Goal: Information Seeking & Learning: Learn about a topic

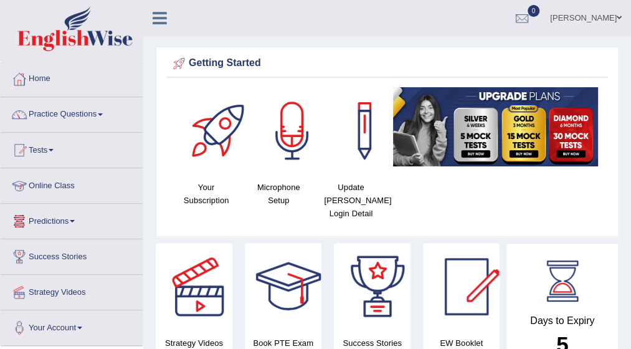
click at [70, 184] on link "Online Class" at bounding box center [72, 183] width 142 height 31
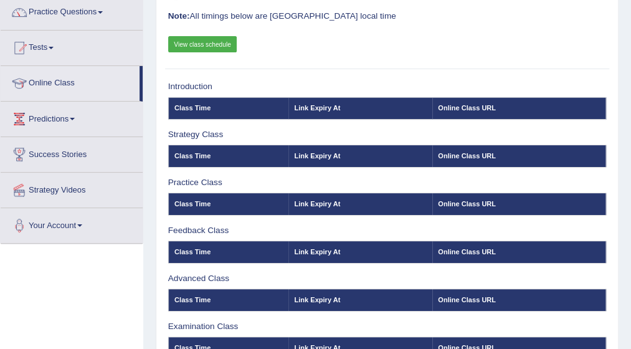
scroll to position [100, 0]
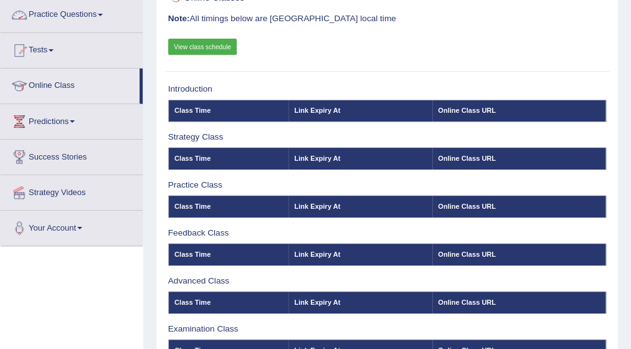
click at [103, 12] on link "Practice Questions" at bounding box center [72, 13] width 142 height 31
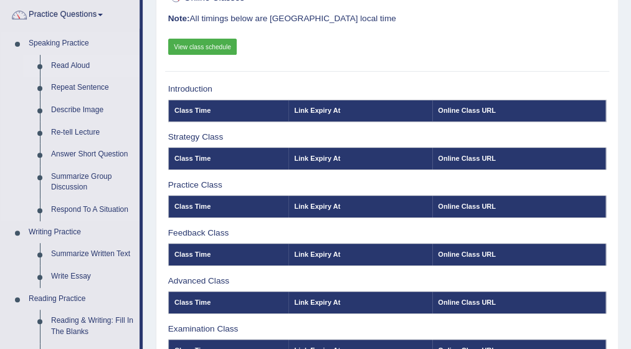
click at [75, 65] on link "Read Aloud" at bounding box center [92, 66] width 94 height 22
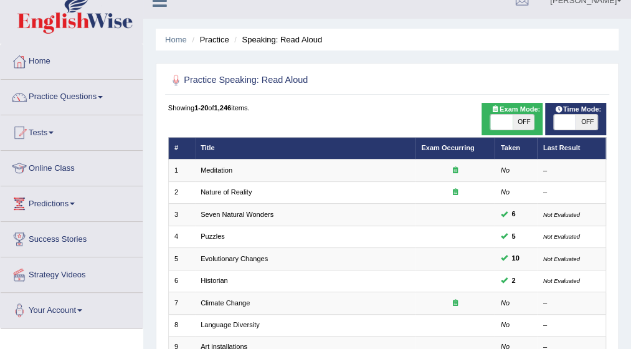
scroll to position [25, 0]
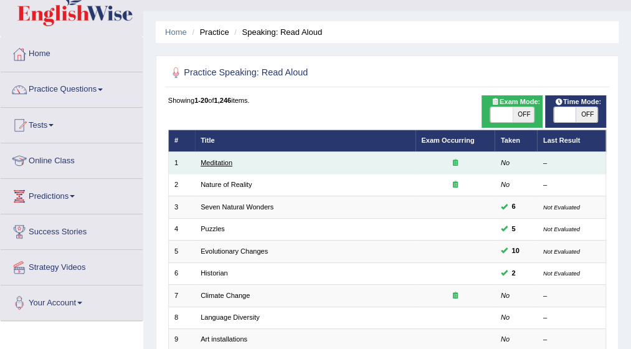
click at [229, 163] on link "Meditation" at bounding box center [217, 162] width 32 height 7
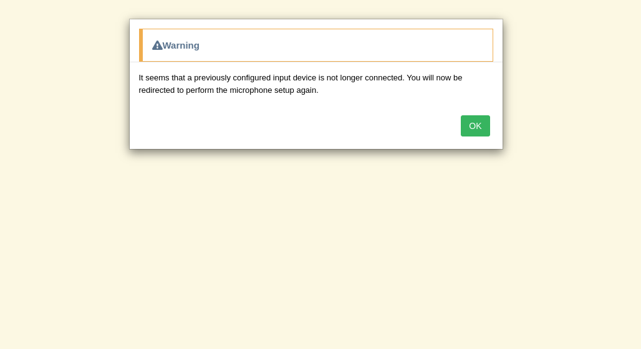
click at [472, 120] on button "OK" at bounding box center [475, 125] width 29 height 21
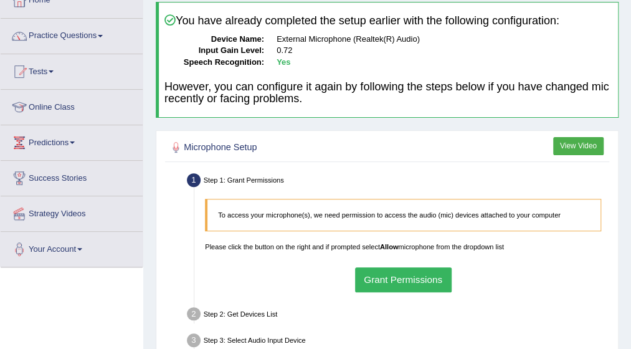
scroll to position [100, 0]
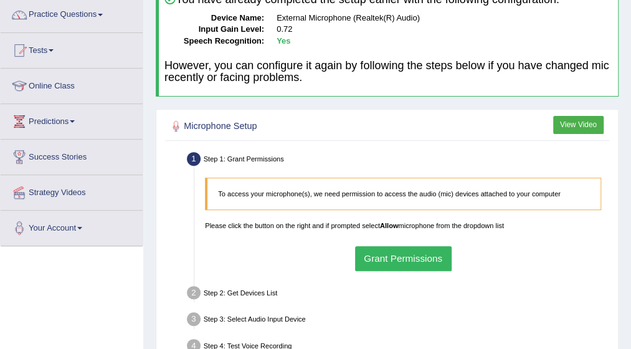
click at [395, 257] on button "Grant Permissions" at bounding box center [403, 258] width 97 height 24
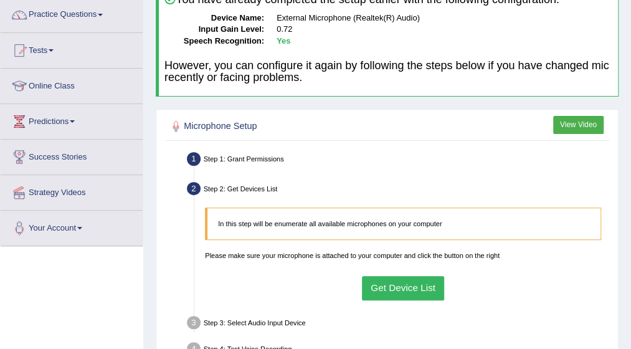
click at [396, 285] on button "Get Device List" at bounding box center [403, 288] width 83 height 24
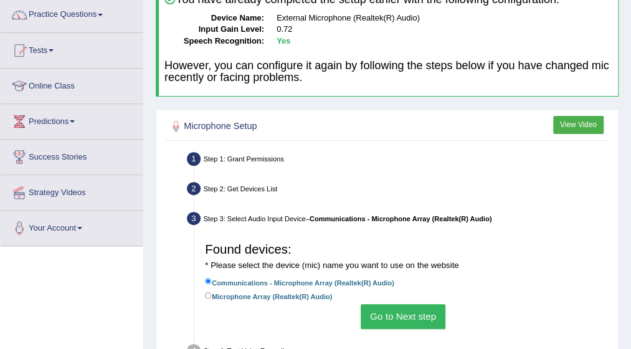
click at [394, 314] on button "Go to Next step" at bounding box center [403, 316] width 84 height 24
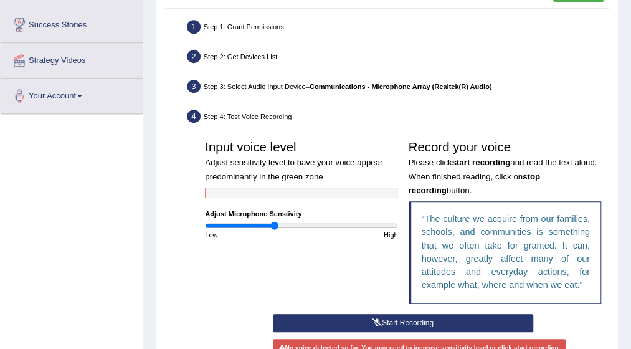
scroll to position [249, 0]
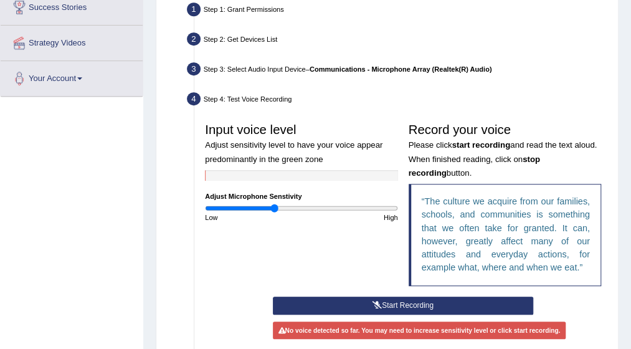
click at [403, 303] on button "Start Recording" at bounding box center [403, 306] width 260 height 18
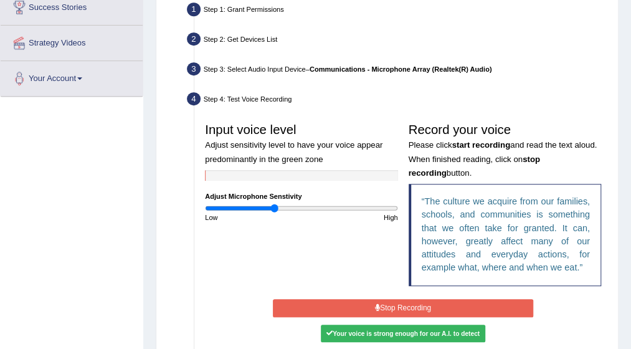
click at [403, 303] on button "Stop Recording" at bounding box center [403, 308] width 260 height 18
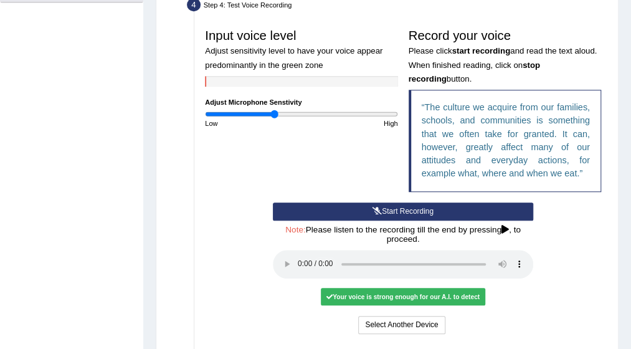
scroll to position [349, 0]
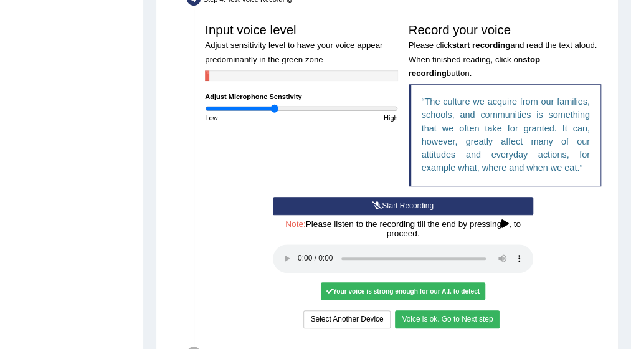
click at [439, 320] on button "Voice is ok. Go to Next step" at bounding box center [447, 319] width 105 height 18
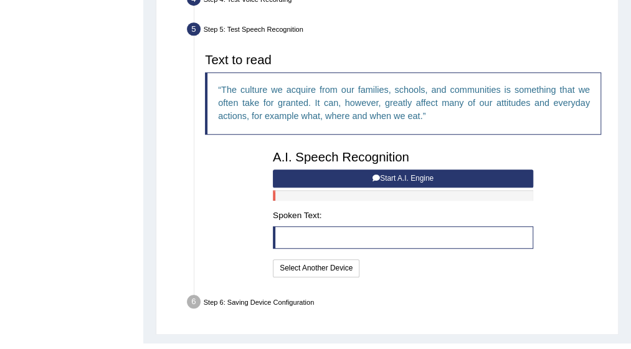
click at [398, 176] on button "Start A.I. Engine" at bounding box center [403, 179] width 260 height 18
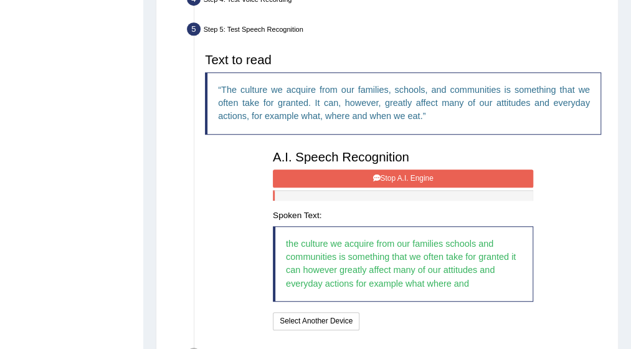
click at [398, 176] on button "Stop A.I. Engine" at bounding box center [403, 179] width 260 height 18
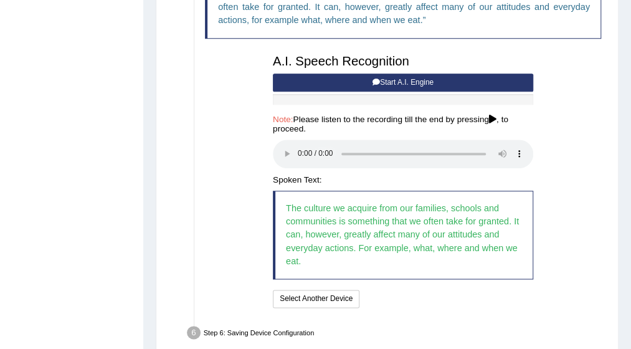
scroll to position [449, 0]
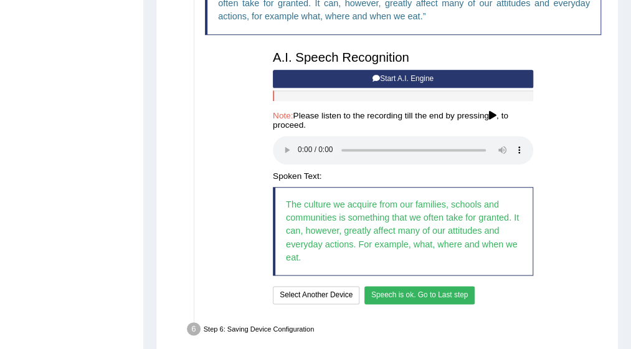
click at [437, 292] on button "Speech is ok. Go to Last step" at bounding box center [420, 295] width 111 height 18
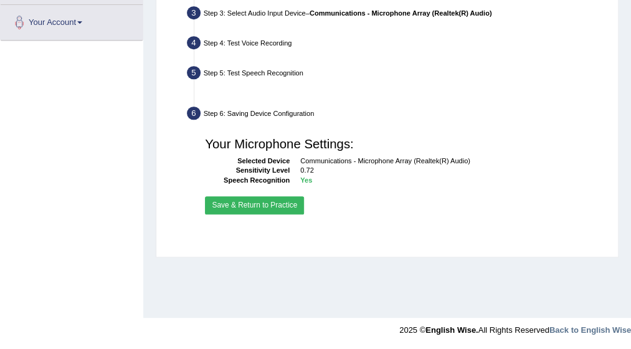
scroll to position [305, 0]
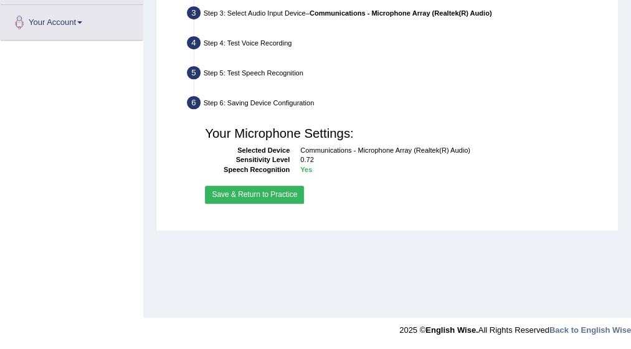
click at [264, 194] on button "Save & Return to Practice" at bounding box center [254, 195] width 99 height 18
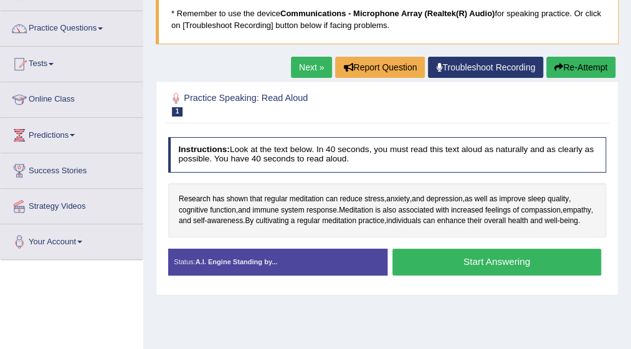
scroll to position [100, 0]
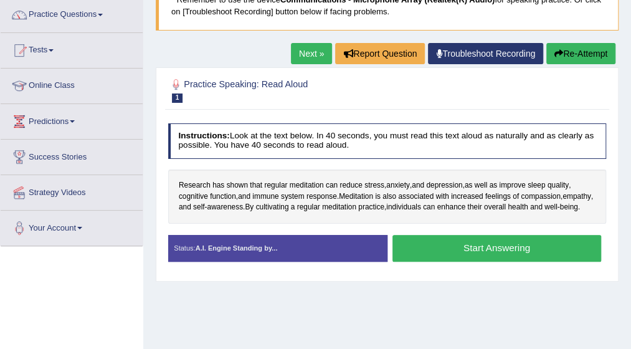
click at [470, 260] on button "Start Answering" at bounding box center [497, 248] width 209 height 27
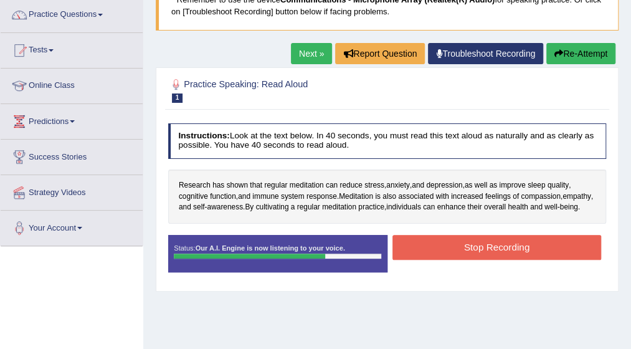
click at [470, 259] on button "Stop Recording" at bounding box center [497, 247] width 209 height 24
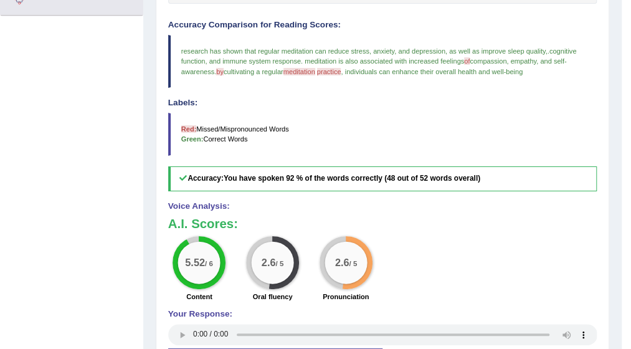
scroll to position [349, 0]
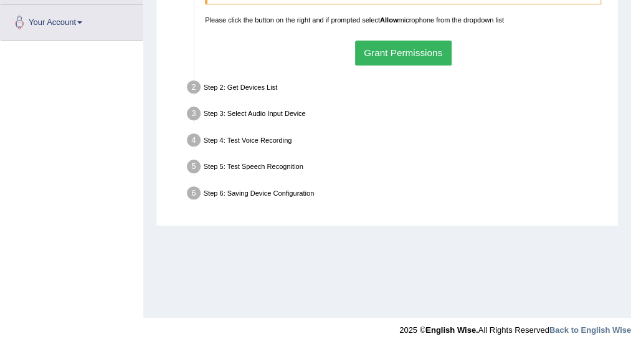
click at [400, 55] on button "Grant Permissions" at bounding box center [403, 53] width 97 height 24
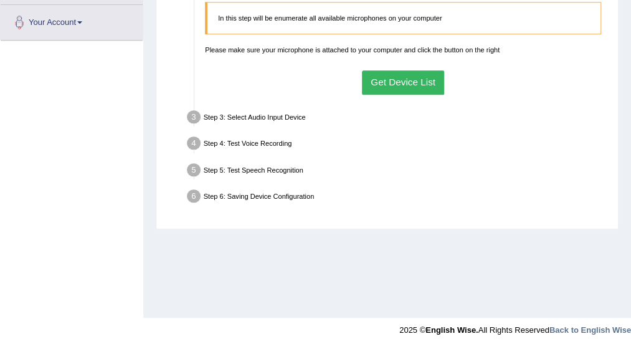
click at [401, 84] on button "Get Device List" at bounding box center [403, 82] width 83 height 24
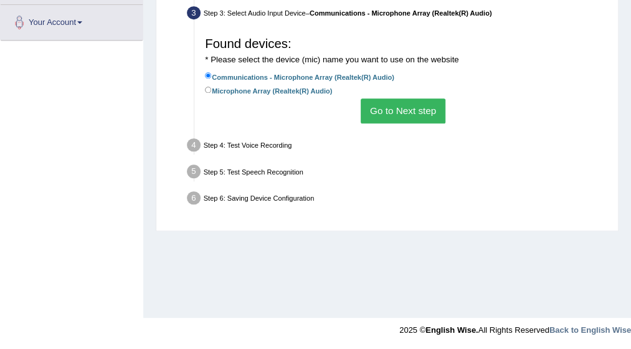
click at [396, 112] on button "Go to Next step" at bounding box center [403, 110] width 84 height 24
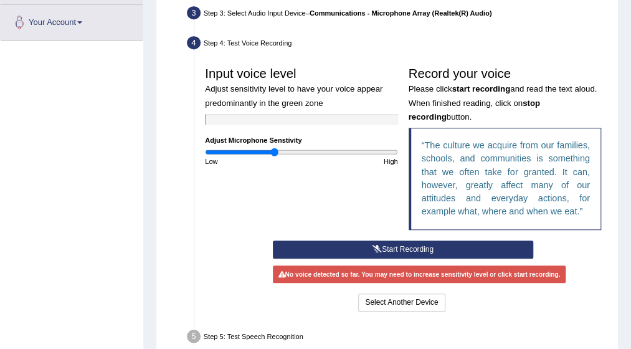
click at [394, 244] on button "Start Recording" at bounding box center [403, 250] width 260 height 18
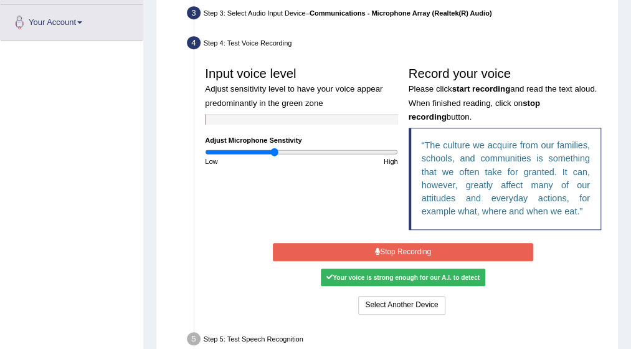
click at [394, 244] on button "Stop Recording" at bounding box center [403, 252] width 260 height 18
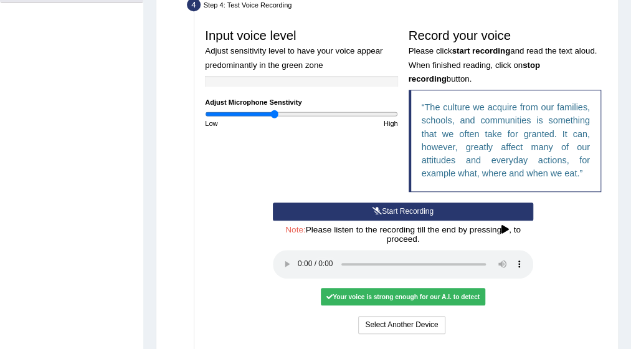
scroll to position [355, 0]
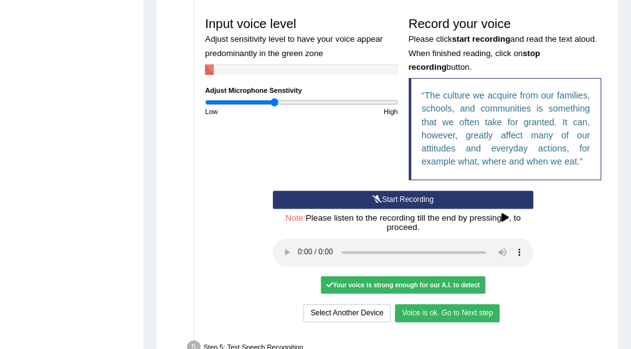
click at [429, 307] on button "Voice is ok. Go to Next step" at bounding box center [447, 313] width 105 height 18
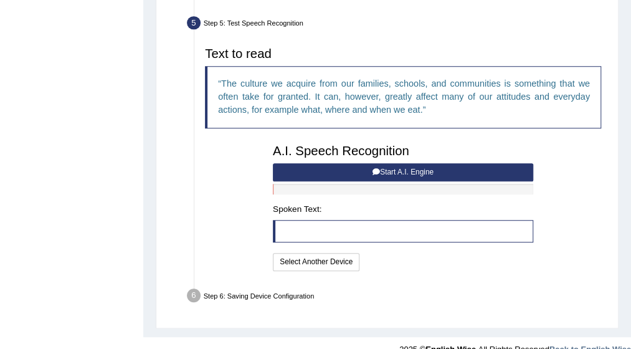
click at [414, 171] on button "Start A.I. Engine" at bounding box center [403, 172] width 260 height 18
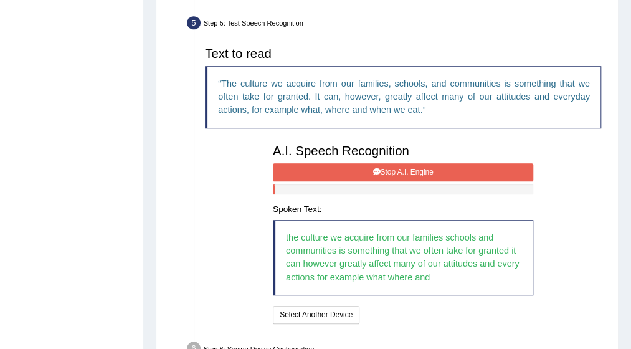
click at [414, 171] on button "Stop A.I. Engine" at bounding box center [403, 172] width 260 height 18
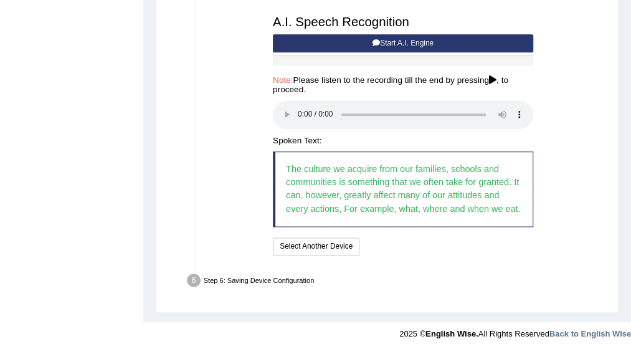
scroll to position [485, 0]
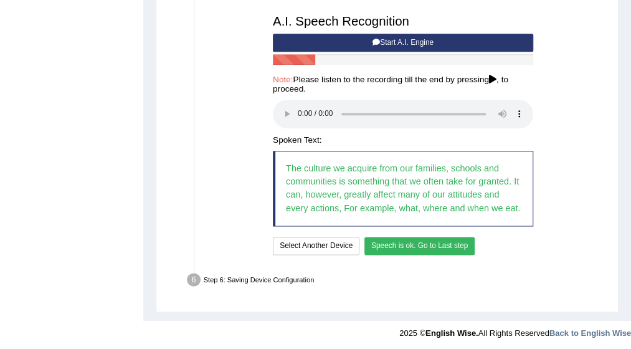
click at [415, 244] on button "Speech is ok. Go to Last step" at bounding box center [420, 246] width 111 height 18
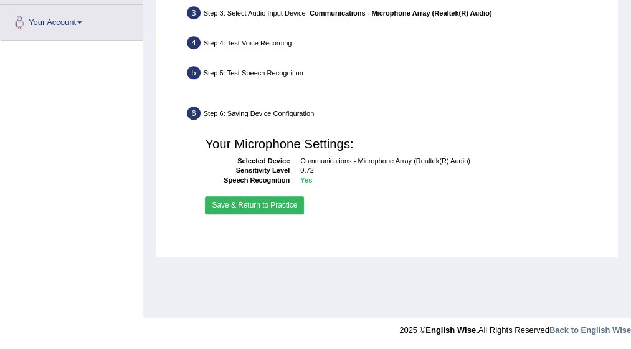
scroll to position [305, 0]
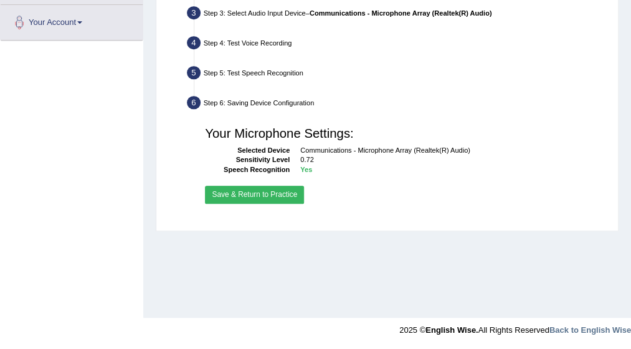
click at [247, 193] on button "Save & Return to Practice" at bounding box center [254, 195] width 99 height 18
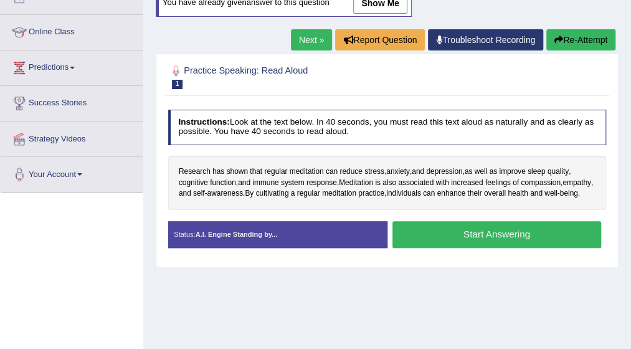
scroll to position [174, 0]
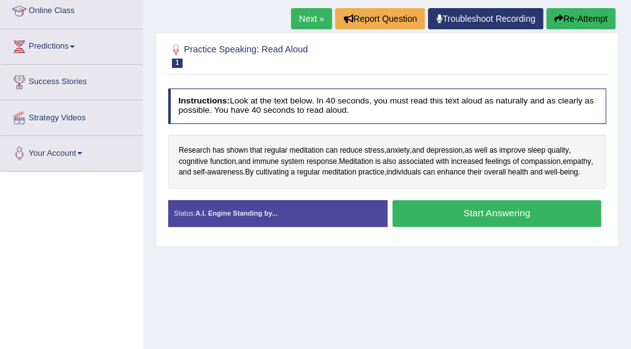
click at [469, 227] on button "Start Answering" at bounding box center [497, 213] width 209 height 27
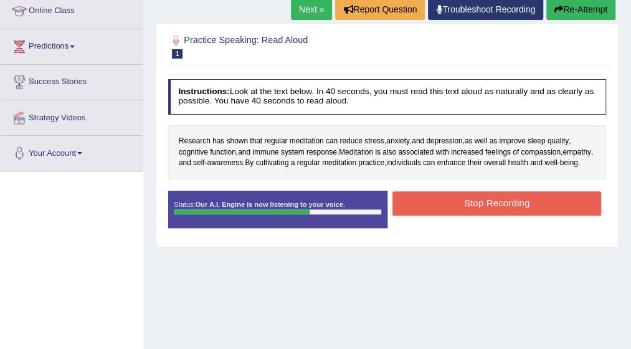
click at [474, 215] on button "Stop Recording" at bounding box center [497, 203] width 209 height 24
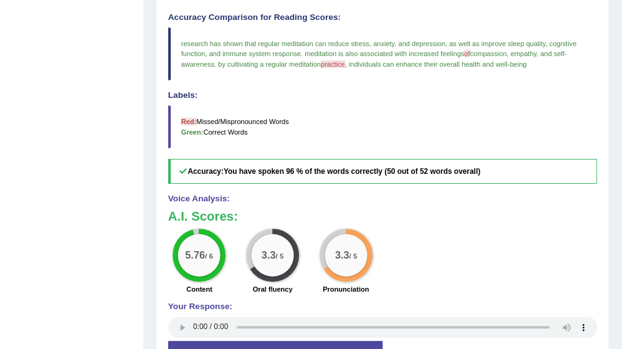
scroll to position [374, 0]
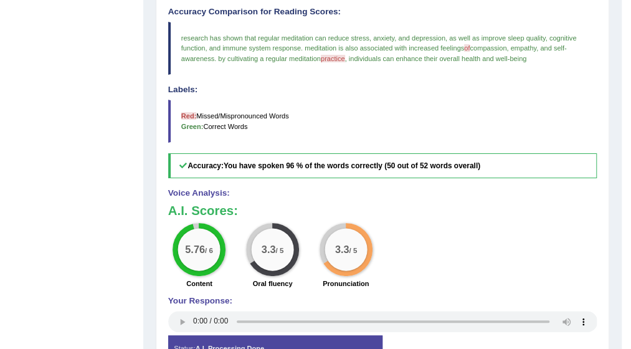
drag, startPoint x: 623, startPoint y: 344, endPoint x: 633, endPoint y: 345, distance: 10.0
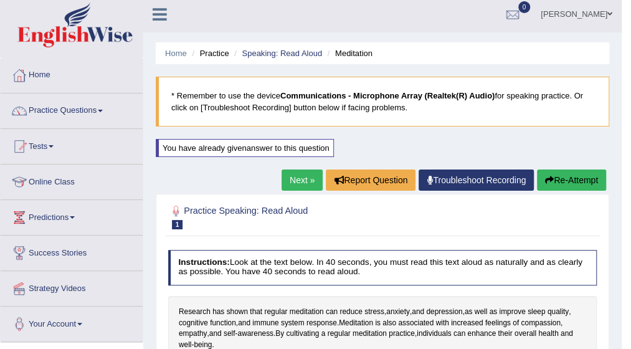
scroll to position [0, 0]
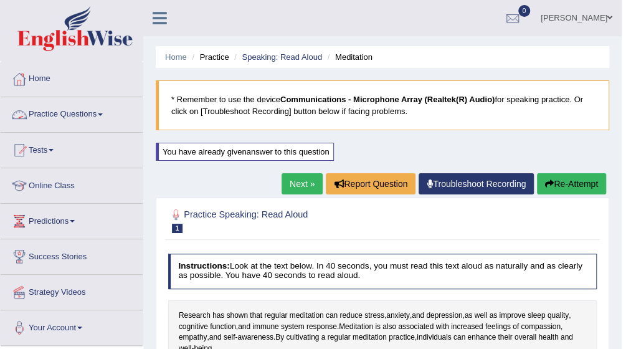
click at [103, 112] on link "Practice Questions" at bounding box center [72, 112] width 142 height 31
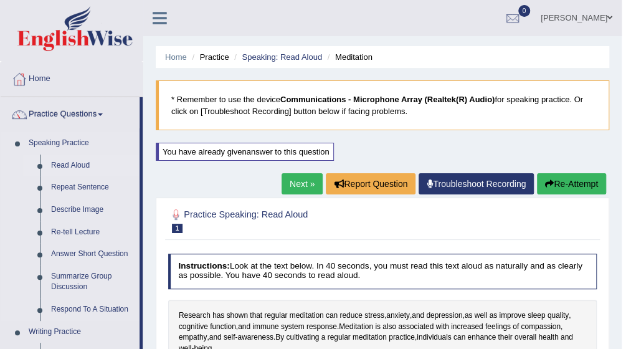
click at [84, 158] on link "Read Aloud" at bounding box center [92, 166] width 94 height 22
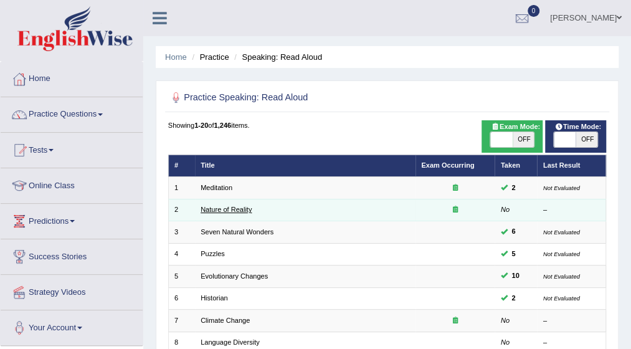
click at [237, 209] on link "Nature of Reality" at bounding box center [226, 209] width 51 height 7
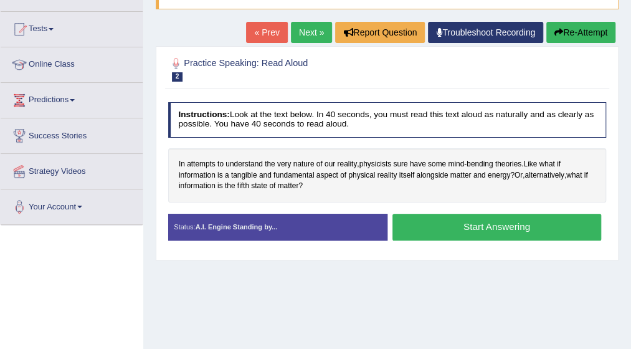
scroll to position [125, 0]
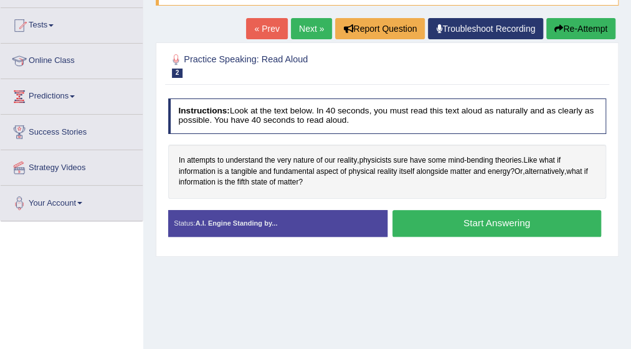
click at [455, 217] on button "Start Answering" at bounding box center [497, 223] width 209 height 27
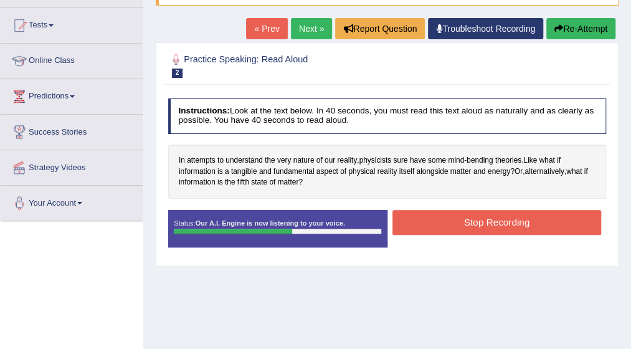
click at [455, 217] on button "Stop Recording" at bounding box center [497, 222] width 209 height 24
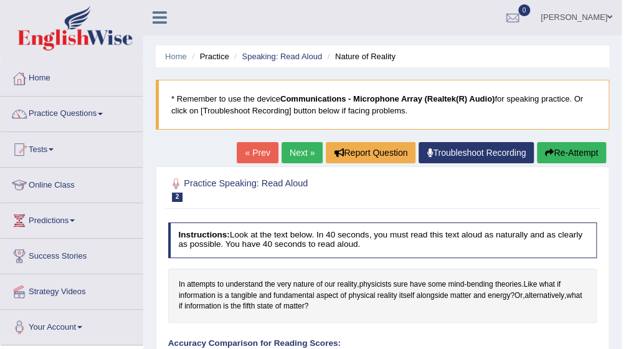
scroll to position [0, 0]
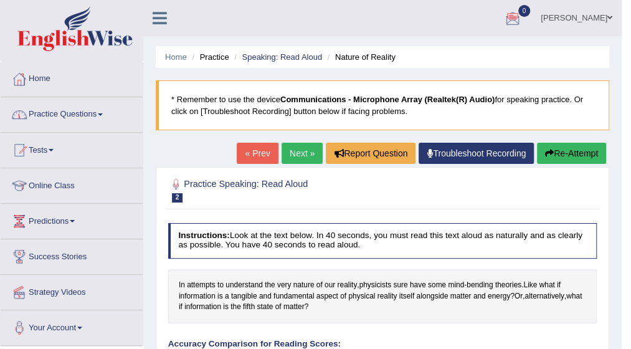
click at [108, 110] on link "Practice Questions" at bounding box center [72, 112] width 142 height 31
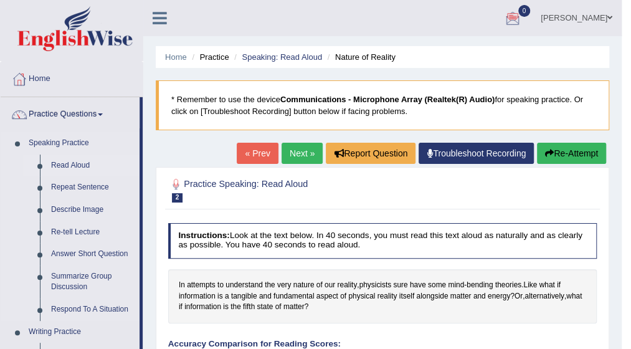
click at [92, 161] on link "Read Aloud" at bounding box center [92, 166] width 94 height 22
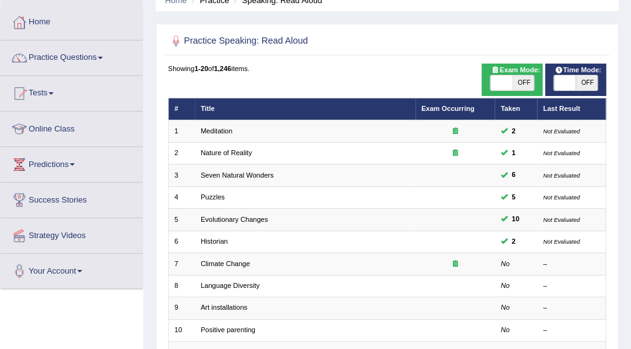
scroll to position [75, 0]
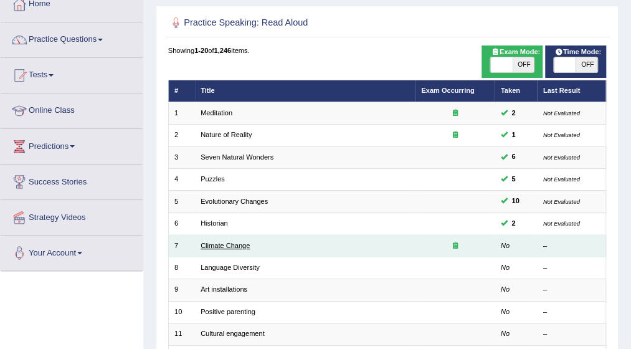
click at [222, 244] on link "Climate Change" at bounding box center [225, 245] width 49 height 7
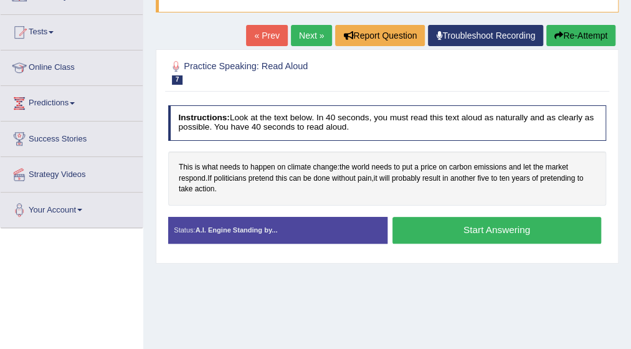
scroll to position [125, 0]
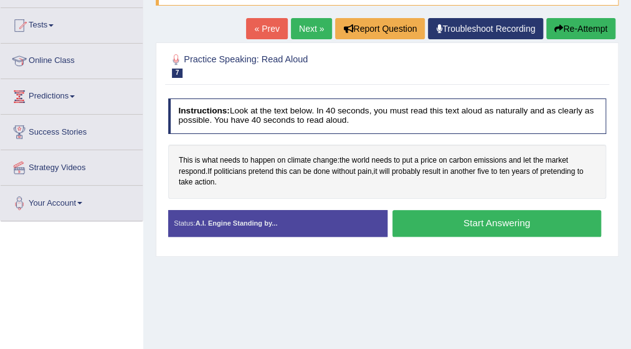
click at [448, 223] on button "Start Answering" at bounding box center [497, 223] width 209 height 27
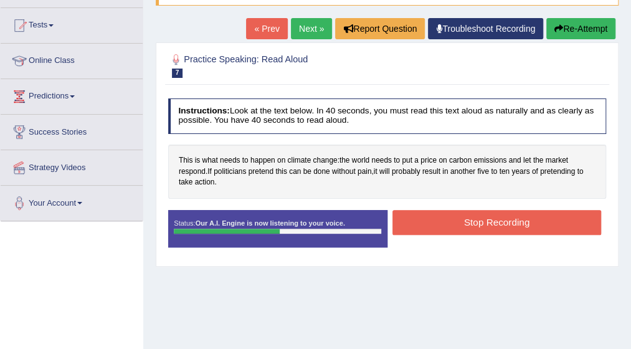
click at [448, 223] on button "Stop Recording" at bounding box center [497, 222] width 209 height 24
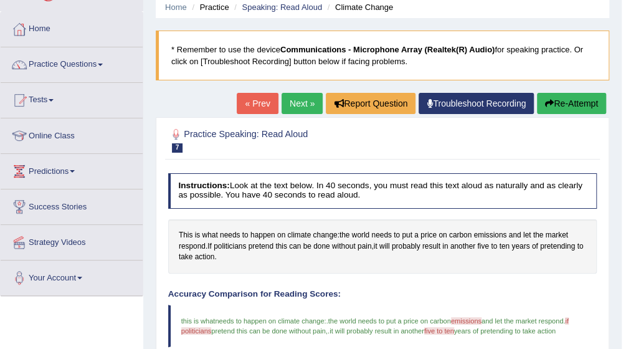
scroll to position [50, 0]
click at [103, 64] on span at bounding box center [100, 65] width 5 height 2
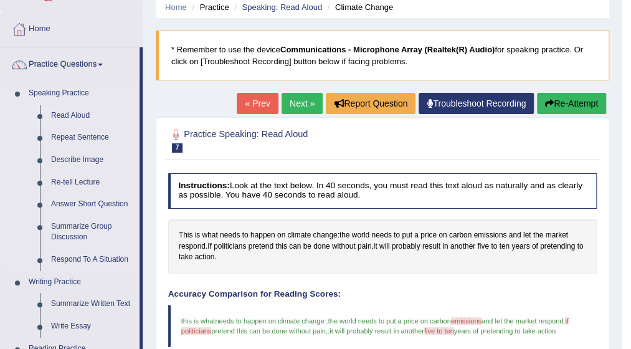
click at [86, 114] on link "Read Aloud" at bounding box center [92, 116] width 94 height 22
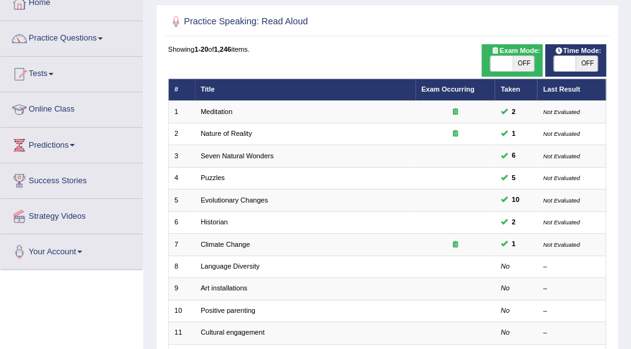
scroll to position [100, 0]
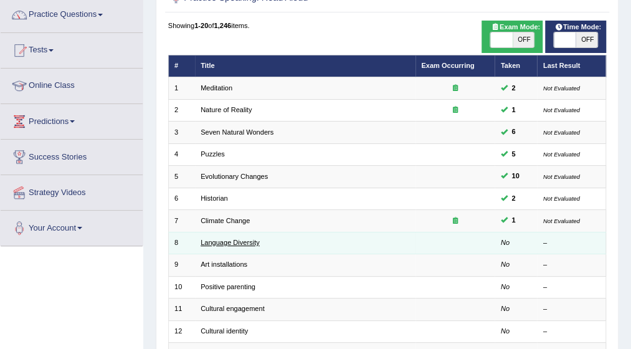
click at [244, 239] on link "Language Diversity" at bounding box center [230, 242] width 59 height 7
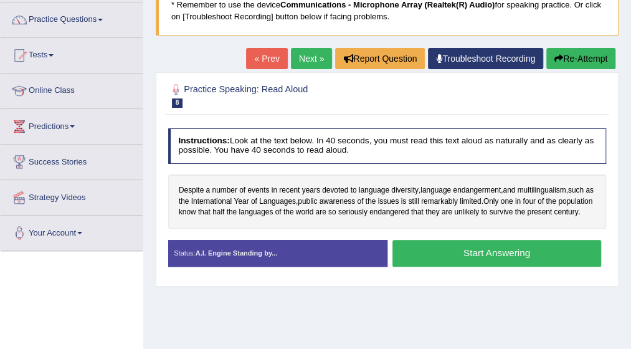
scroll to position [100, 0]
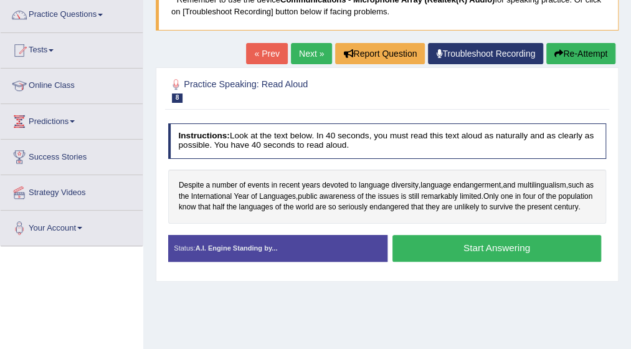
click at [493, 256] on button "Start Answering" at bounding box center [497, 248] width 209 height 27
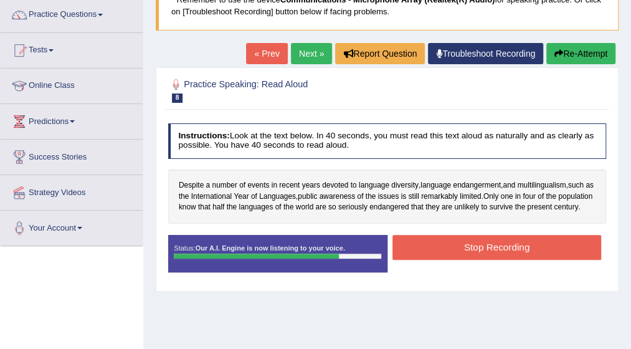
click at [493, 256] on button "Stop Recording" at bounding box center [497, 247] width 209 height 24
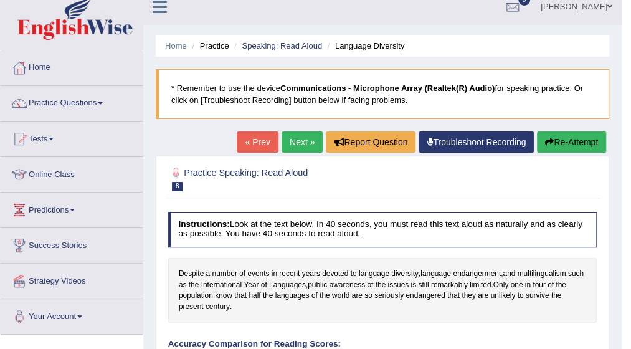
scroll to position [0, 0]
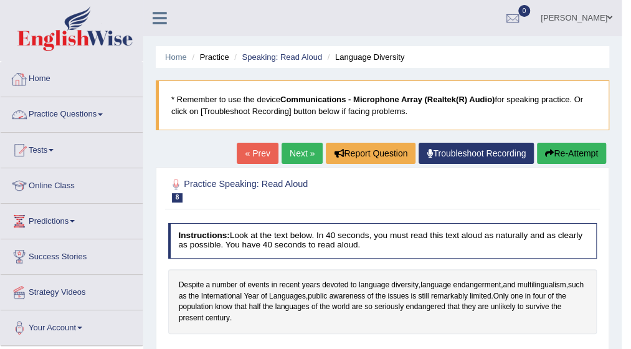
click at [103, 113] on span at bounding box center [100, 114] width 5 height 2
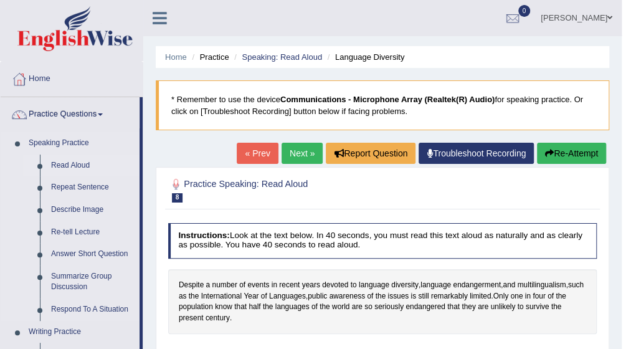
click at [84, 165] on link "Read Aloud" at bounding box center [92, 166] width 94 height 22
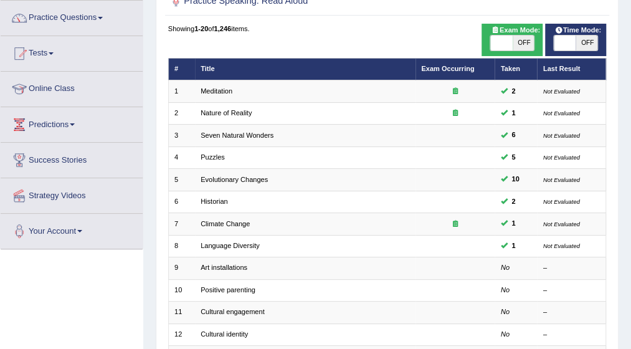
scroll to position [100, 0]
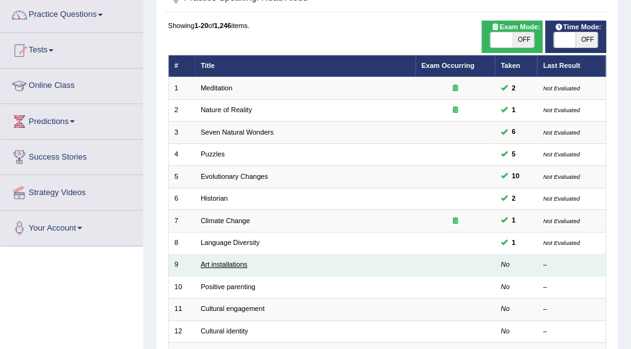
click at [219, 265] on link "Art installations" at bounding box center [224, 263] width 47 height 7
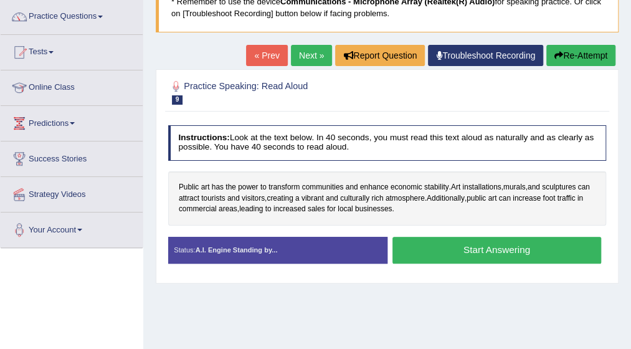
scroll to position [100, 0]
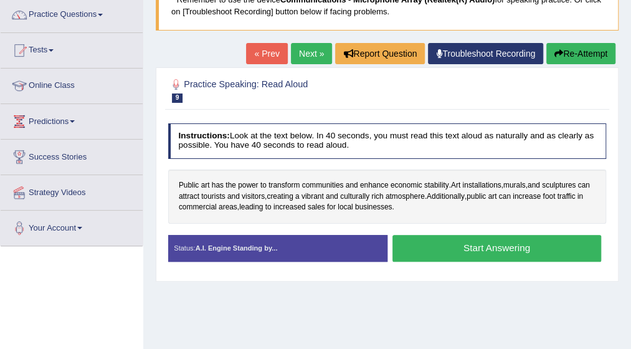
click at [492, 247] on button "Start Answering" at bounding box center [497, 248] width 209 height 27
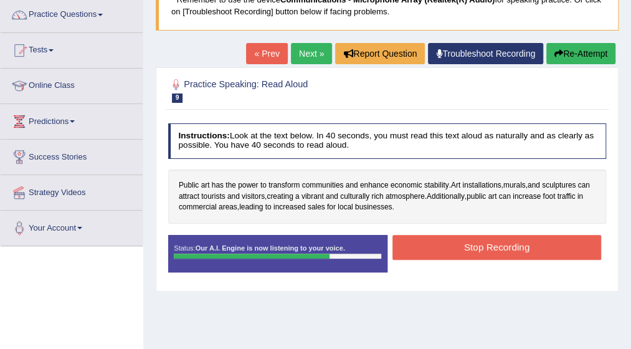
click at [492, 247] on button "Stop Recording" at bounding box center [497, 247] width 209 height 24
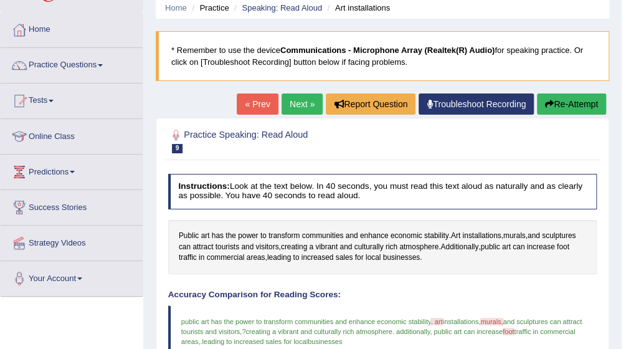
scroll to position [25, 0]
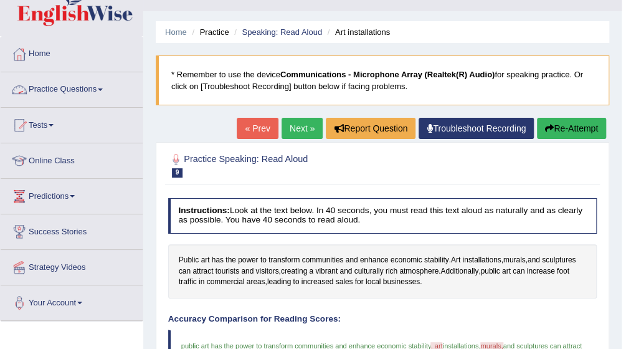
click at [101, 88] on span at bounding box center [100, 89] width 5 height 2
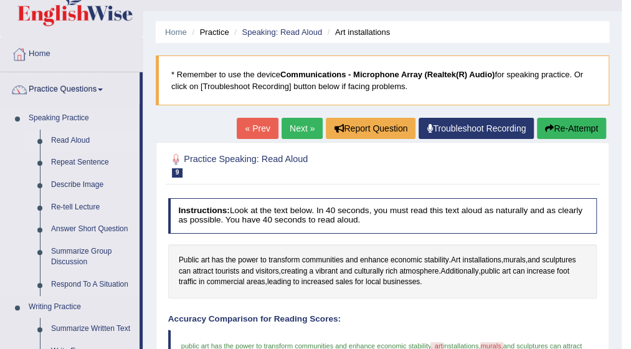
click at [83, 142] on link "Read Aloud" at bounding box center [92, 141] width 94 height 22
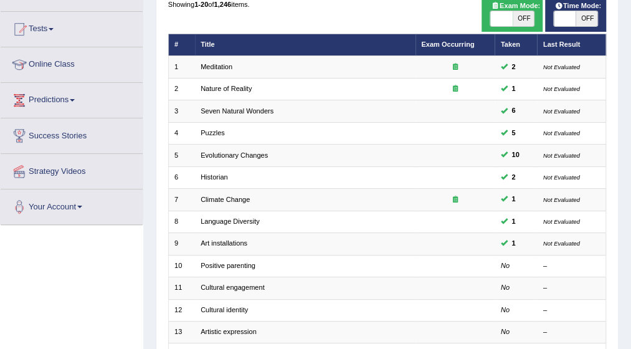
scroll to position [125, 0]
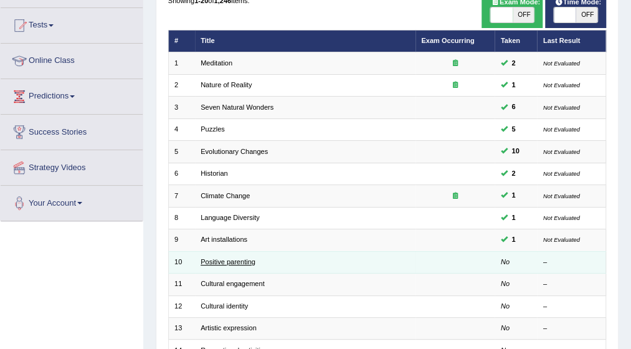
click at [233, 259] on link "Positive parenting" at bounding box center [228, 261] width 55 height 7
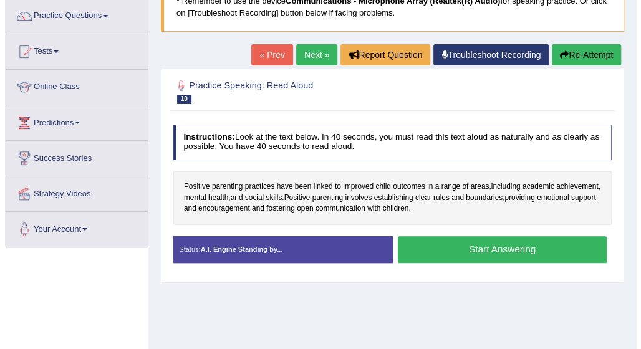
scroll to position [100, 0]
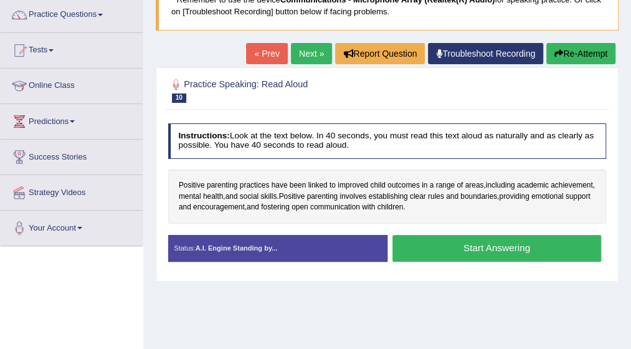
click at [495, 251] on button "Start Answering" at bounding box center [497, 248] width 209 height 27
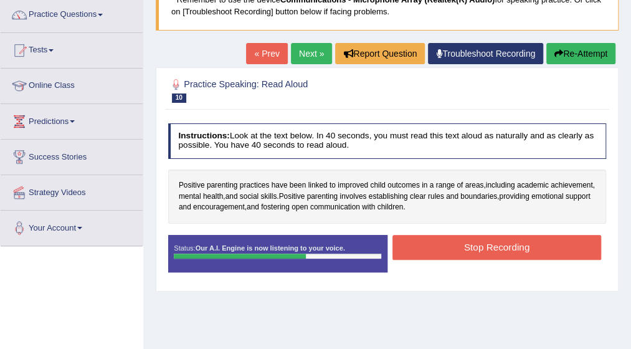
click at [495, 251] on button "Stop Recording" at bounding box center [497, 247] width 209 height 24
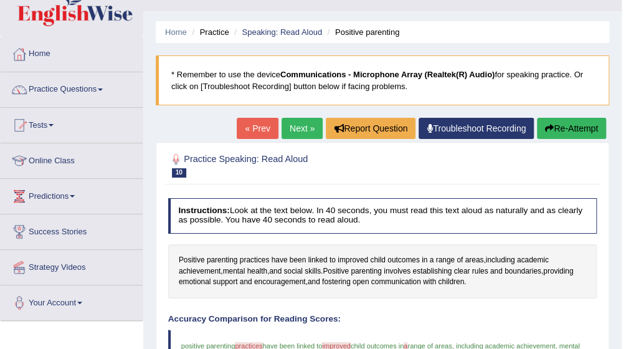
scroll to position [0, 0]
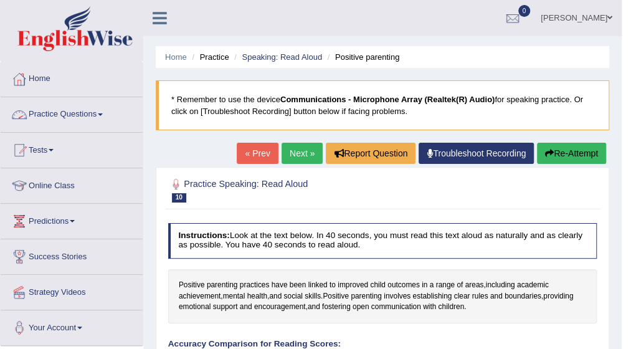
click at [103, 115] on span at bounding box center [100, 114] width 5 height 2
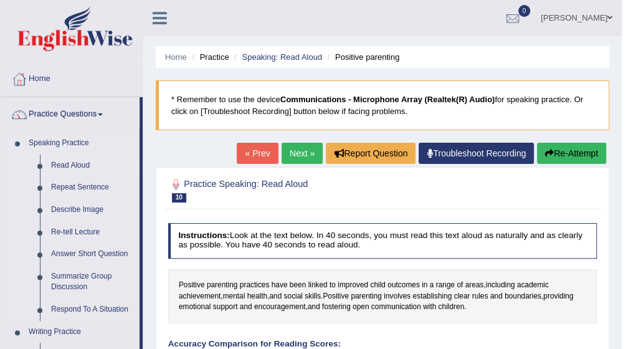
click at [60, 163] on link "Read Aloud" at bounding box center [92, 166] width 94 height 22
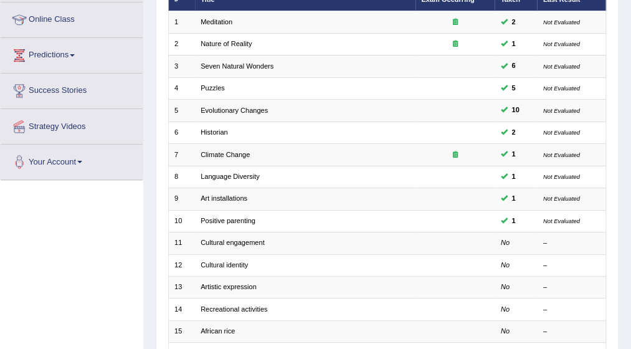
scroll to position [174, 0]
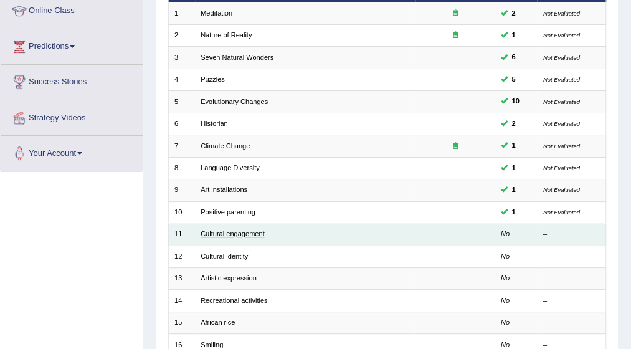
click at [228, 233] on link "Cultural engagement" at bounding box center [233, 233] width 64 height 7
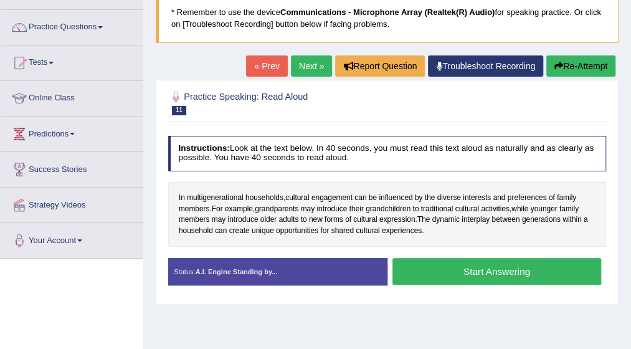
scroll to position [100, 0]
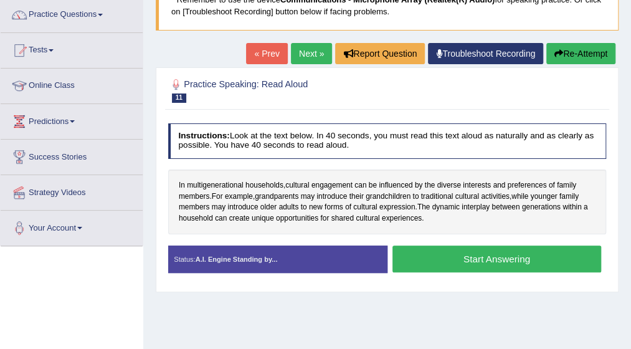
click at [484, 259] on button "Start Answering" at bounding box center [497, 259] width 209 height 27
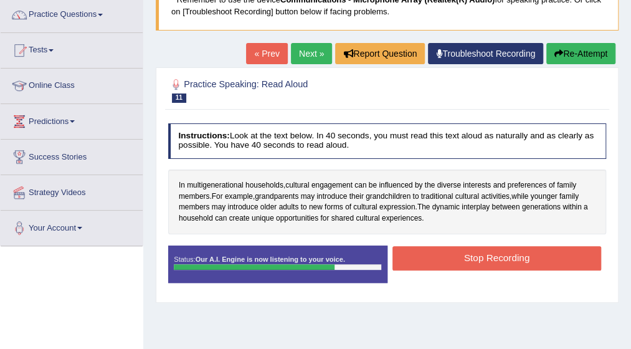
click at [484, 259] on button "Stop Recording" at bounding box center [497, 258] width 209 height 24
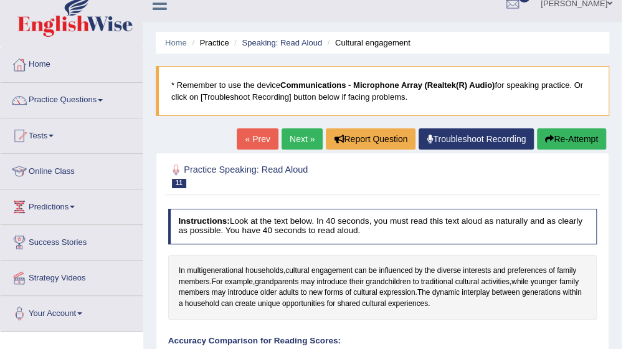
scroll to position [9, 0]
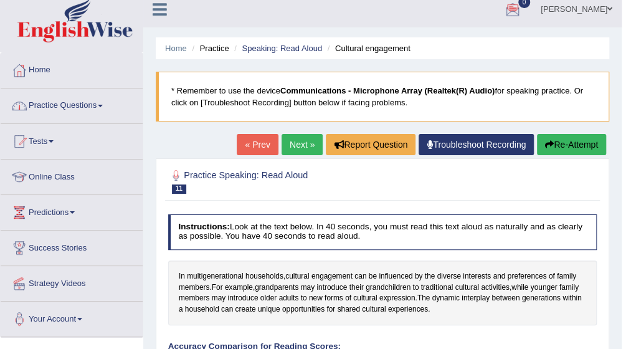
click at [105, 102] on link "Practice Questions" at bounding box center [72, 103] width 142 height 31
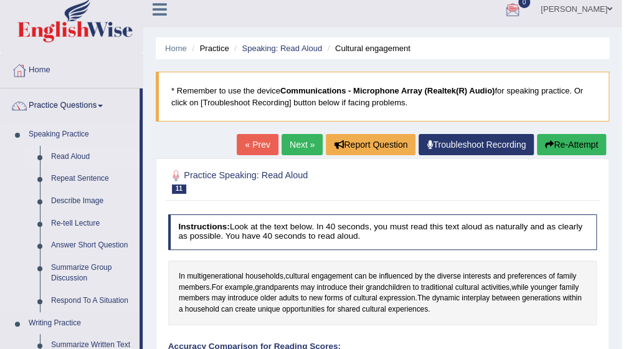
click at [76, 153] on link "Read Aloud" at bounding box center [92, 157] width 94 height 22
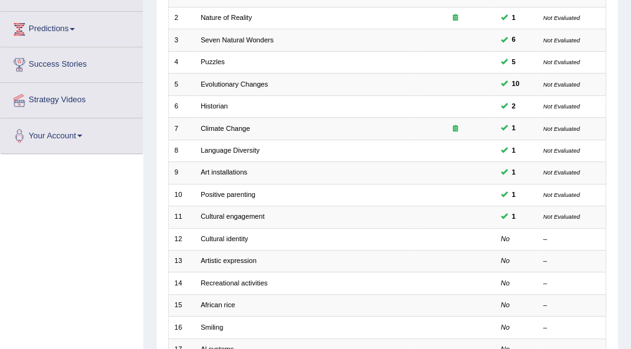
scroll to position [199, 0]
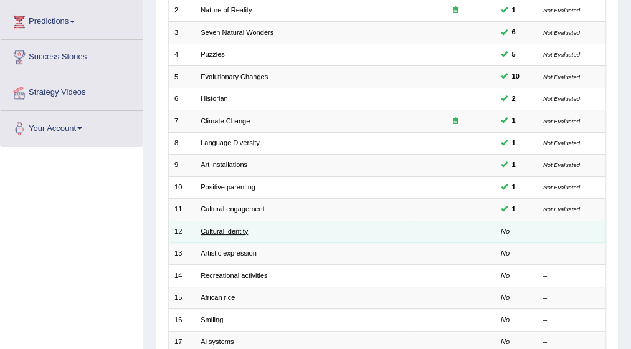
click at [222, 228] on link "Cultural identity" at bounding box center [224, 230] width 47 height 7
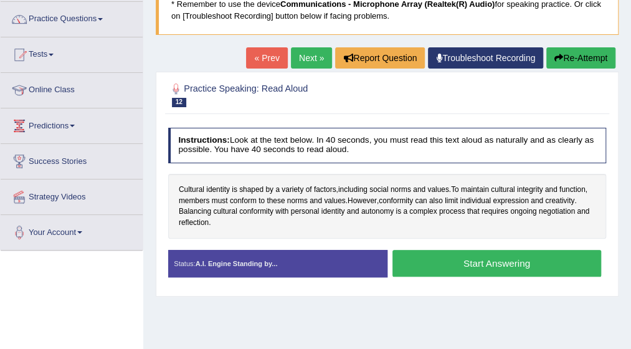
scroll to position [100, 0]
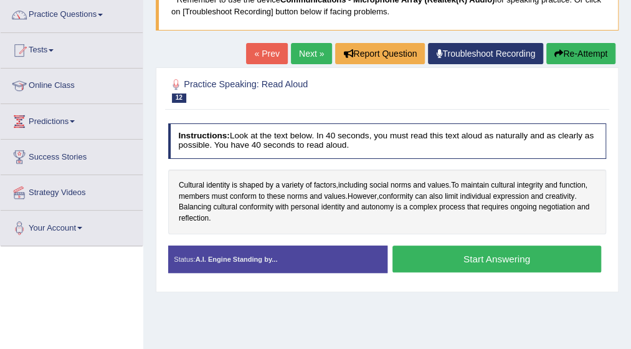
click at [480, 262] on button "Start Answering" at bounding box center [497, 259] width 209 height 27
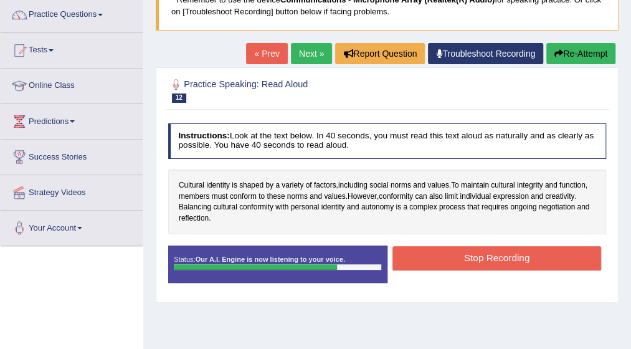
click at [480, 262] on button "Stop Recording" at bounding box center [497, 258] width 209 height 24
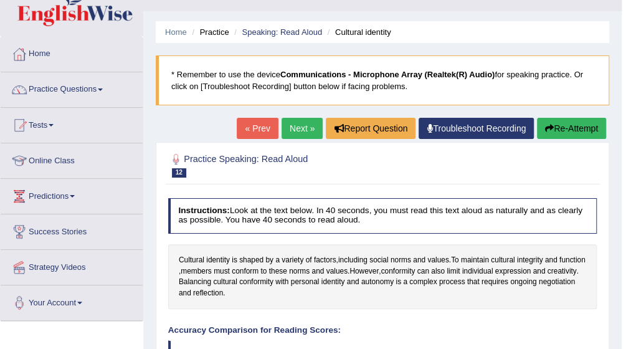
scroll to position [25, 0]
click at [103, 88] on span at bounding box center [100, 89] width 5 height 2
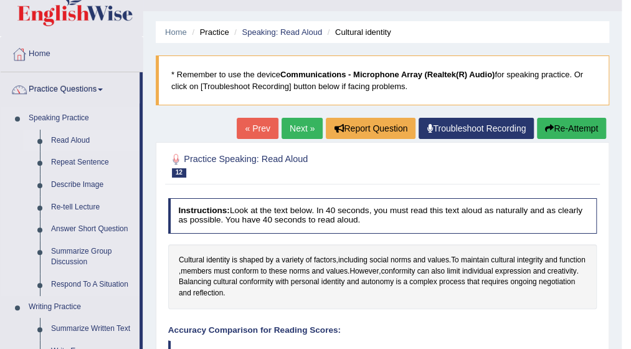
click at [74, 133] on link "Read Aloud" at bounding box center [92, 141] width 94 height 22
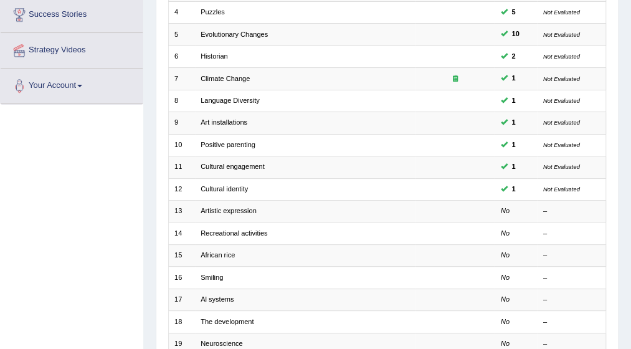
scroll to position [249, 0]
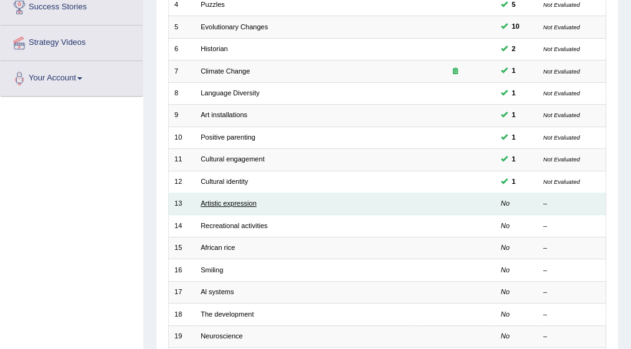
click at [224, 199] on link "Artistic expression" at bounding box center [229, 202] width 56 height 7
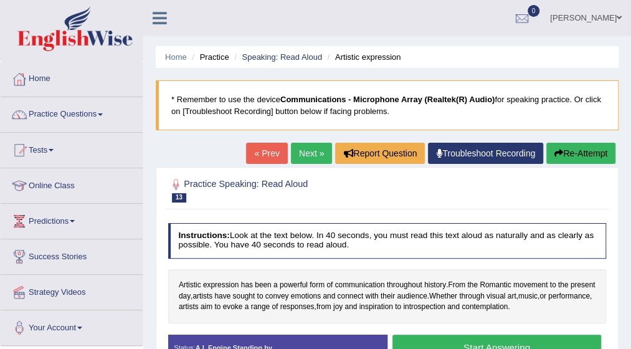
click at [630, 338] on div "Home Practice Speaking: Read Aloud Artistic expression * Remember to use the de…" at bounding box center [387, 311] width 488 height 623
click at [631, 340] on html "Toggle navigation Home Practice Questions Speaking Practice Read Aloud Repeat S…" at bounding box center [315, 174] width 631 height 349
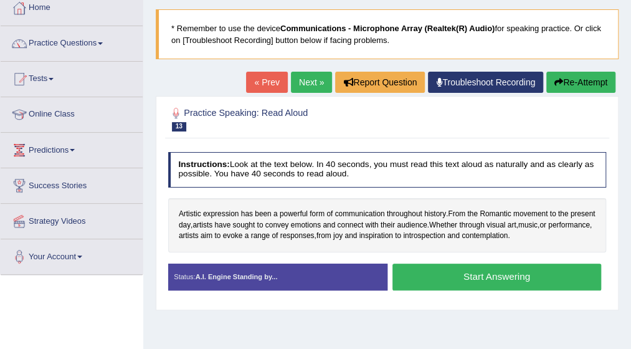
scroll to position [75, 0]
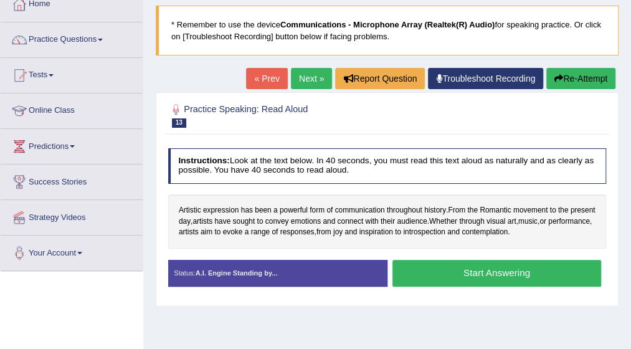
click at [479, 269] on button "Start Answering" at bounding box center [497, 273] width 209 height 27
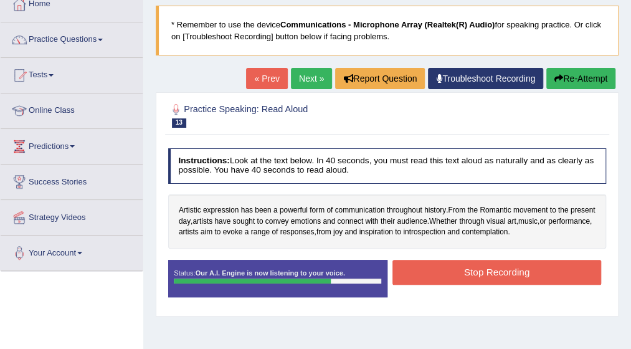
click at [479, 269] on button "Stop Recording" at bounding box center [497, 272] width 209 height 24
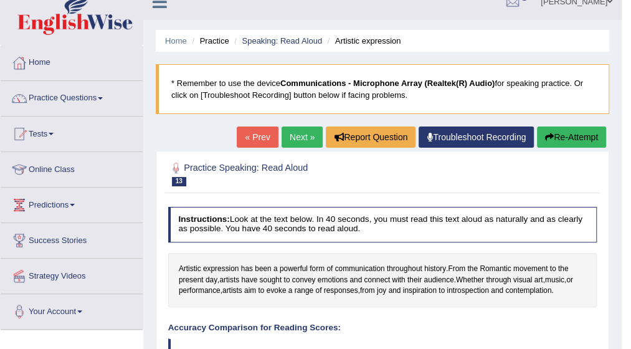
scroll to position [0, 0]
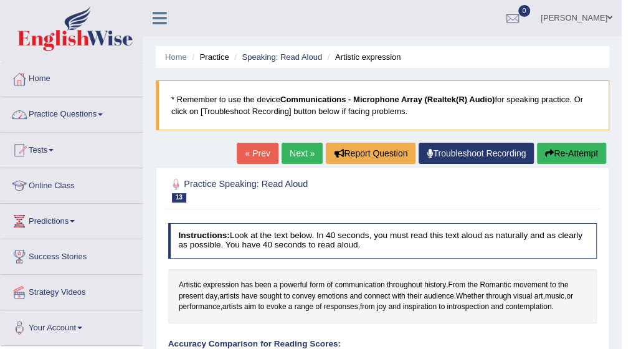
click at [106, 112] on link "Practice Questions" at bounding box center [72, 112] width 142 height 31
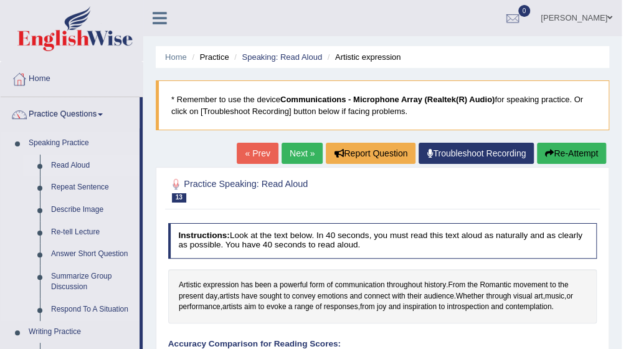
click at [82, 164] on link "Read Aloud" at bounding box center [92, 166] width 94 height 22
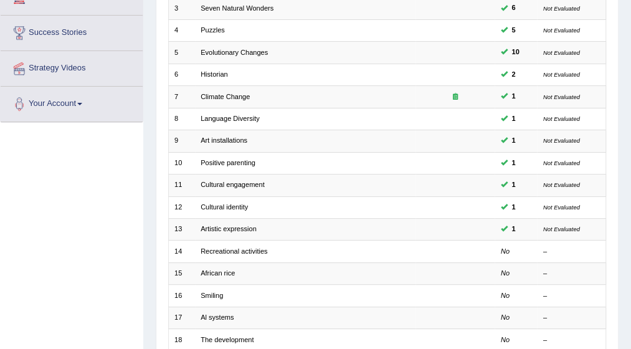
scroll to position [224, 0]
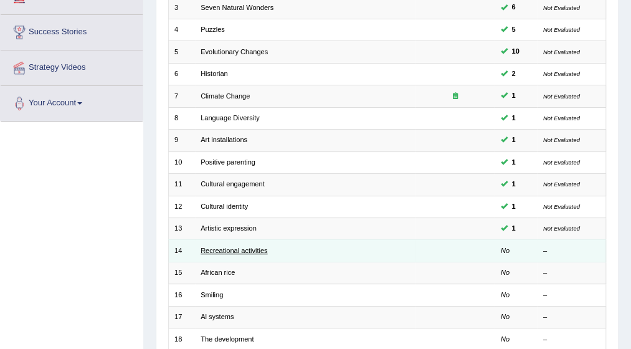
click at [238, 247] on link "Recreational activities" at bounding box center [234, 250] width 67 height 7
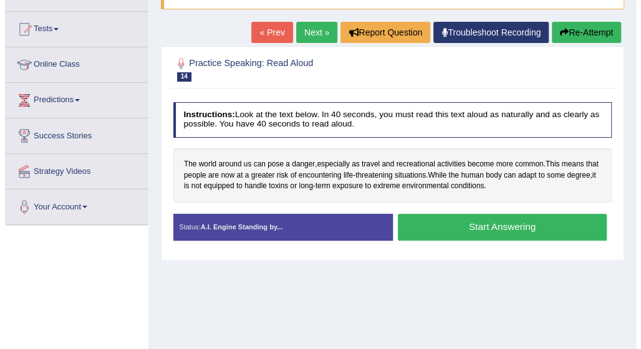
scroll to position [125, 0]
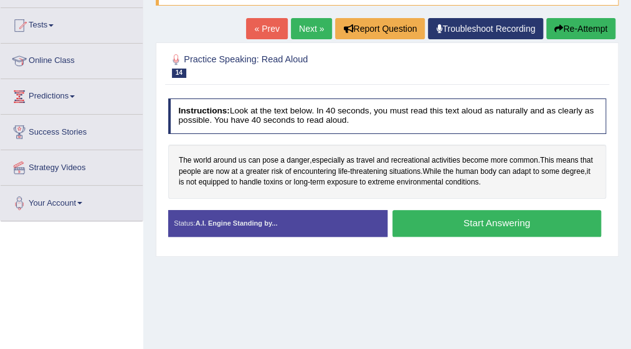
click at [461, 225] on button "Start Answering" at bounding box center [497, 223] width 209 height 27
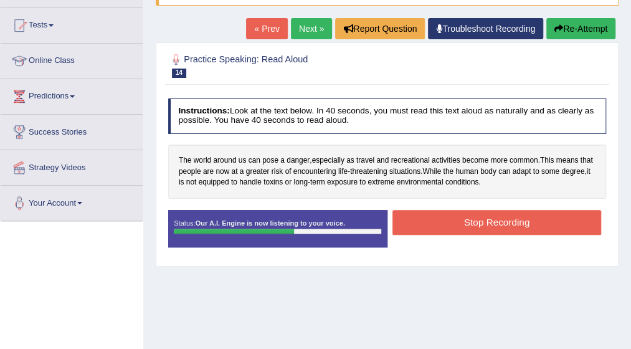
click at [461, 225] on button "Stop Recording" at bounding box center [497, 222] width 209 height 24
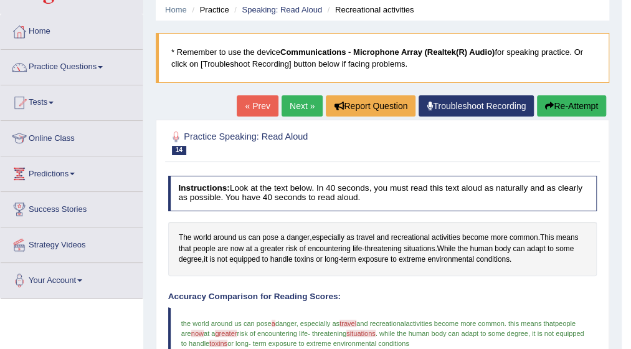
scroll to position [25, 0]
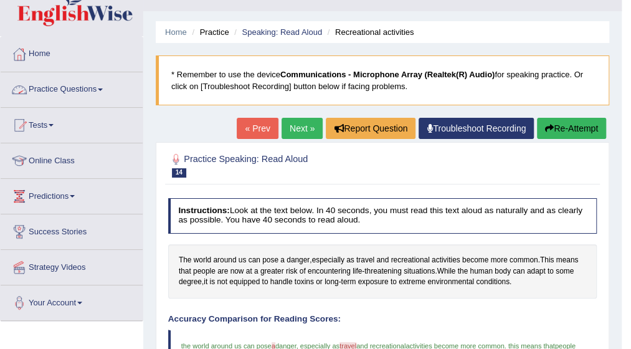
click at [103, 88] on span at bounding box center [100, 89] width 5 height 2
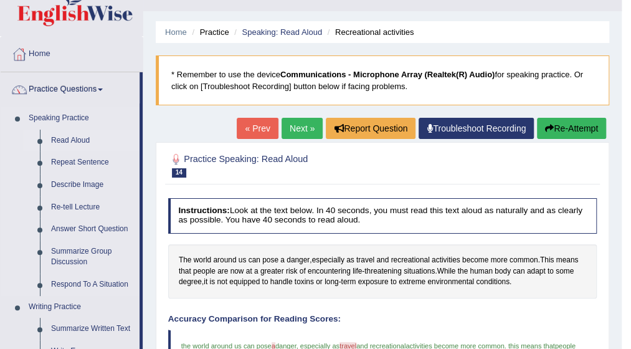
click at [88, 140] on link "Read Aloud" at bounding box center [92, 141] width 94 height 22
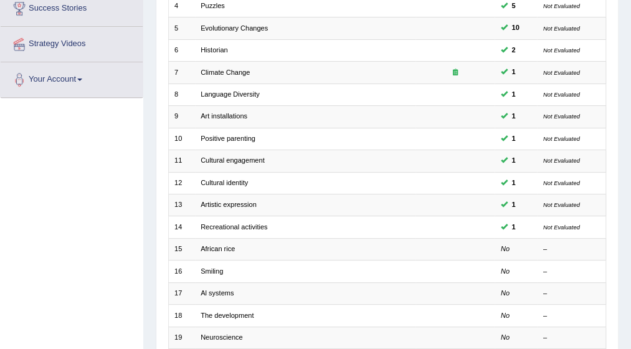
scroll to position [249, 0]
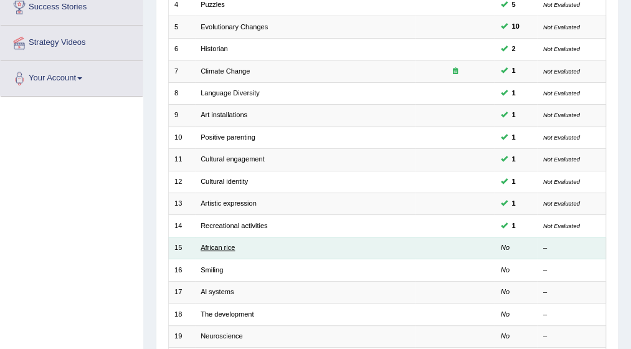
click at [218, 244] on link "African rice" at bounding box center [218, 247] width 34 height 7
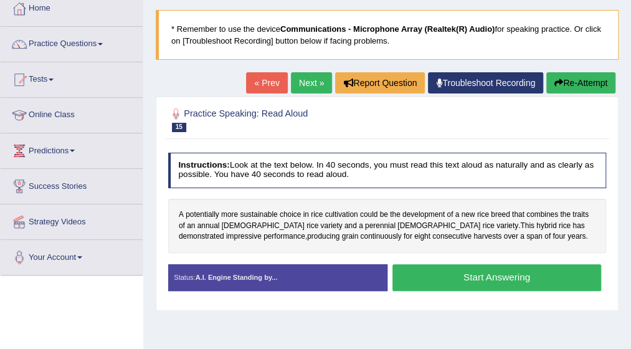
scroll to position [75, 0]
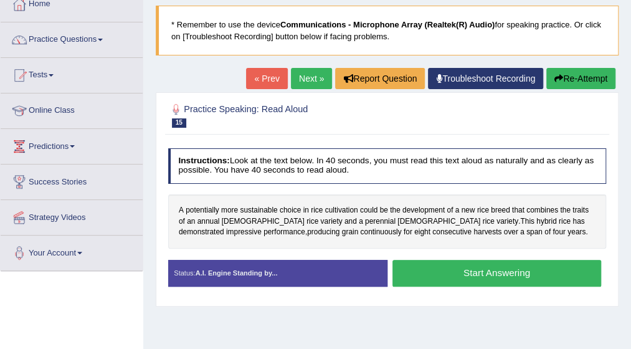
click at [462, 275] on button "Start Answering" at bounding box center [497, 273] width 209 height 27
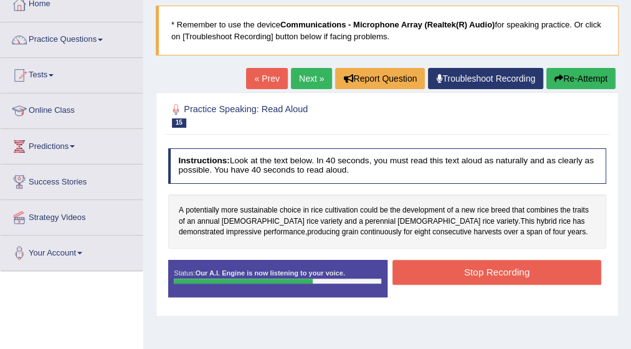
click at [462, 275] on button "Stop Recording" at bounding box center [497, 272] width 209 height 24
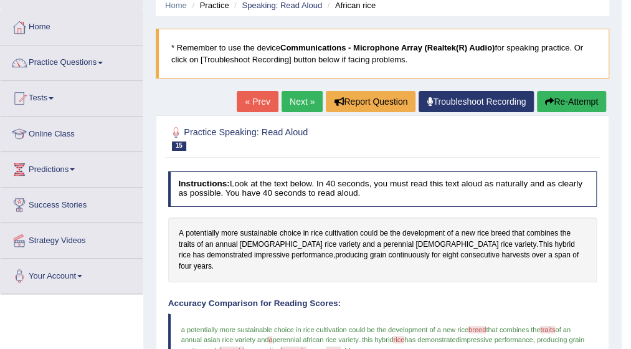
scroll to position [50, 0]
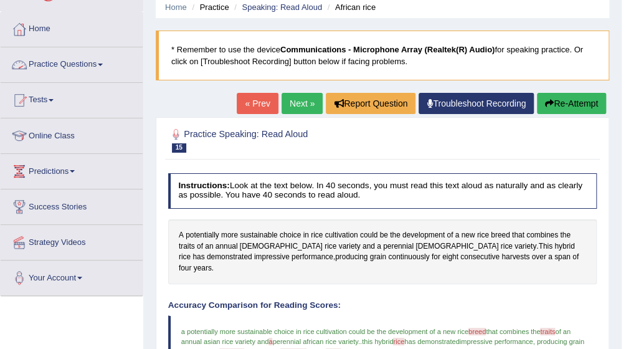
click at [103, 64] on span at bounding box center [100, 65] width 5 height 2
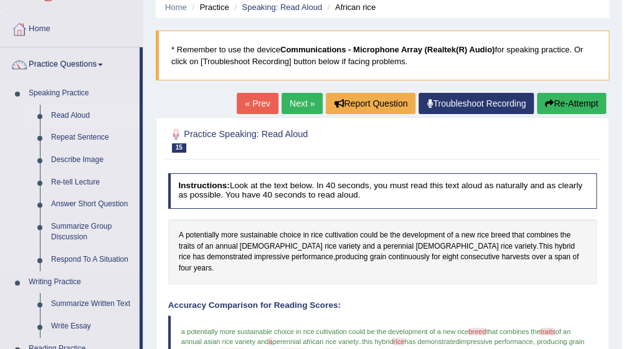
click at [87, 109] on link "Read Aloud" at bounding box center [92, 116] width 94 height 22
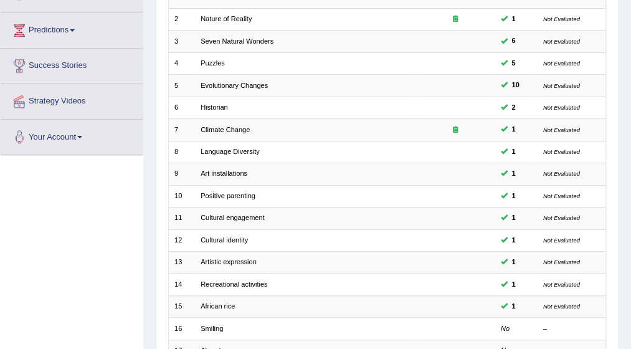
scroll to position [199, 0]
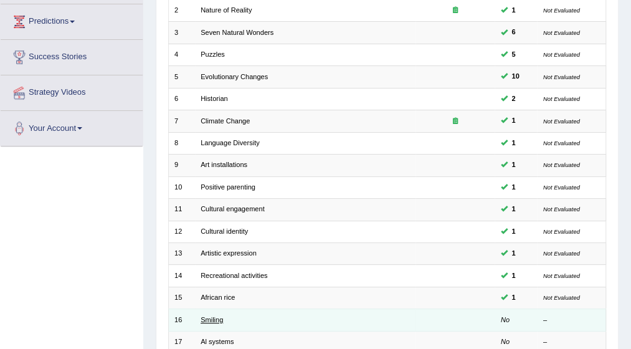
click at [212, 316] on link "Smiling" at bounding box center [212, 319] width 22 height 7
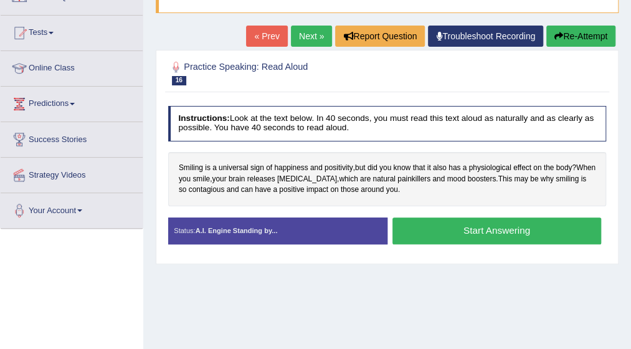
scroll to position [125, 0]
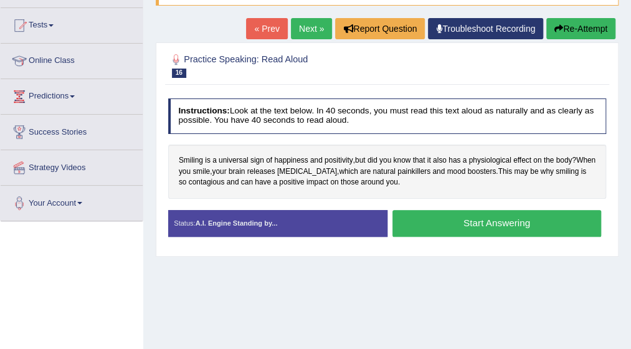
click at [440, 227] on button "Start Answering" at bounding box center [497, 223] width 209 height 27
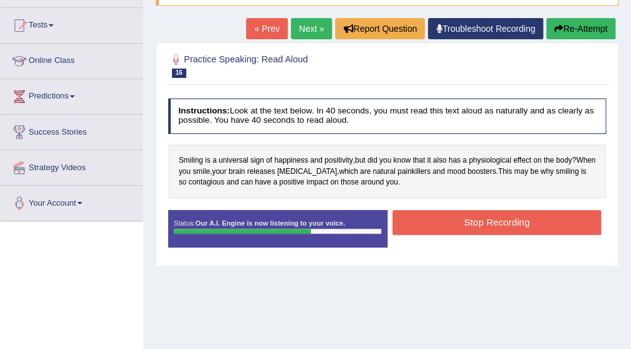
click at [440, 227] on button "Stop Recording" at bounding box center [497, 222] width 209 height 24
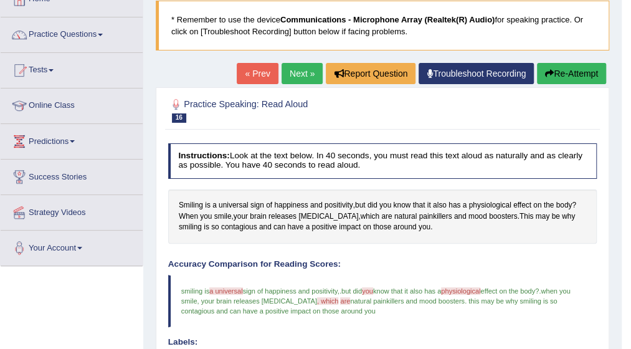
scroll to position [75, 0]
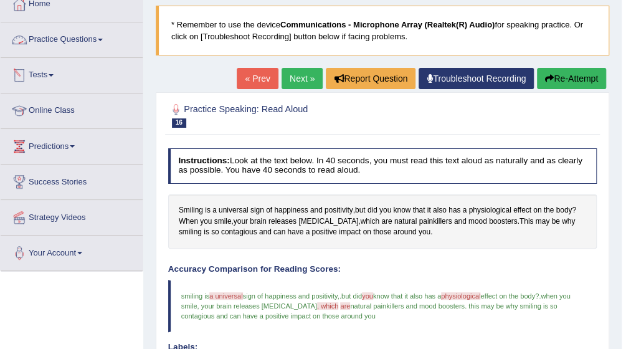
click at [103, 39] on span at bounding box center [100, 40] width 5 height 2
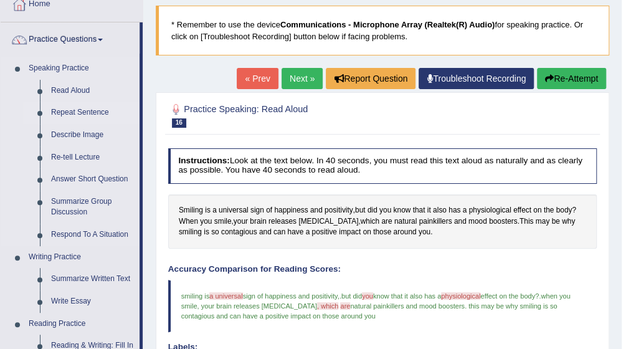
click at [76, 110] on link "Repeat Sentence" at bounding box center [92, 113] width 94 height 22
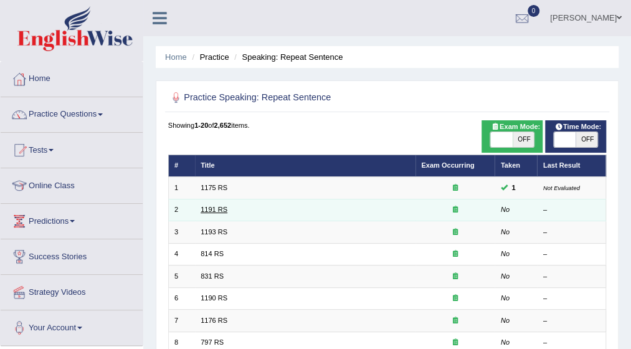
click at [221, 208] on link "1191 RS" at bounding box center [214, 209] width 27 height 7
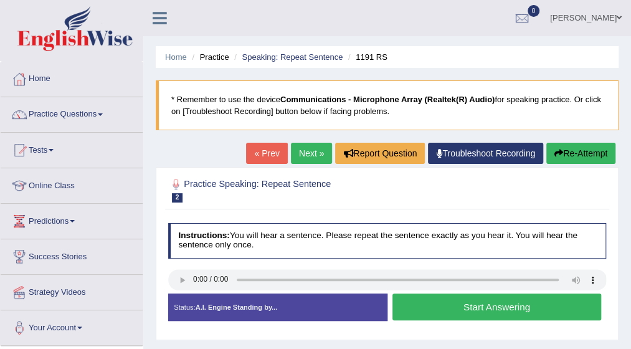
click at [458, 307] on button "Start Answering" at bounding box center [497, 307] width 209 height 27
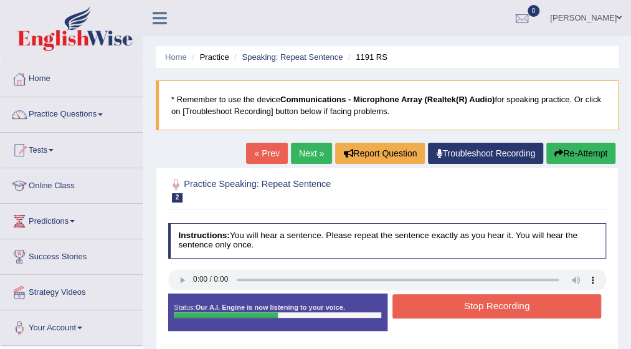
click at [458, 307] on button "Stop Recording" at bounding box center [497, 306] width 209 height 24
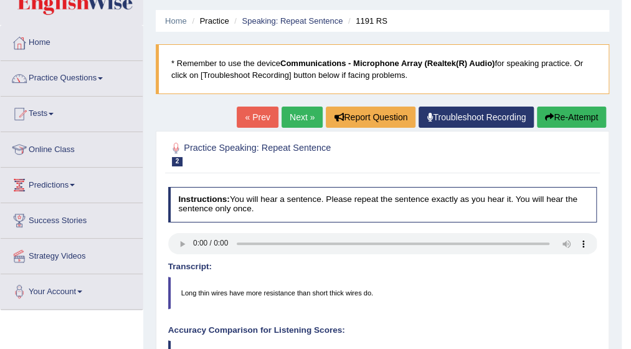
scroll to position [25, 0]
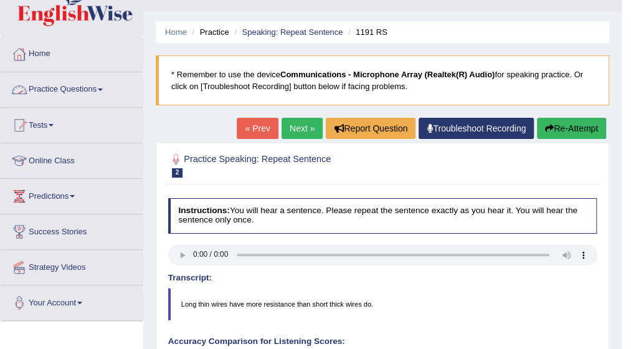
click at [102, 85] on link "Practice Questions" at bounding box center [72, 87] width 142 height 31
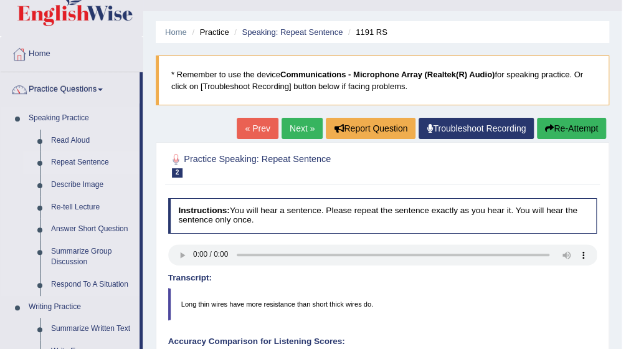
click at [78, 163] on link "Repeat Sentence" at bounding box center [92, 162] width 94 height 22
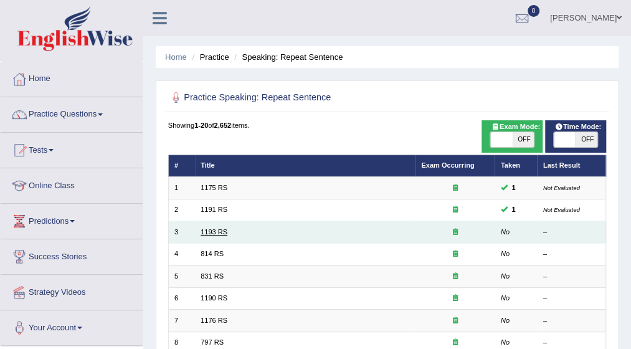
click at [223, 229] on link "1193 RS" at bounding box center [214, 231] width 27 height 7
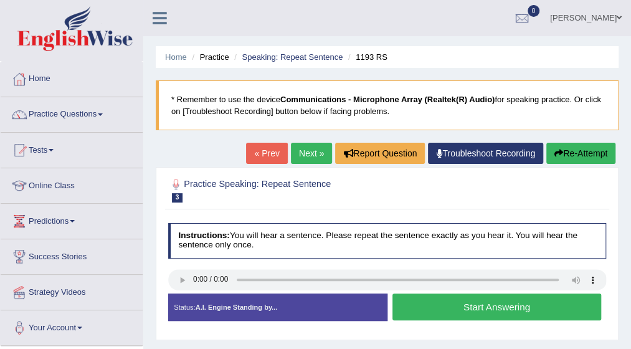
click at [455, 302] on button "Start Answering" at bounding box center [497, 307] width 209 height 27
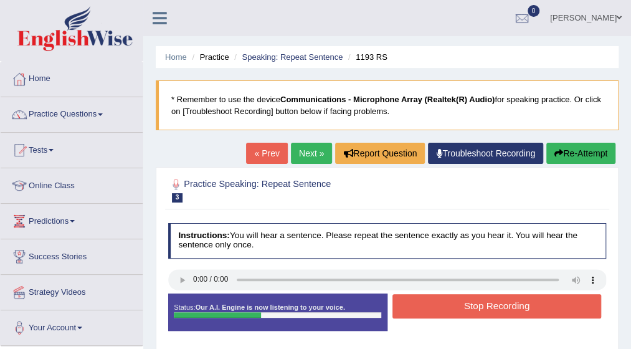
click at [455, 302] on button "Stop Recording" at bounding box center [497, 306] width 209 height 24
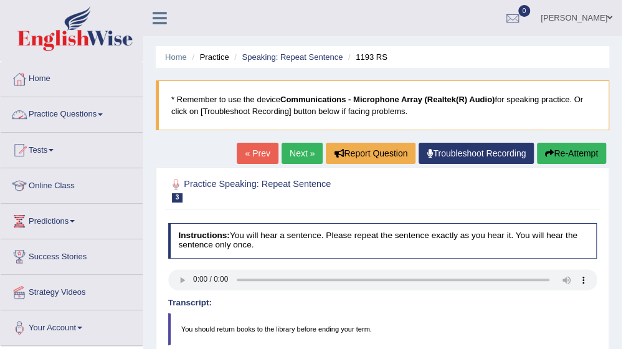
click at [104, 110] on link "Practice Questions" at bounding box center [72, 112] width 142 height 31
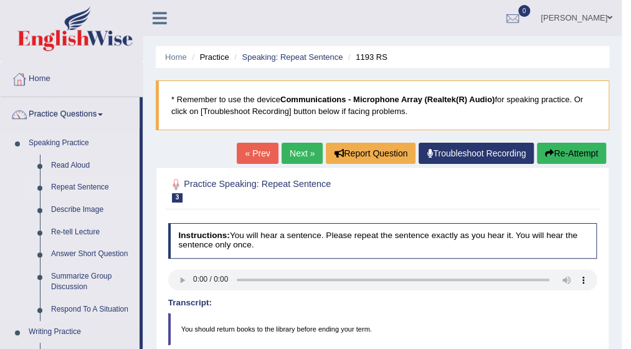
click at [88, 189] on link "Repeat Sentence" at bounding box center [92, 187] width 94 height 22
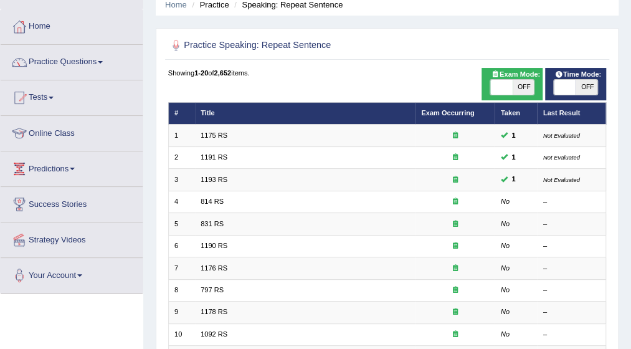
scroll to position [75, 0]
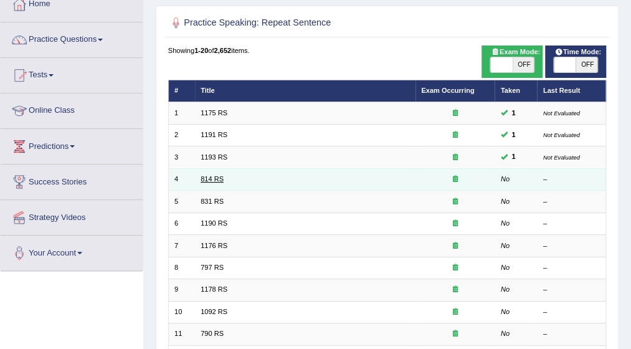
click at [213, 178] on link "814 RS" at bounding box center [212, 178] width 23 height 7
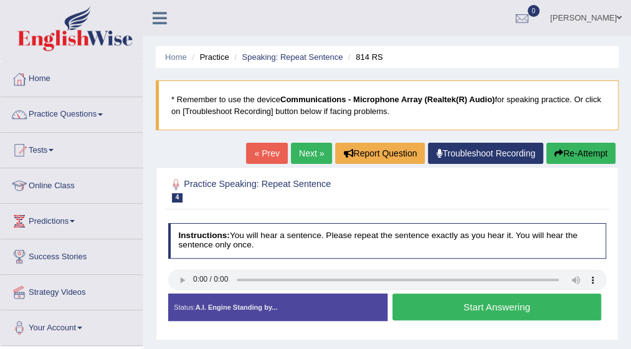
click at [432, 305] on button "Start Answering" at bounding box center [497, 307] width 209 height 27
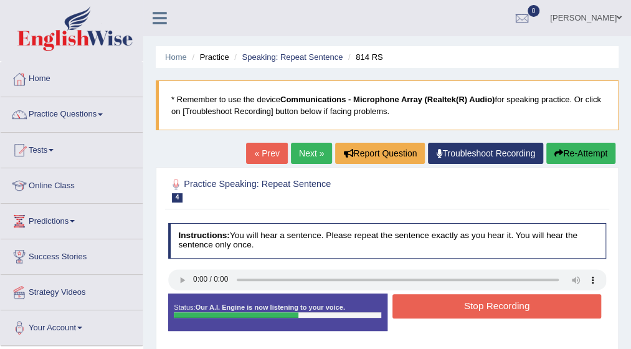
click at [432, 305] on button "Stop Recording" at bounding box center [497, 306] width 209 height 24
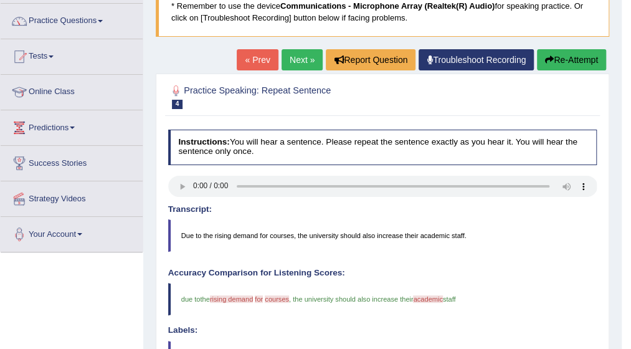
scroll to position [75, 0]
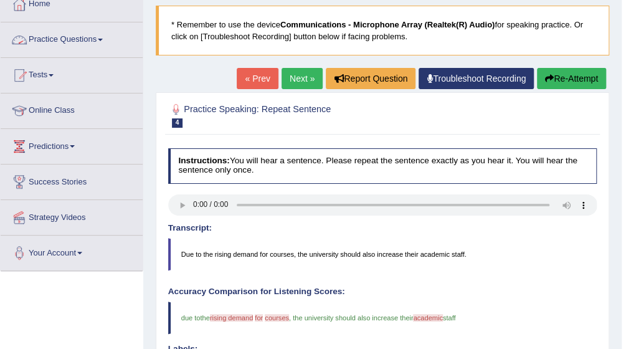
click at [102, 36] on link "Practice Questions" at bounding box center [72, 37] width 142 height 31
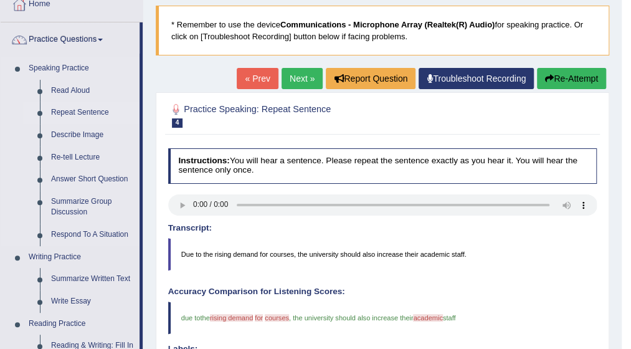
click at [77, 112] on link "Repeat Sentence" at bounding box center [92, 113] width 94 height 22
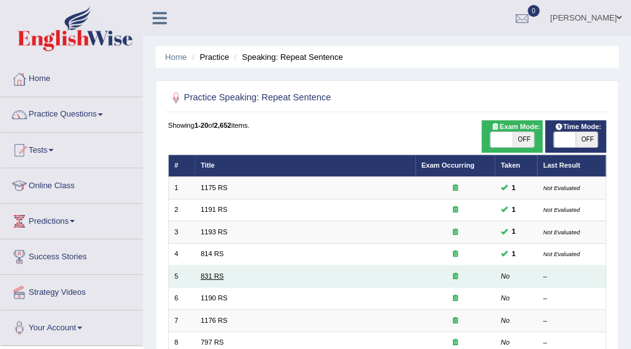
click at [204, 275] on link "831 RS" at bounding box center [212, 275] width 23 height 7
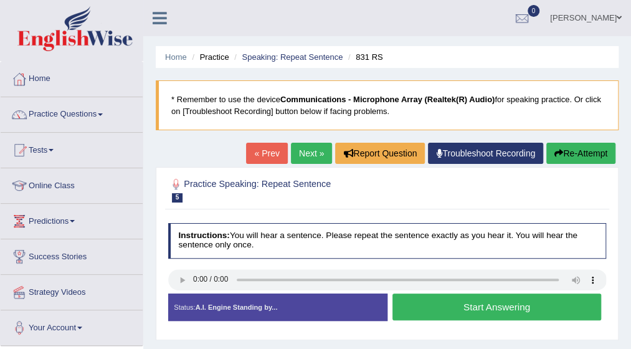
click at [479, 307] on button "Start Answering" at bounding box center [497, 307] width 209 height 27
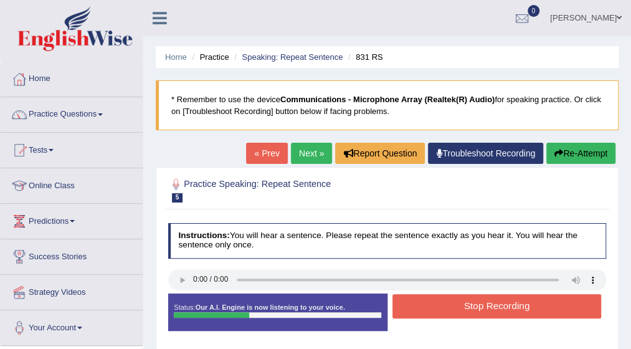
click at [479, 307] on button "Stop Recording" at bounding box center [497, 306] width 209 height 24
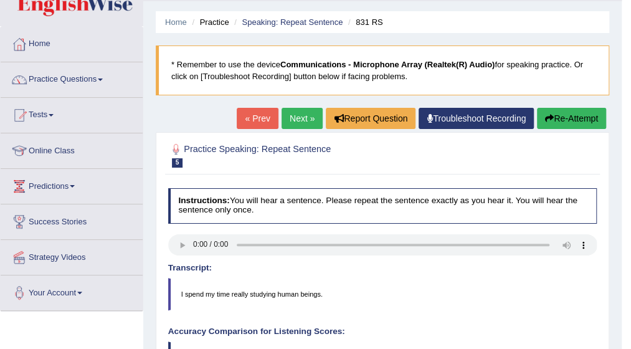
scroll to position [25, 0]
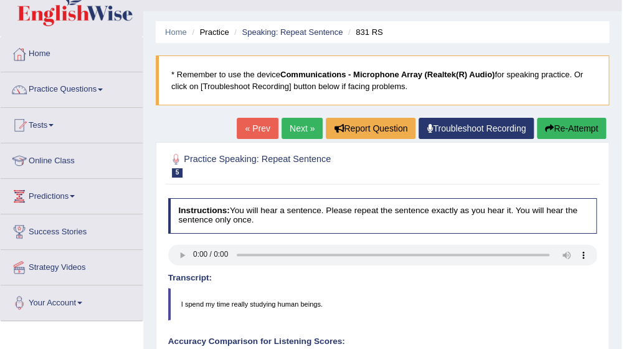
click at [106, 87] on link "Practice Questions" at bounding box center [72, 87] width 142 height 31
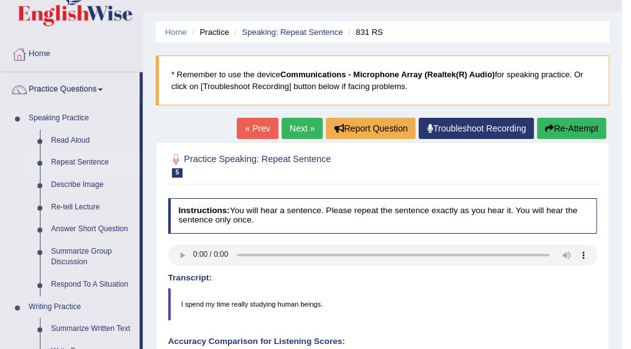
click at [81, 161] on link "Repeat Sentence" at bounding box center [92, 162] width 94 height 22
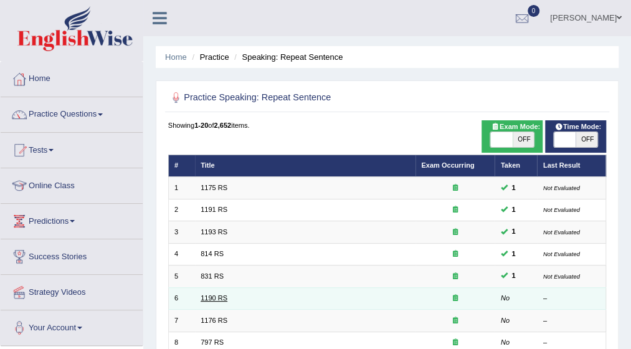
click at [216, 295] on link "1190 RS" at bounding box center [214, 297] width 27 height 7
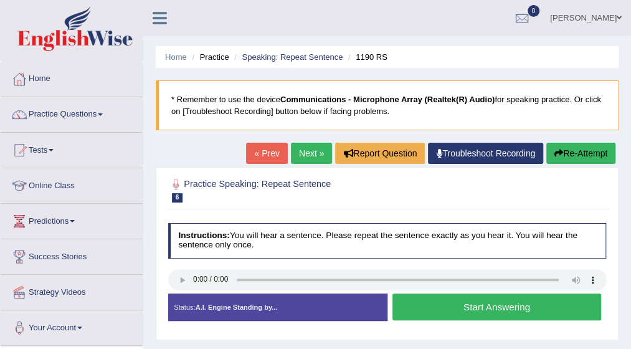
click at [409, 310] on button "Start Answering" at bounding box center [497, 307] width 209 height 27
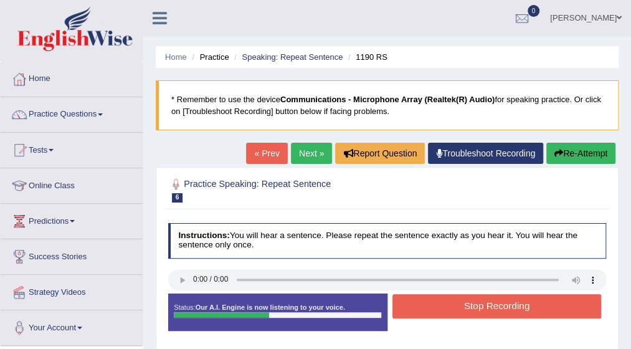
click at [409, 310] on button "Stop Recording" at bounding box center [497, 306] width 209 height 24
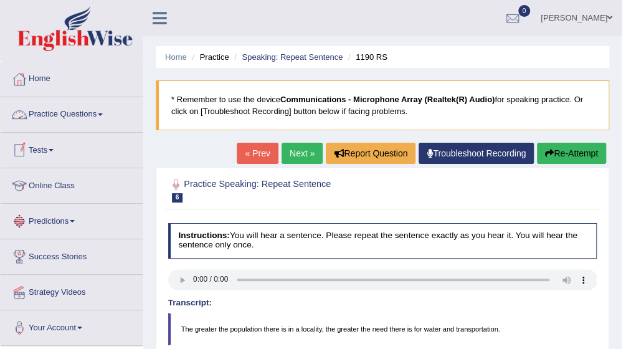
click at [106, 117] on link "Practice Questions" at bounding box center [72, 112] width 142 height 31
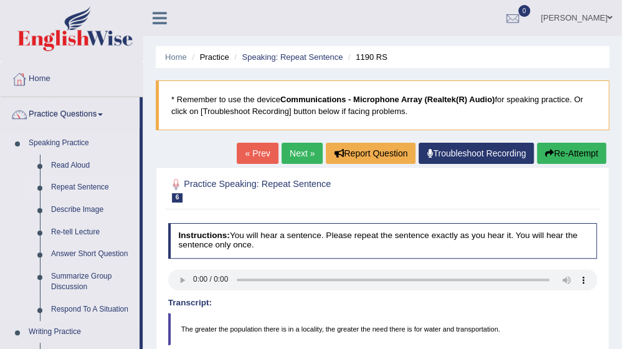
click at [81, 186] on link "Repeat Sentence" at bounding box center [92, 187] width 94 height 22
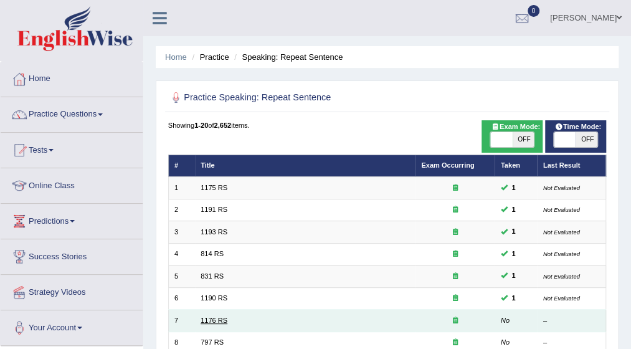
click at [214, 318] on link "1176 RS" at bounding box center [214, 320] width 27 height 7
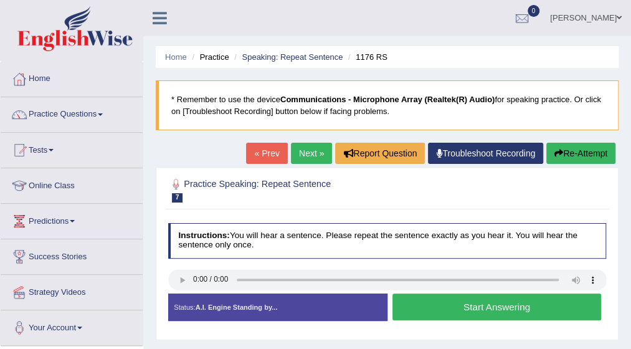
click at [431, 303] on button "Start Answering" at bounding box center [497, 307] width 209 height 27
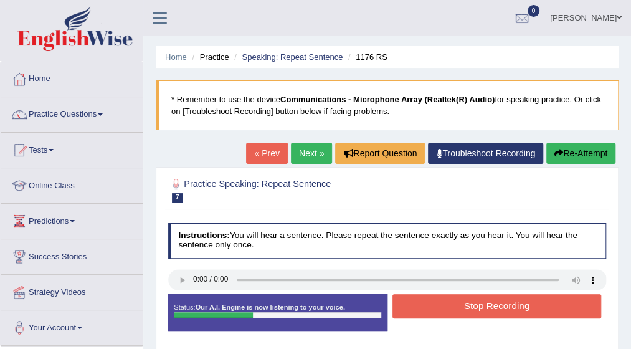
click at [431, 303] on button "Stop Recording" at bounding box center [497, 306] width 209 height 24
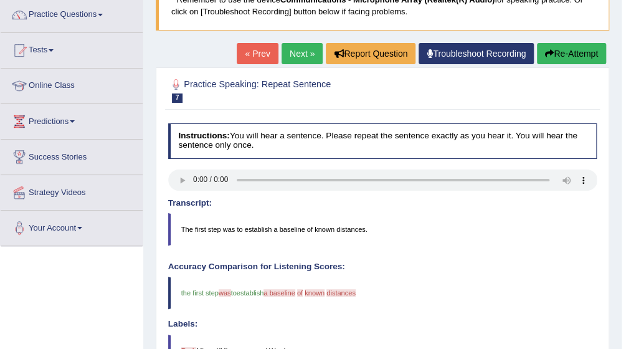
scroll to position [100, 0]
click at [103, 14] on span at bounding box center [100, 15] width 5 height 2
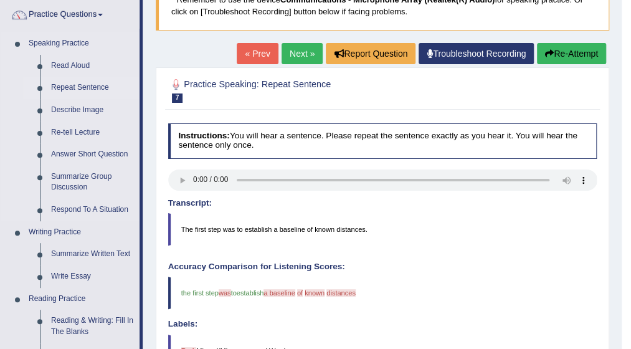
click at [94, 85] on link "Repeat Sentence" at bounding box center [92, 88] width 94 height 22
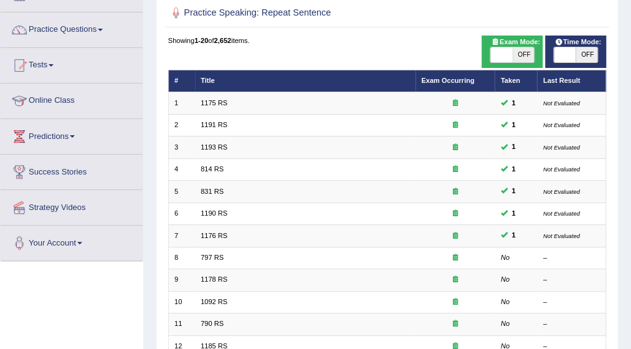
scroll to position [100, 0]
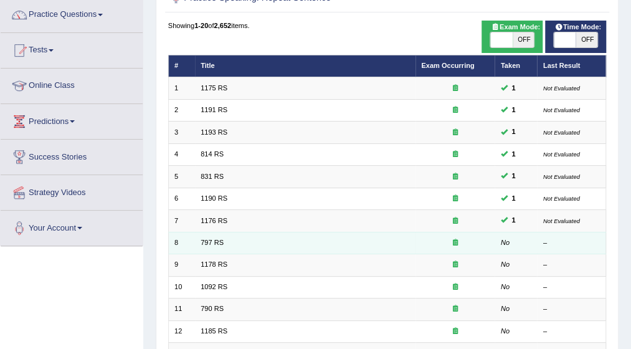
click at [252, 236] on td "797 RS" at bounding box center [305, 243] width 221 height 22
click at [203, 240] on link "797 RS" at bounding box center [212, 242] width 23 height 7
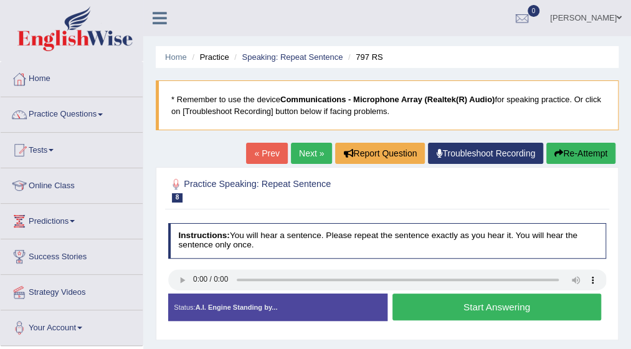
click at [427, 300] on button "Start Answering" at bounding box center [497, 307] width 209 height 27
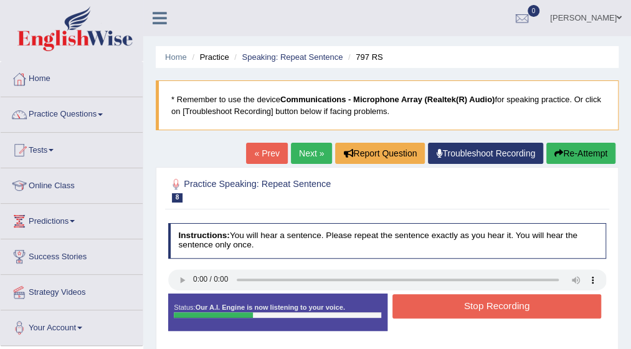
click at [427, 300] on button "Stop Recording" at bounding box center [497, 306] width 209 height 24
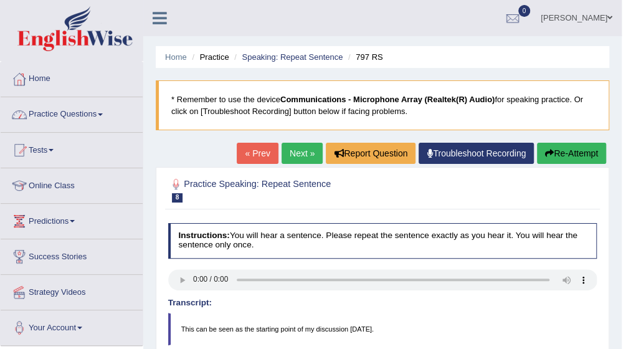
click at [100, 113] on link "Practice Questions" at bounding box center [72, 112] width 142 height 31
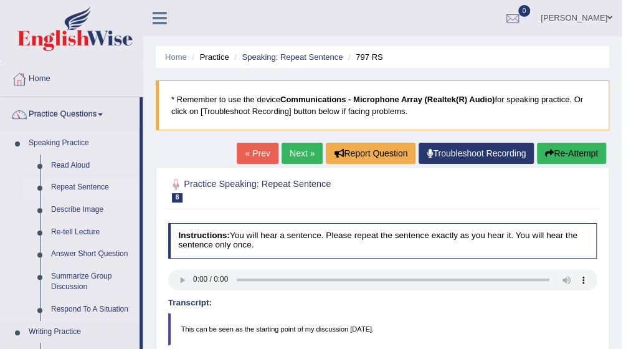
click at [88, 184] on link "Repeat Sentence" at bounding box center [92, 187] width 94 height 22
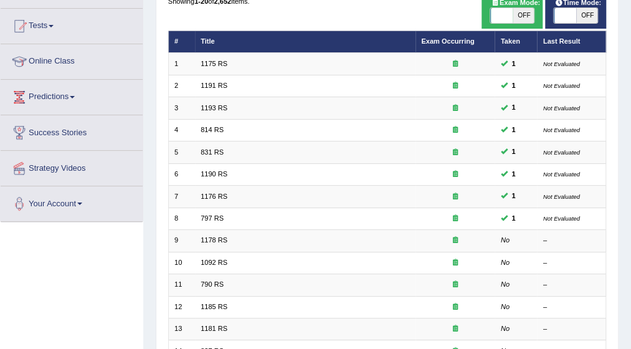
scroll to position [125, 0]
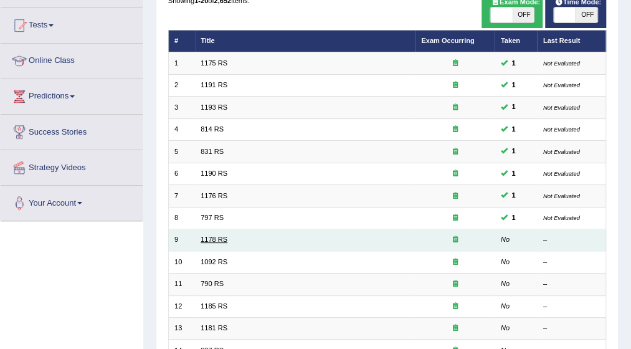
click at [214, 236] on link "1178 RS" at bounding box center [214, 239] width 27 height 7
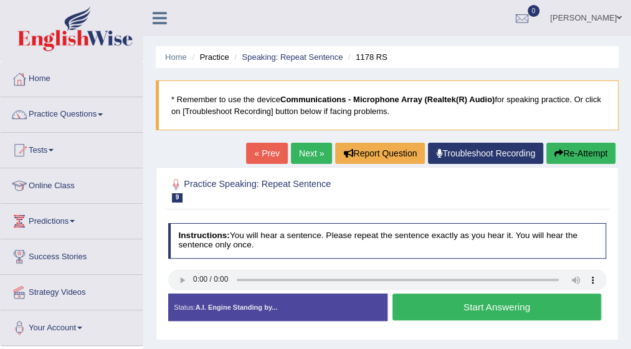
click at [442, 300] on button "Start Answering" at bounding box center [497, 307] width 209 height 27
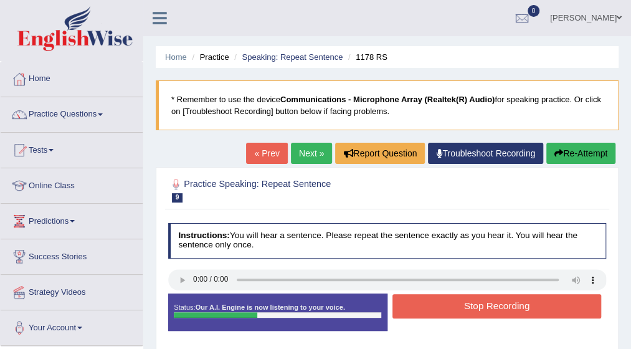
click at [442, 300] on button "Stop Recording" at bounding box center [497, 306] width 209 height 24
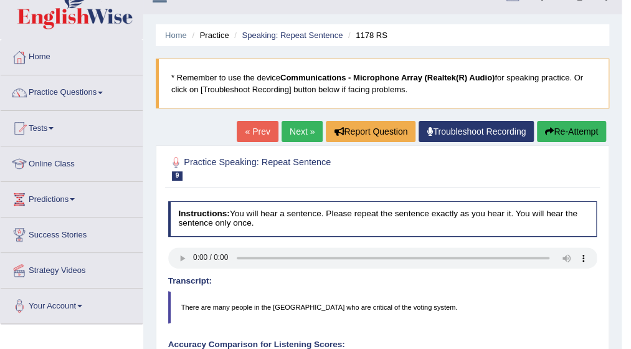
scroll to position [15, 0]
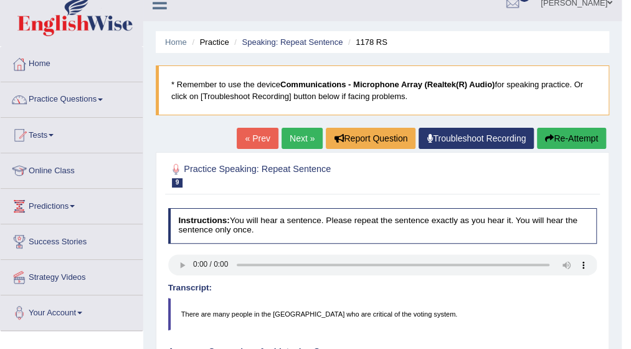
click at [103, 99] on span at bounding box center [100, 99] width 5 height 2
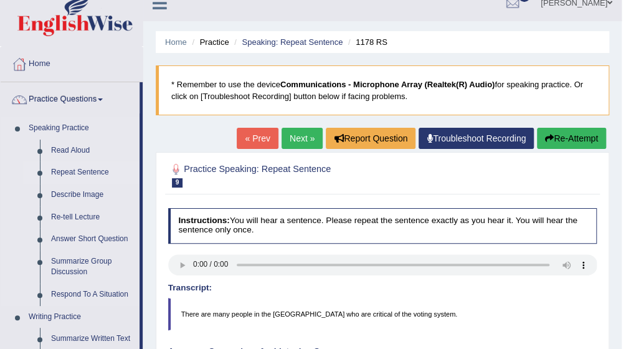
click at [84, 172] on link "Repeat Sentence" at bounding box center [92, 172] width 94 height 22
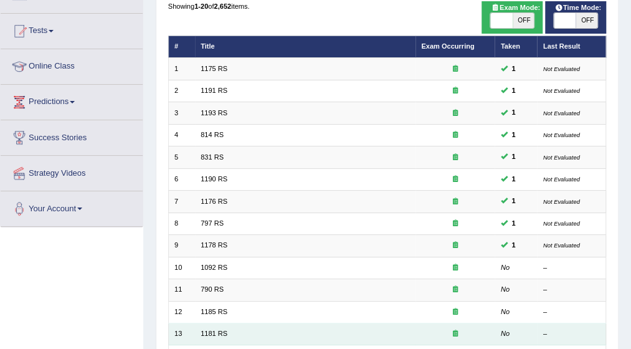
scroll to position [125, 0]
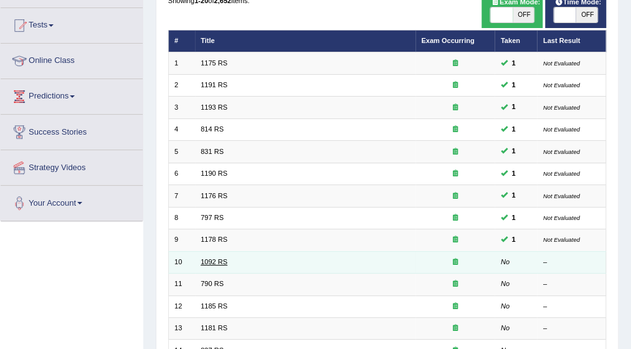
click at [214, 258] on link "1092 RS" at bounding box center [214, 261] width 27 height 7
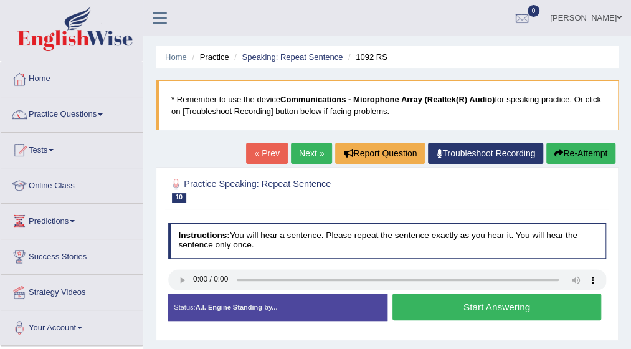
click at [430, 303] on button "Start Answering" at bounding box center [497, 307] width 209 height 27
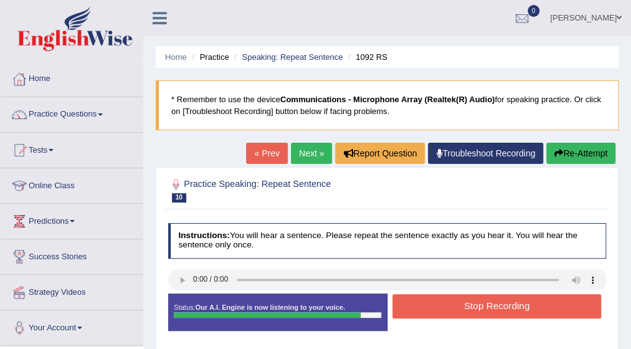
click at [430, 303] on button "Stop Recording" at bounding box center [497, 306] width 209 height 24
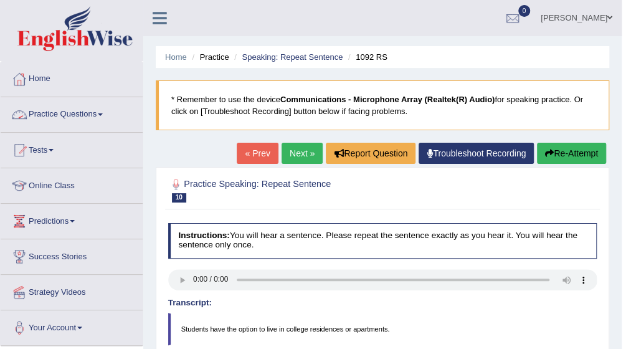
click at [107, 114] on link "Practice Questions" at bounding box center [72, 112] width 142 height 31
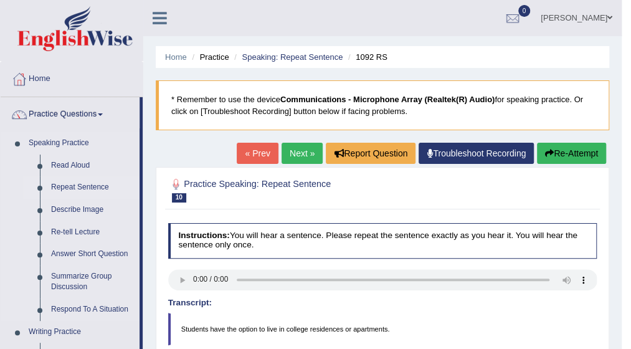
click at [86, 183] on link "Repeat Sentence" at bounding box center [92, 187] width 94 height 22
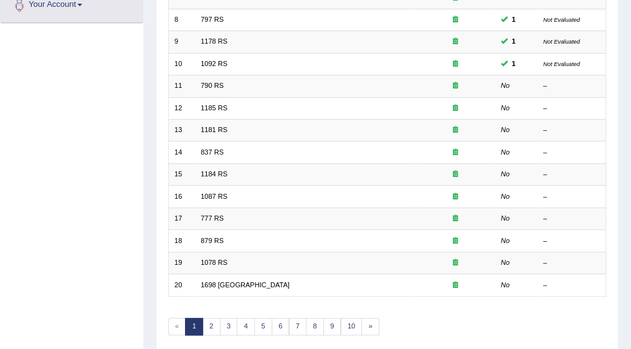
scroll to position [315, 0]
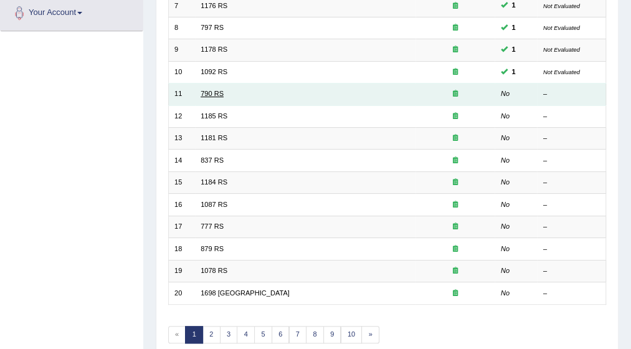
click at [213, 90] on link "790 RS" at bounding box center [212, 93] width 23 height 7
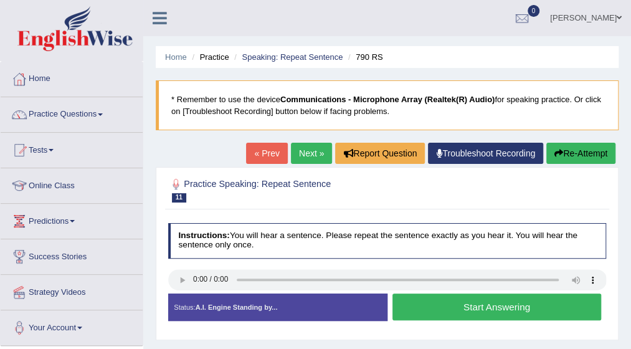
click at [481, 313] on button "Start Answering" at bounding box center [497, 307] width 209 height 27
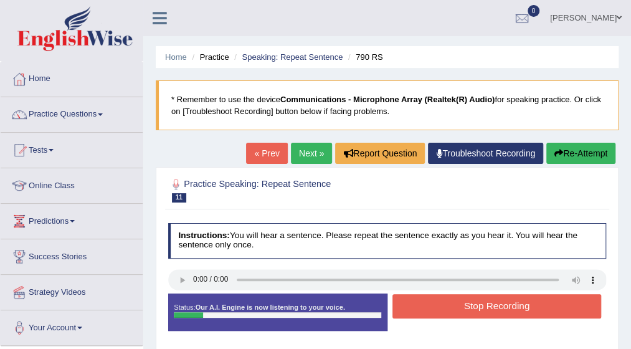
click at [481, 313] on button "Stop Recording" at bounding box center [497, 306] width 209 height 24
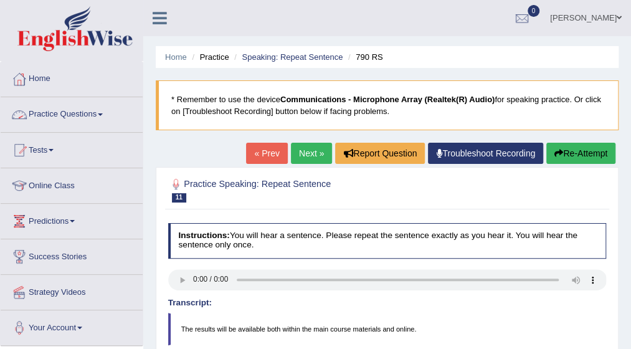
click at [103, 114] on span at bounding box center [100, 114] width 5 height 2
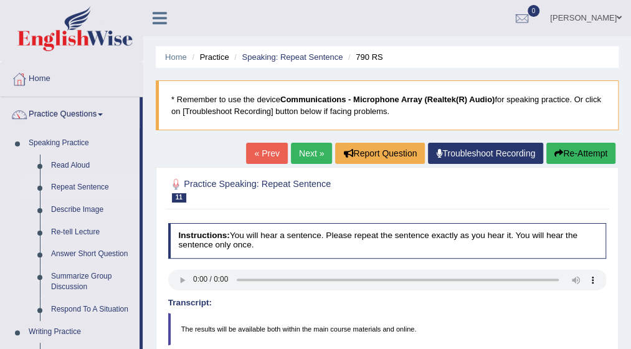
click at [98, 186] on link "Repeat Sentence" at bounding box center [92, 187] width 94 height 22
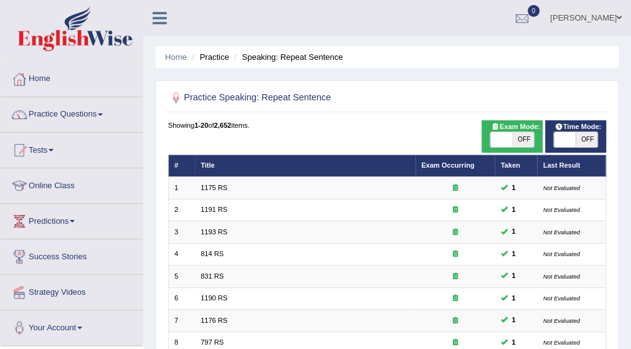
click at [629, 345] on div "Home Practice Speaking: Repeat Sentence Practice Speaking: Repeat Sentence Time…" at bounding box center [387, 344] width 488 height 689
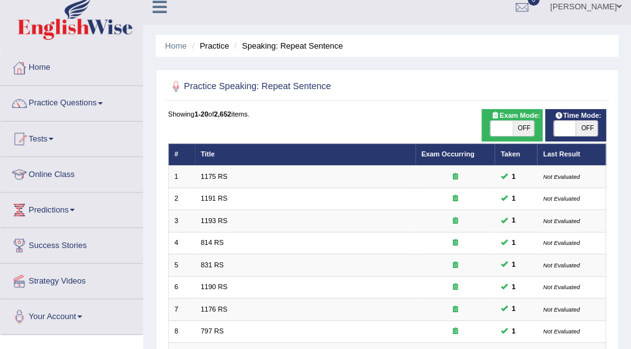
click at [631, 338] on html "Toggle navigation Home Practice Questions Speaking Practice Read Aloud Repeat S…" at bounding box center [315, 163] width 631 height 349
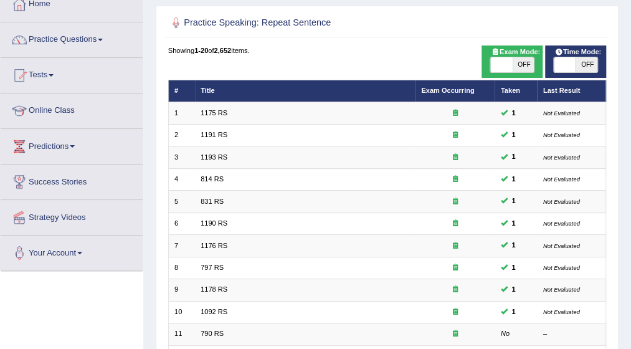
scroll to position [86, 0]
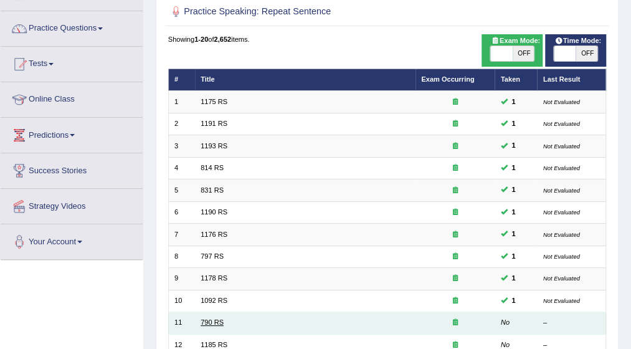
click at [212, 320] on link "790 RS" at bounding box center [212, 321] width 23 height 7
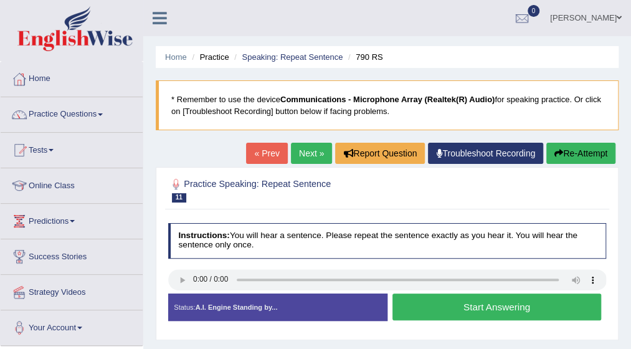
click at [430, 303] on button "Start Answering" at bounding box center [497, 307] width 209 height 27
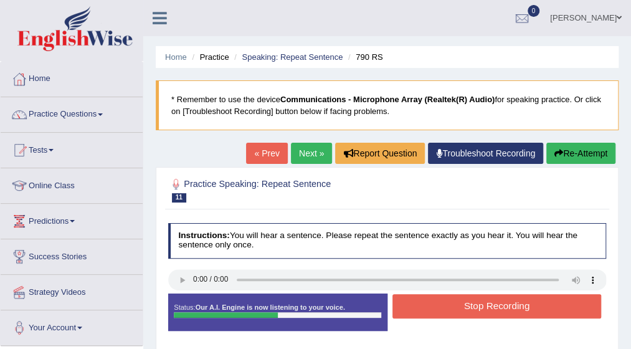
click at [430, 303] on button "Stop Recording" at bounding box center [497, 306] width 209 height 24
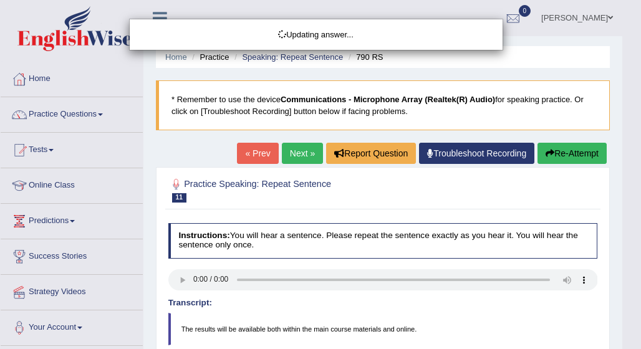
click at [631, 341] on html "Toggle navigation Home Practice Questions Speaking Practice Read Aloud Repeat S…" at bounding box center [320, 174] width 641 height 349
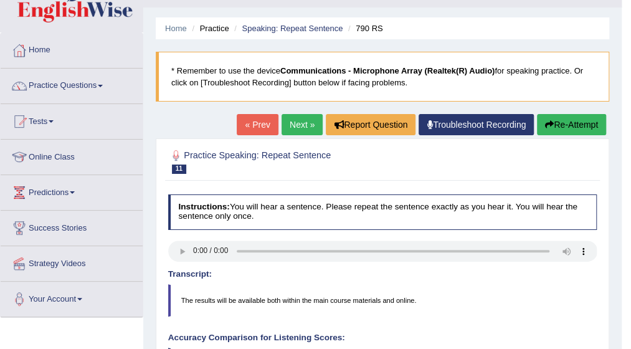
scroll to position [25, 0]
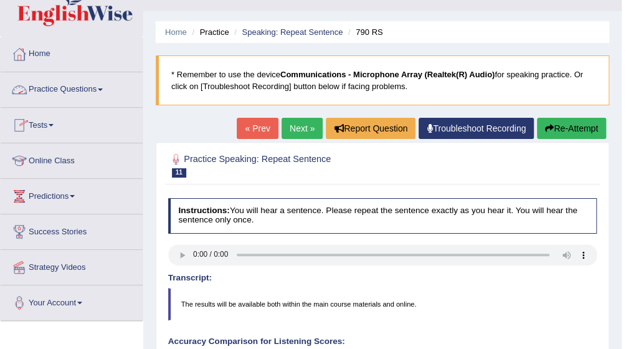
click at [103, 89] on span at bounding box center [100, 89] width 5 height 2
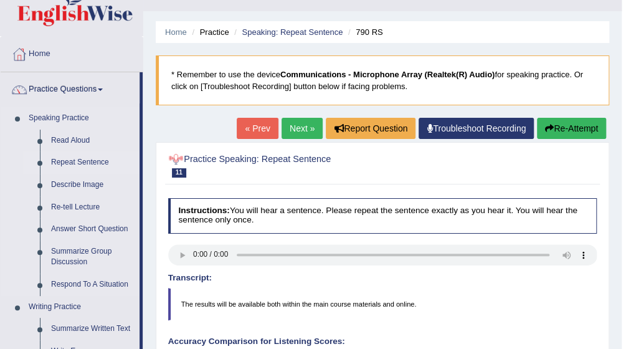
click at [97, 160] on link "Repeat Sentence" at bounding box center [92, 162] width 94 height 22
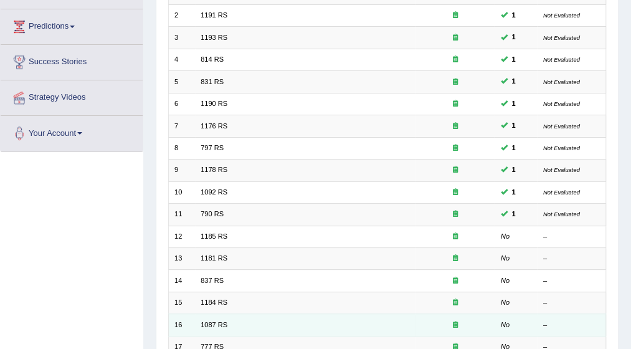
scroll to position [199, 0]
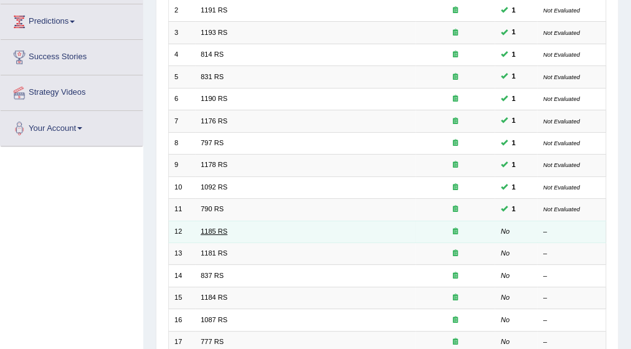
click at [217, 229] on link "1185 RS" at bounding box center [214, 230] width 27 height 7
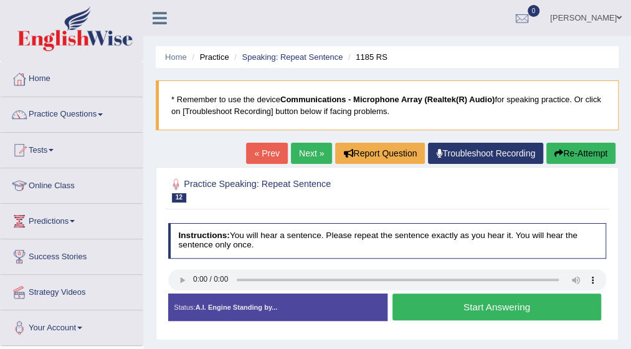
click at [442, 302] on button "Start Answering" at bounding box center [497, 307] width 209 height 27
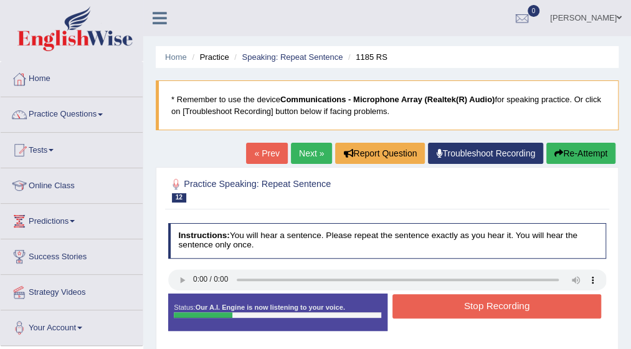
click at [442, 302] on button "Stop Recording" at bounding box center [497, 306] width 209 height 24
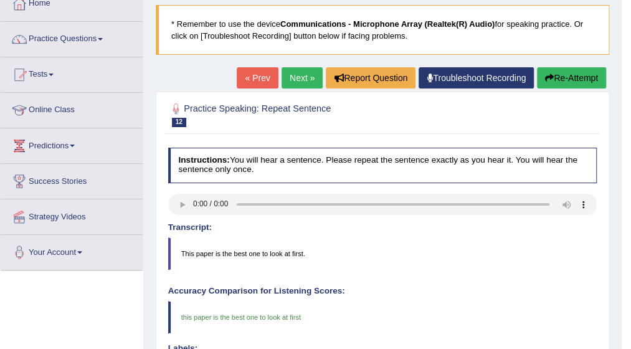
scroll to position [50, 0]
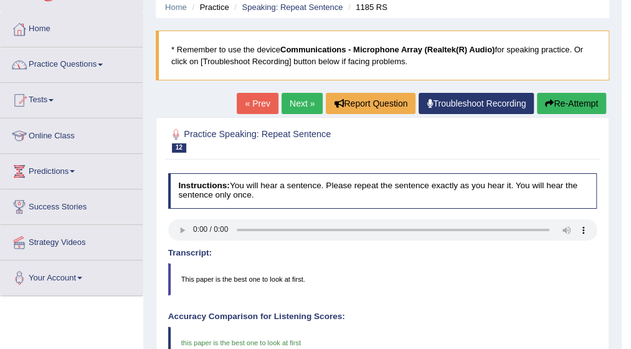
click at [98, 66] on link "Practice Questions" at bounding box center [72, 62] width 142 height 31
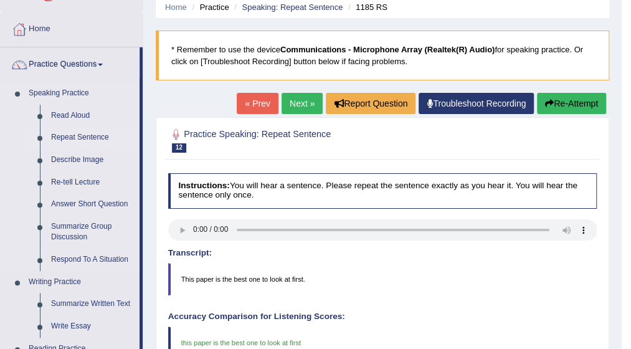
click at [77, 135] on link "Repeat Sentence" at bounding box center [92, 138] width 94 height 22
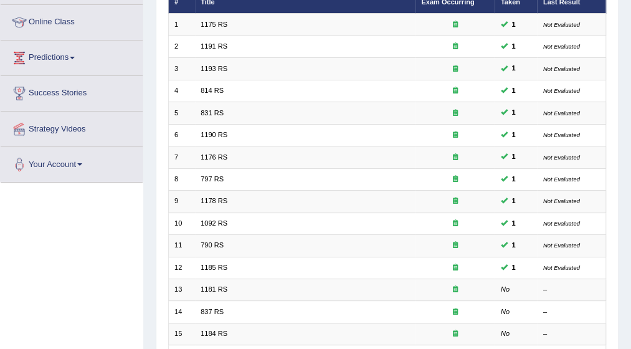
scroll to position [174, 0]
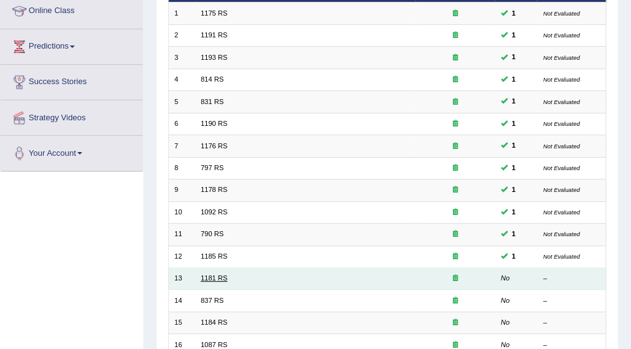
click at [217, 279] on link "1181 RS" at bounding box center [214, 277] width 27 height 7
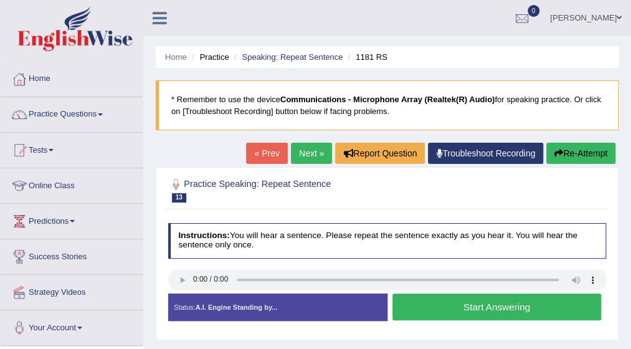
click at [461, 309] on button "Start Answering" at bounding box center [497, 307] width 209 height 27
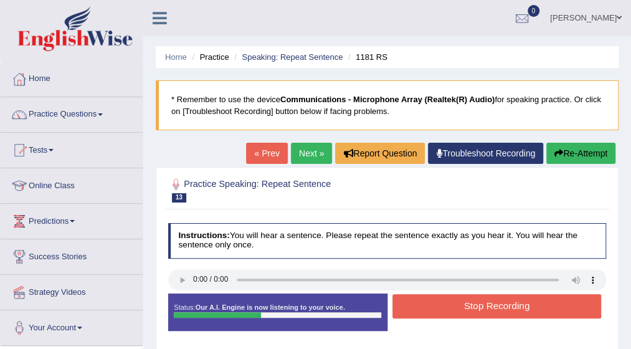
click at [461, 309] on button "Stop Recording" at bounding box center [497, 306] width 209 height 24
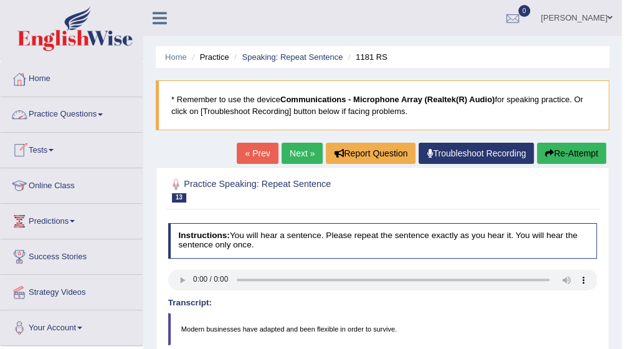
click at [101, 112] on link "Practice Questions" at bounding box center [72, 112] width 142 height 31
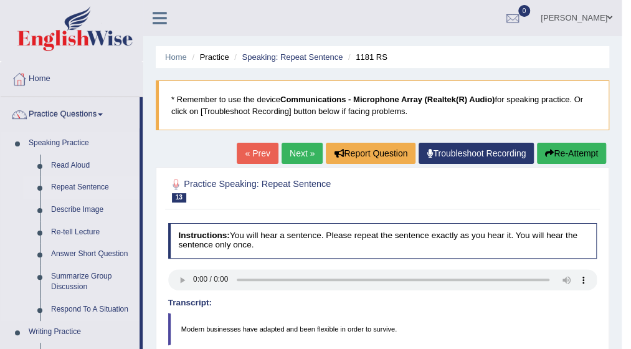
click at [101, 185] on link "Repeat Sentence" at bounding box center [92, 187] width 94 height 22
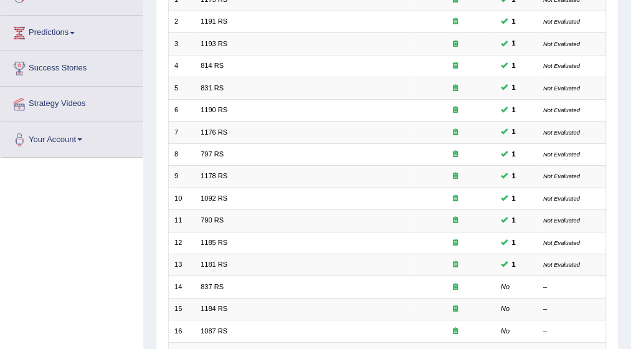
scroll to position [199, 0]
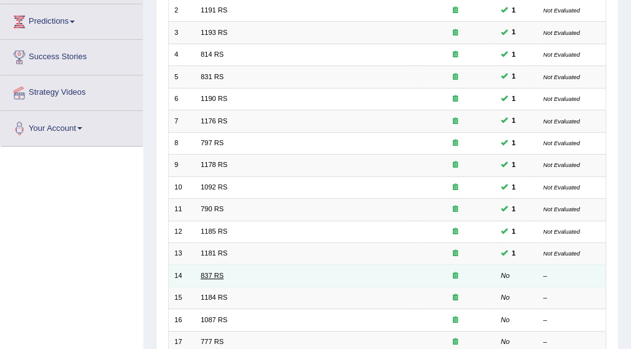
click at [211, 273] on link "837 RS" at bounding box center [212, 275] width 23 height 7
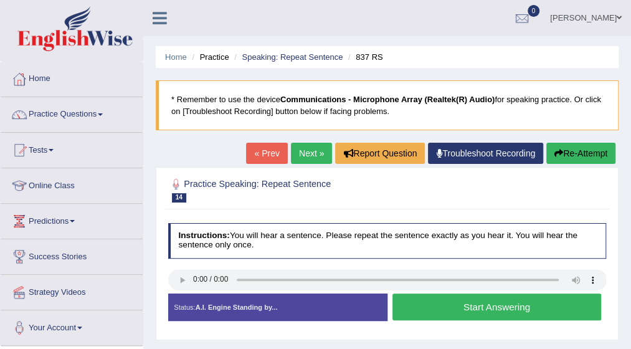
click at [457, 307] on button "Start Answering" at bounding box center [497, 307] width 209 height 27
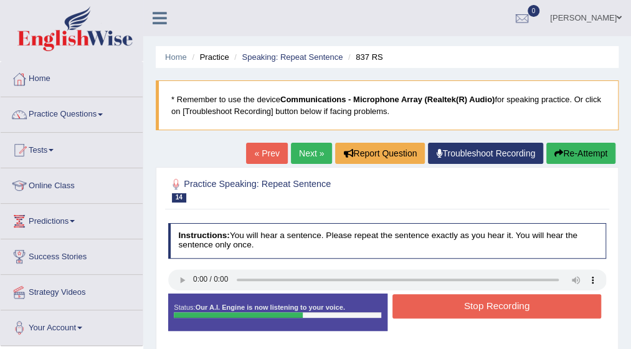
click at [457, 307] on button "Stop Recording" at bounding box center [497, 306] width 209 height 24
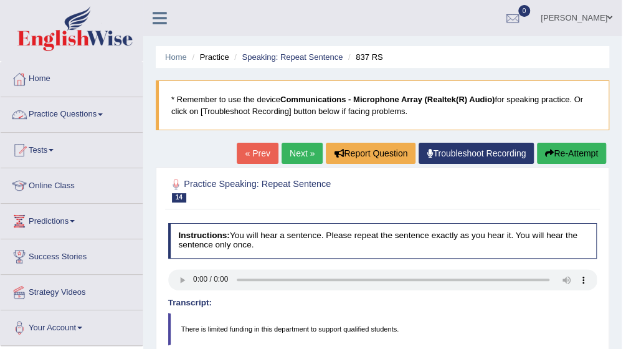
click at [103, 112] on link "Practice Questions" at bounding box center [72, 112] width 142 height 31
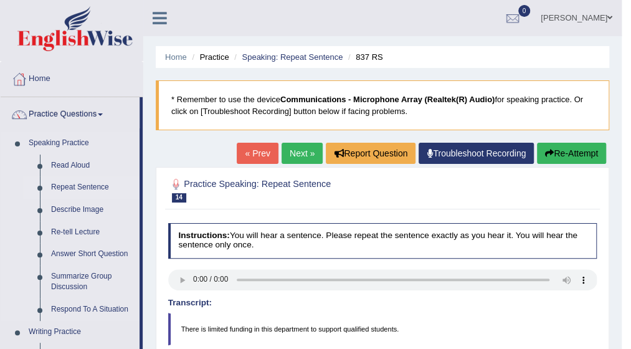
click at [92, 190] on link "Repeat Sentence" at bounding box center [92, 187] width 94 height 22
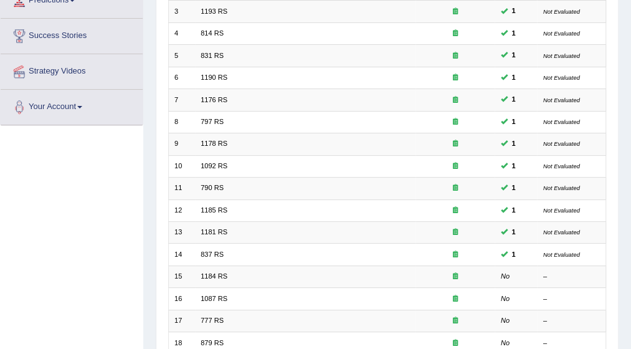
scroll to position [224, 0]
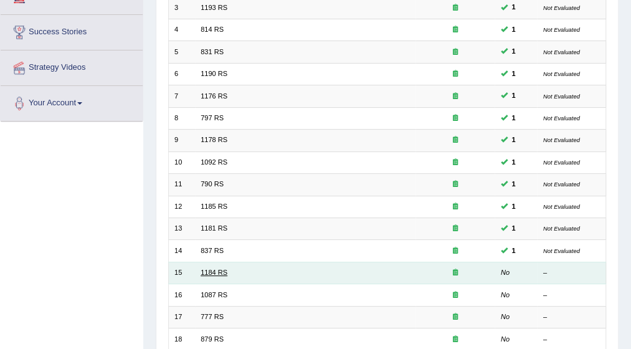
click at [216, 269] on link "1184 RS" at bounding box center [214, 272] width 27 height 7
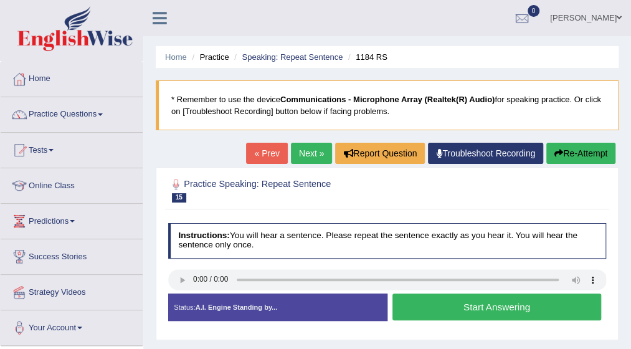
click at [438, 300] on button "Start Answering" at bounding box center [497, 307] width 209 height 27
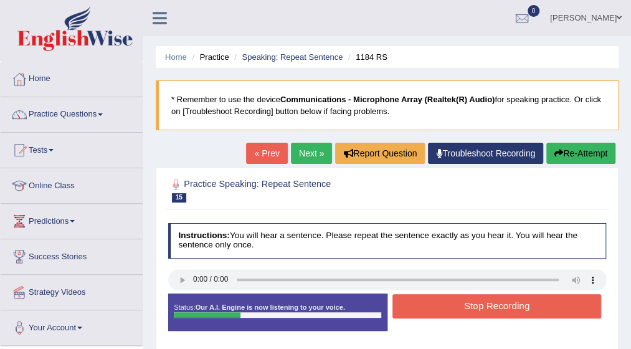
click at [438, 300] on button "Stop Recording" at bounding box center [497, 306] width 209 height 24
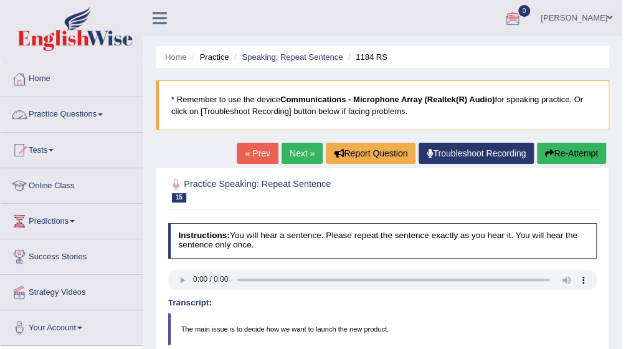
click at [104, 117] on link "Practice Questions" at bounding box center [72, 112] width 142 height 31
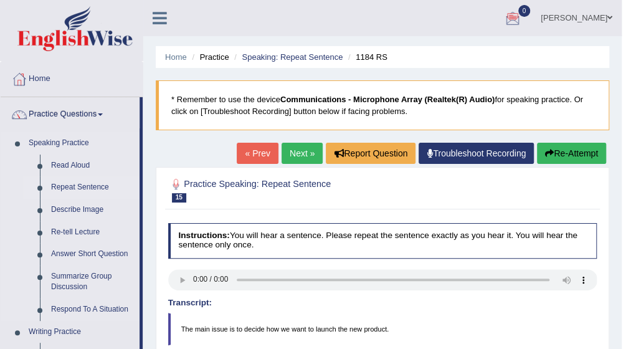
click at [102, 187] on link "Repeat Sentence" at bounding box center [92, 187] width 94 height 22
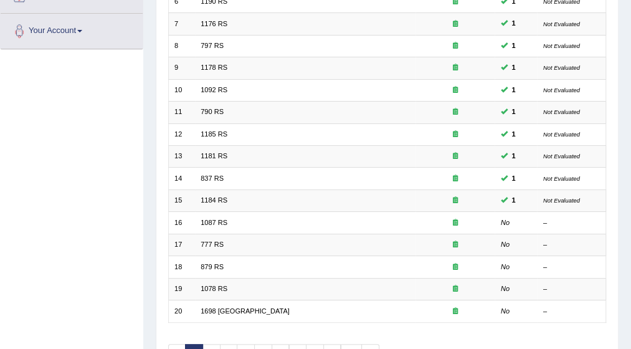
scroll to position [299, 0]
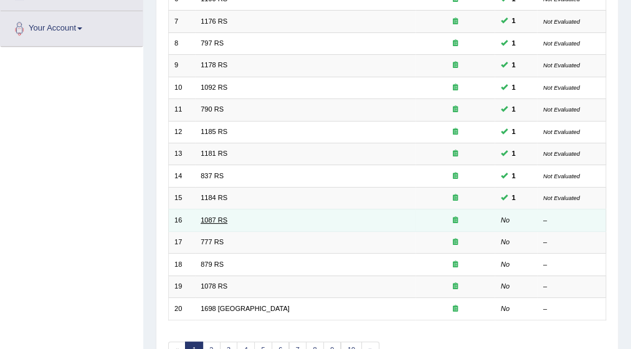
click at [217, 217] on link "1087 RS" at bounding box center [214, 219] width 27 height 7
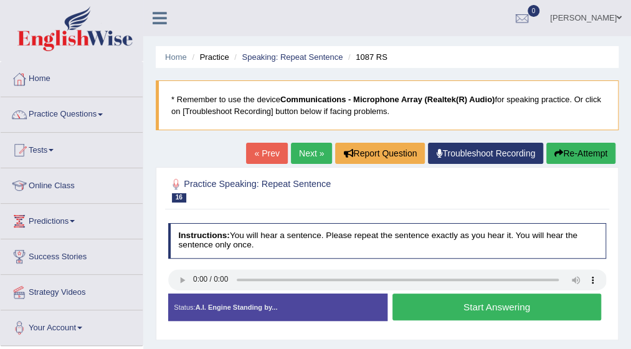
click at [428, 302] on button "Start Answering" at bounding box center [497, 307] width 209 height 27
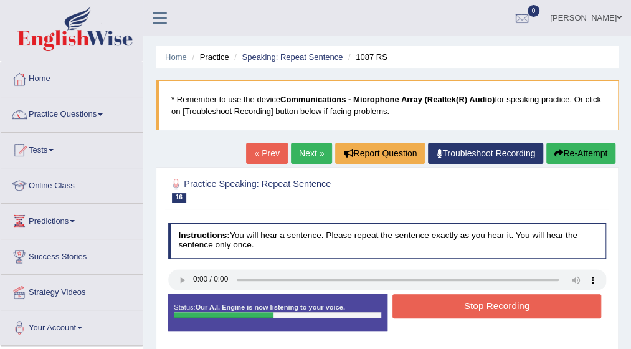
click at [428, 302] on button "Stop Recording" at bounding box center [497, 306] width 209 height 24
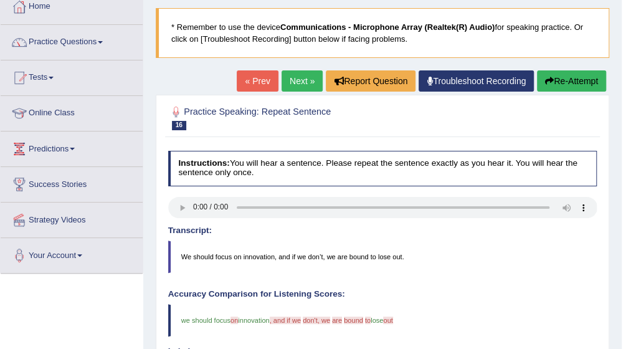
scroll to position [50, 0]
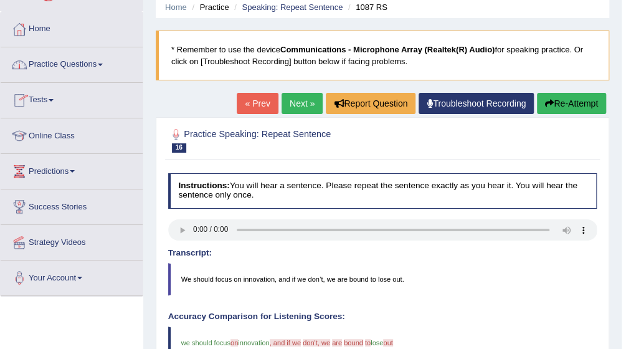
click at [103, 64] on span at bounding box center [100, 65] width 5 height 2
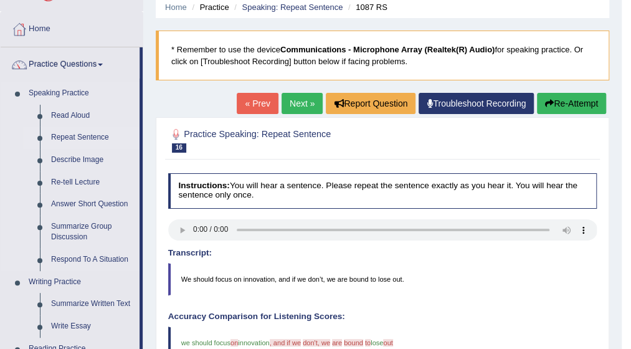
click at [99, 136] on link "Repeat Sentence" at bounding box center [92, 138] width 94 height 22
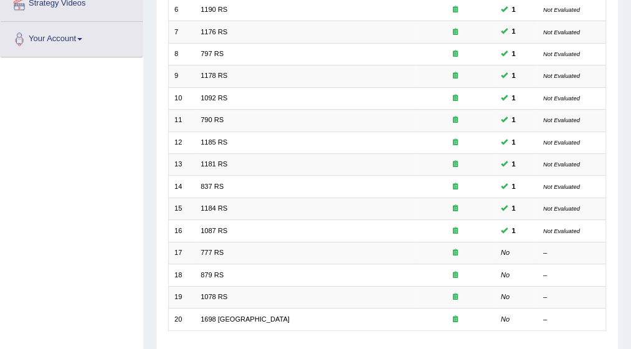
scroll to position [299, 0]
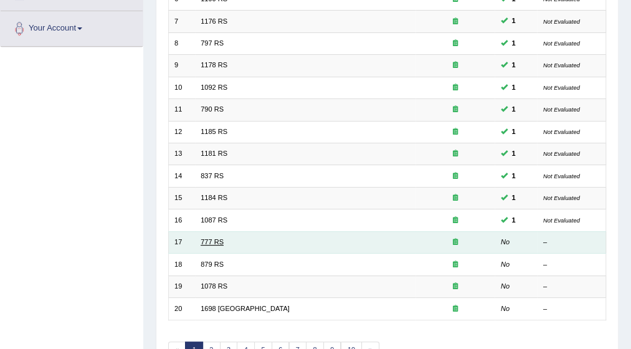
click at [212, 238] on link "777 RS" at bounding box center [212, 241] width 23 height 7
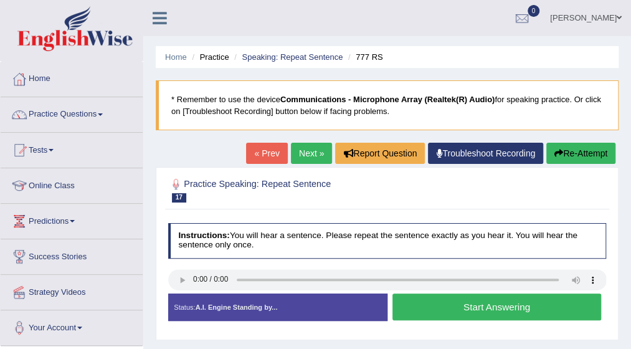
click at [428, 305] on button "Start Answering" at bounding box center [497, 307] width 209 height 27
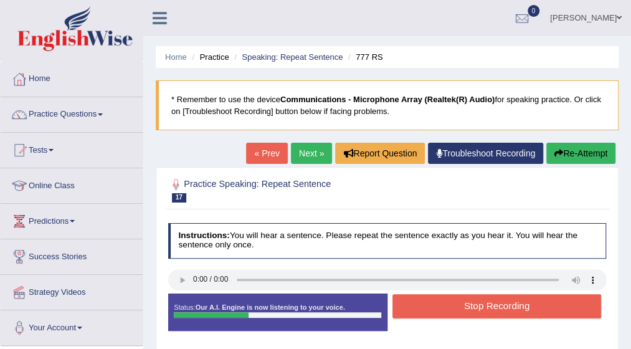
click at [428, 305] on button "Stop Recording" at bounding box center [497, 306] width 209 height 24
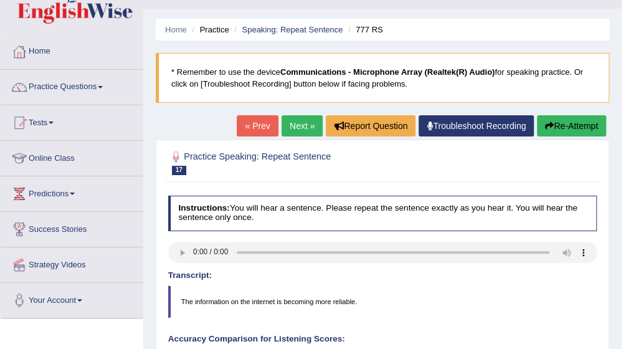
scroll to position [25, 0]
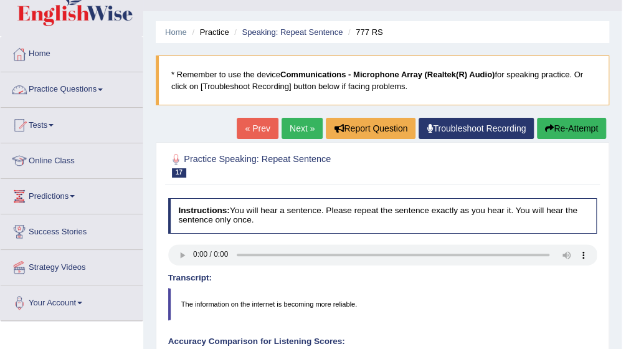
click at [100, 90] on link "Practice Questions" at bounding box center [72, 87] width 142 height 31
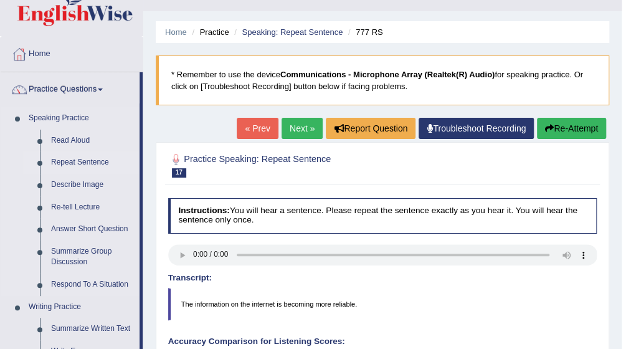
click at [85, 159] on link "Repeat Sentence" at bounding box center [92, 162] width 94 height 22
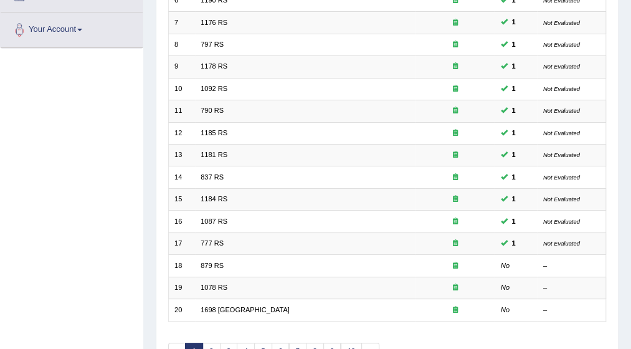
scroll to position [299, 0]
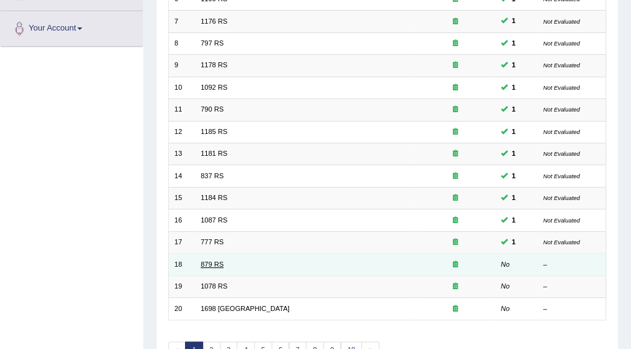
click at [204, 260] on link "879 RS" at bounding box center [212, 263] width 23 height 7
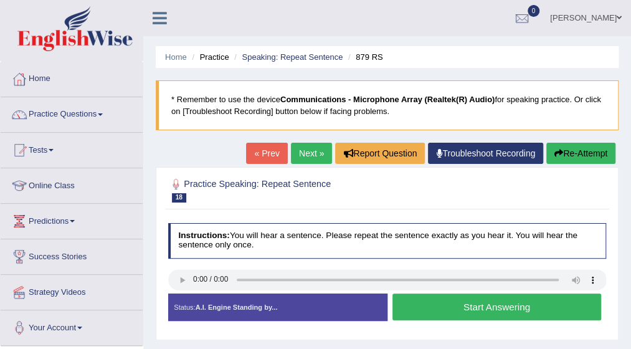
click at [424, 302] on button "Start Answering" at bounding box center [497, 307] width 209 height 27
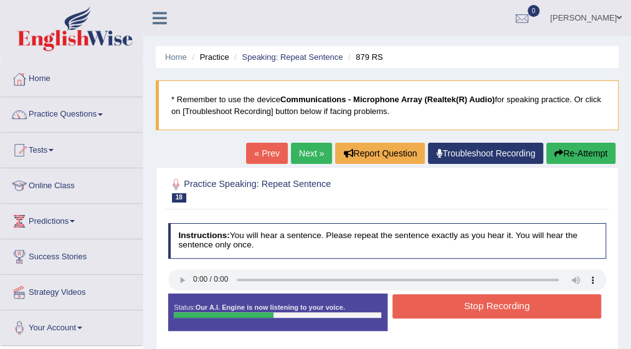
click at [424, 302] on button "Stop Recording" at bounding box center [497, 306] width 209 height 24
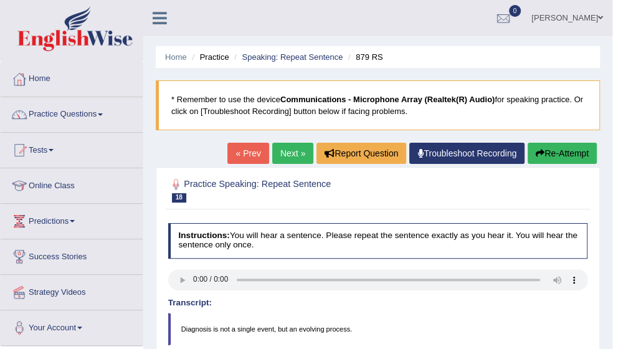
click at [631, 340] on html "Toggle navigation Home Practice Questions Speaking Practice Read Aloud Repeat S…" at bounding box center [315, 174] width 631 height 349
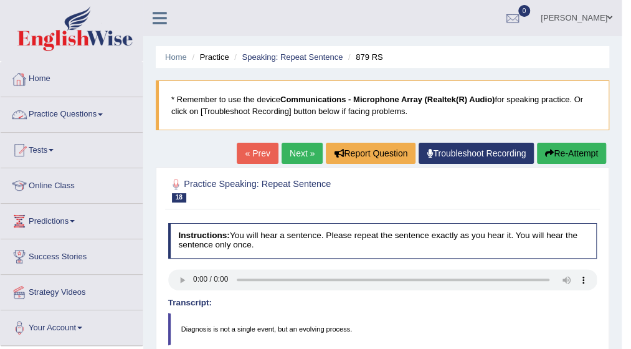
click at [103, 112] on link "Practice Questions" at bounding box center [72, 112] width 142 height 31
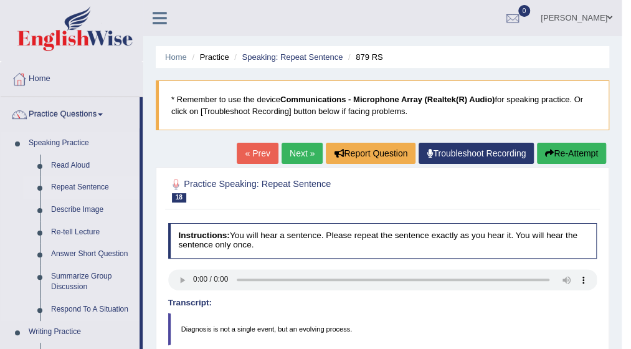
click at [92, 184] on link "Repeat Sentence" at bounding box center [92, 187] width 94 height 22
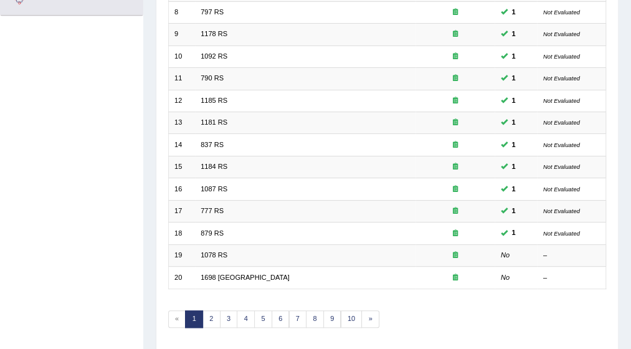
scroll to position [349, 0]
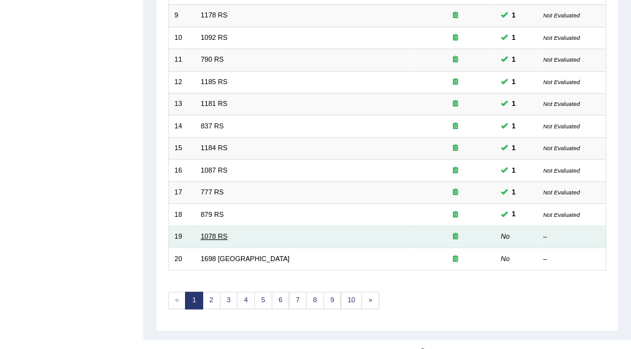
click at [209, 232] on link "1078 RS" at bounding box center [214, 235] width 27 height 7
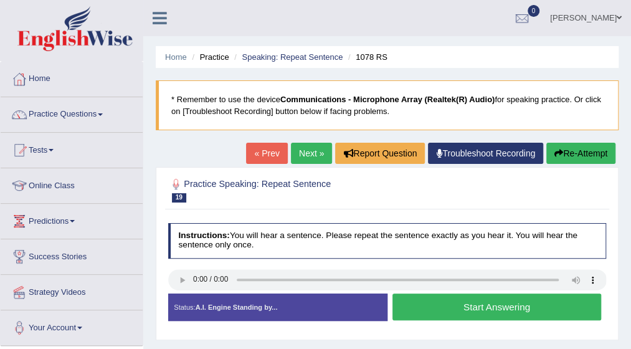
click at [454, 310] on button "Start Answering" at bounding box center [497, 307] width 209 height 27
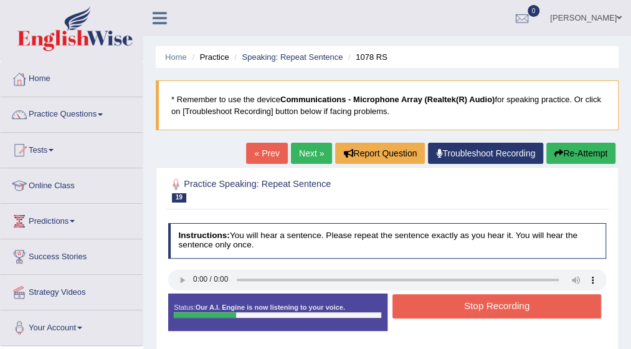
click at [454, 310] on button "Stop Recording" at bounding box center [497, 306] width 209 height 24
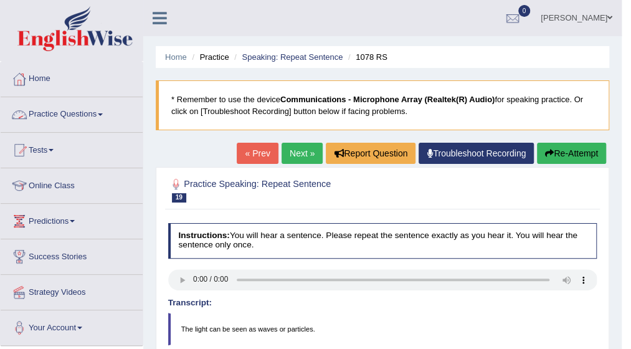
click at [102, 115] on span at bounding box center [100, 114] width 5 height 2
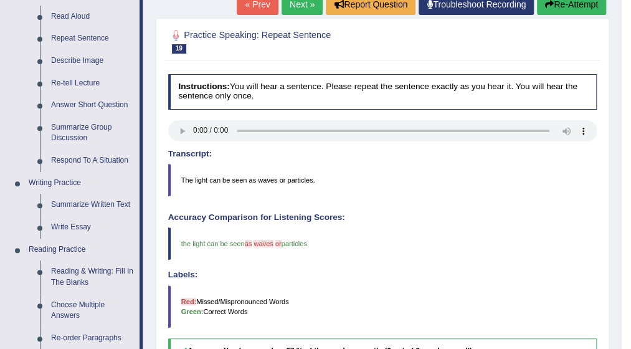
scroll to position [150, 0]
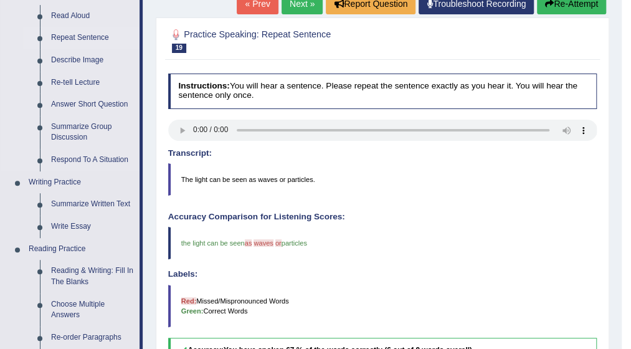
click at [83, 38] on link "Repeat Sentence" at bounding box center [92, 38] width 94 height 22
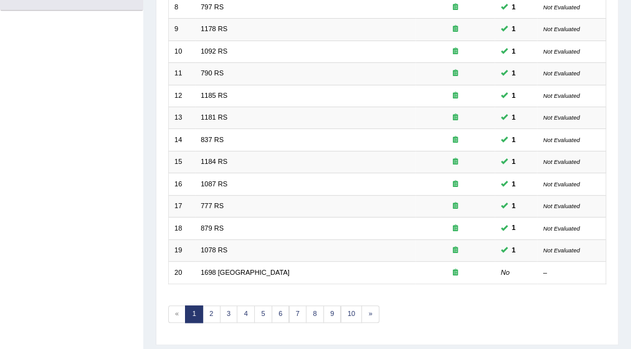
scroll to position [349, 0]
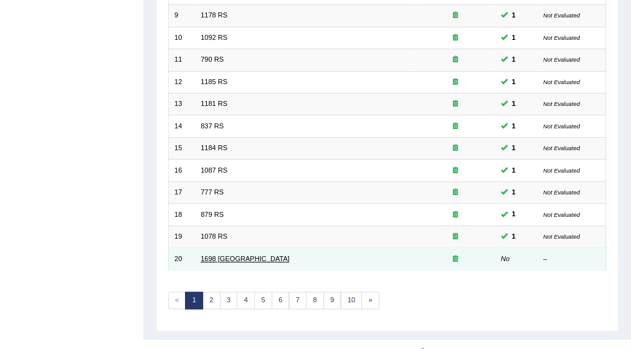
click at [217, 255] on link "1698 [GEOGRAPHIC_DATA]" at bounding box center [245, 258] width 89 height 7
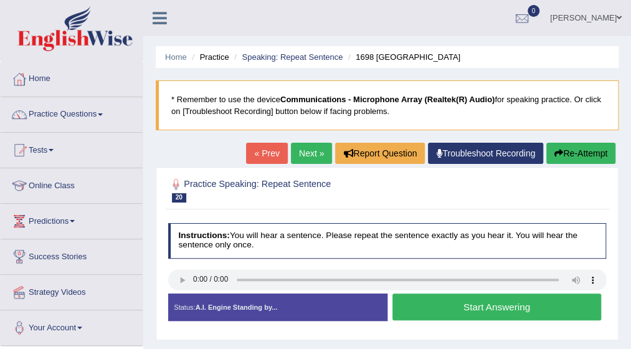
click at [434, 306] on button "Start Answering" at bounding box center [497, 307] width 209 height 27
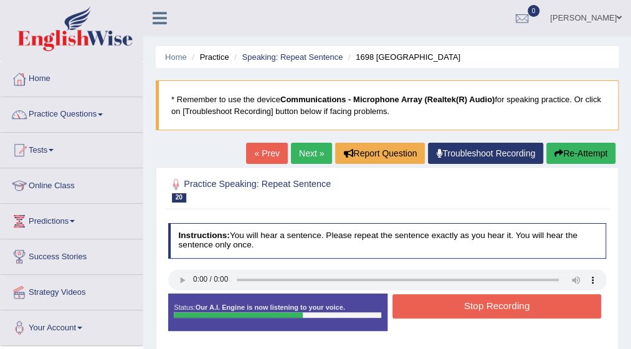
click at [434, 306] on button "Stop Recording" at bounding box center [497, 306] width 209 height 24
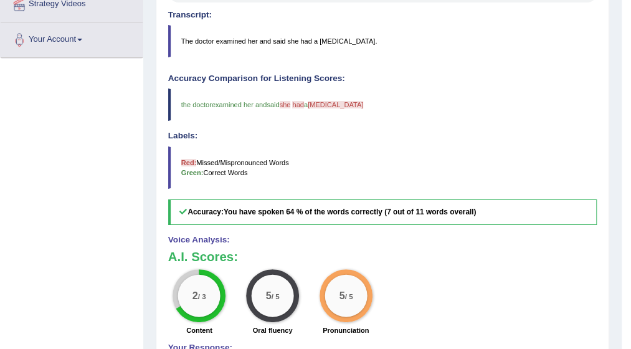
scroll to position [299, 0]
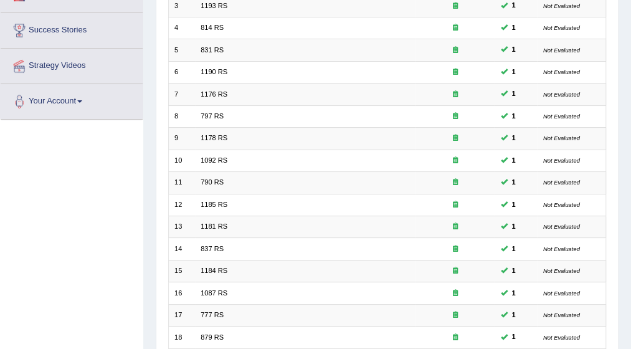
scroll to position [199, 0]
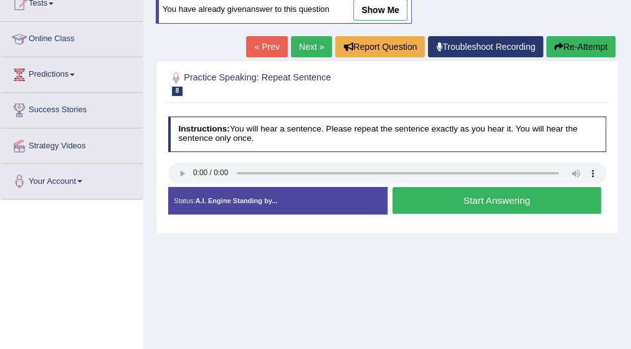
scroll to position [174, 0]
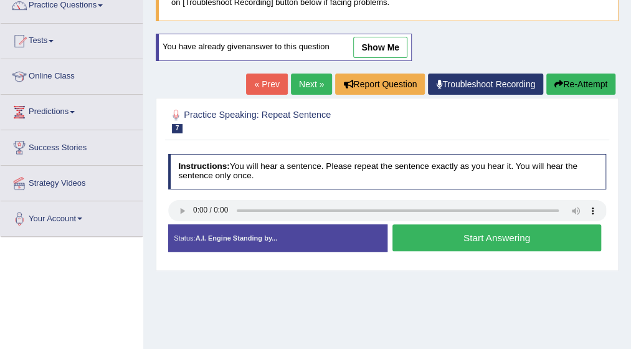
scroll to position [100, 0]
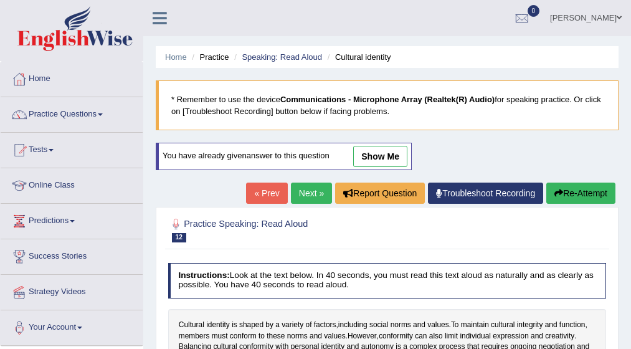
scroll to position [25, 0]
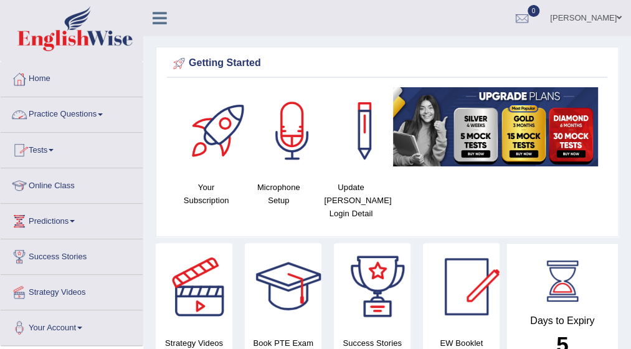
click at [107, 115] on link "Practice Questions" at bounding box center [72, 112] width 142 height 31
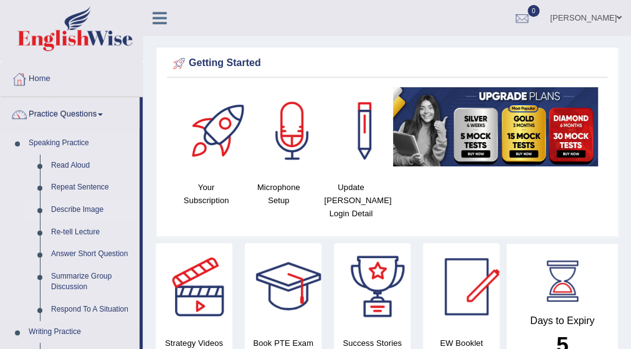
click at [75, 208] on link "Describe Image" at bounding box center [92, 210] width 94 height 22
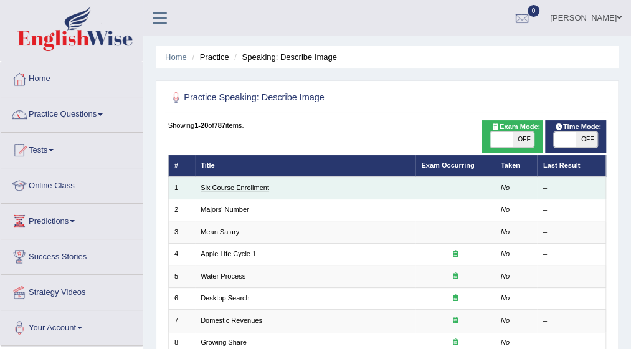
click at [237, 186] on link "Six Course Enrollment" at bounding box center [235, 187] width 69 height 7
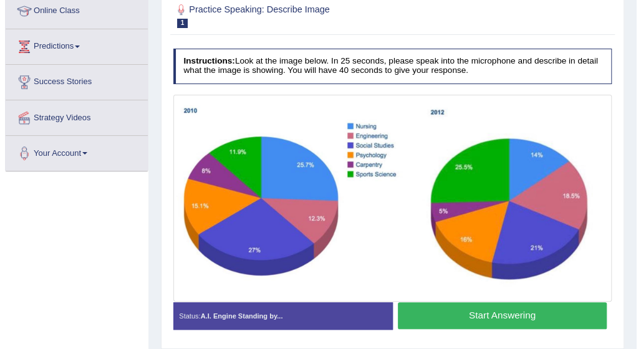
scroll to position [199, 0]
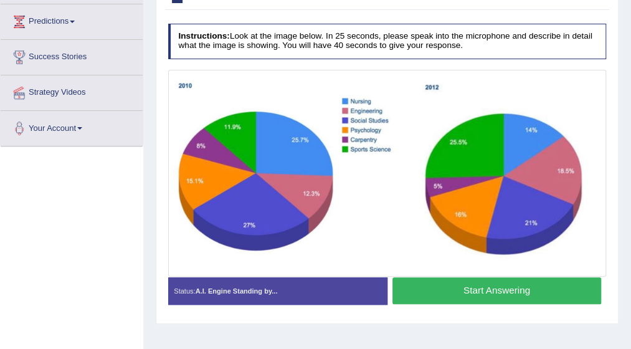
click at [492, 287] on button "Start Answering" at bounding box center [497, 290] width 209 height 27
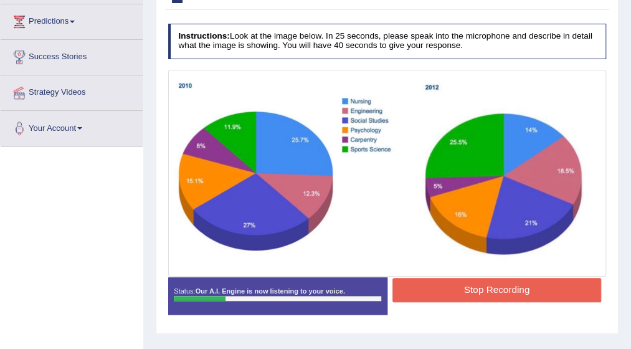
click at [492, 287] on button "Stop Recording" at bounding box center [497, 290] width 209 height 24
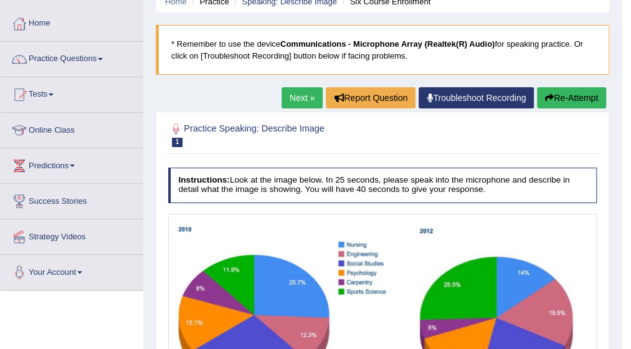
scroll to position [50, 0]
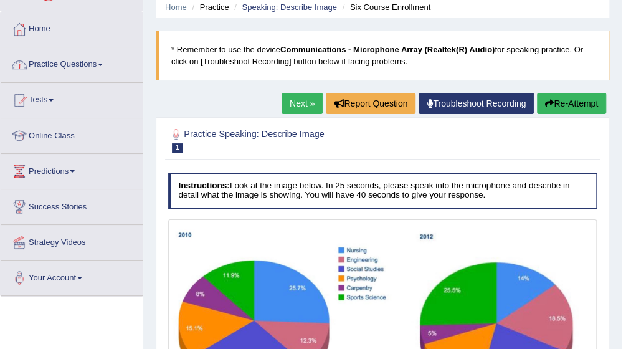
click at [102, 64] on span at bounding box center [100, 65] width 5 height 2
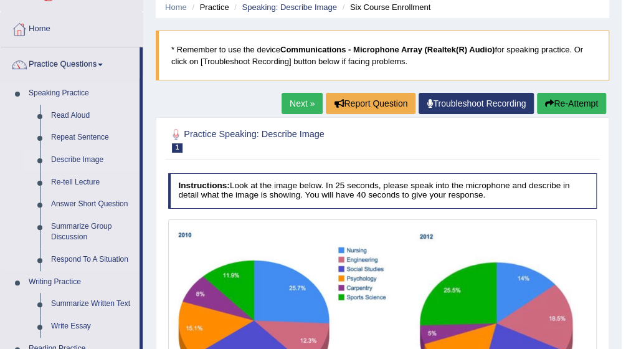
click at [88, 158] on link "Describe Image" at bounding box center [92, 160] width 94 height 22
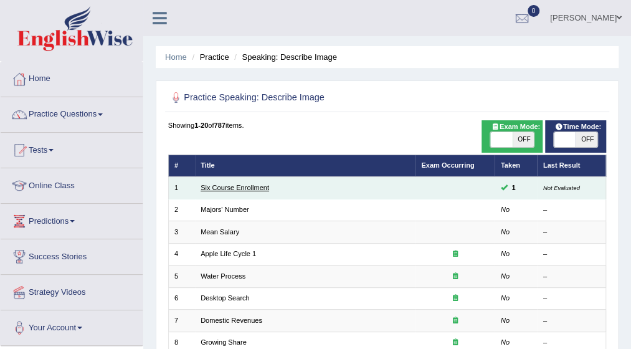
click at [241, 186] on link "Six Course Enrollment" at bounding box center [235, 187] width 69 height 7
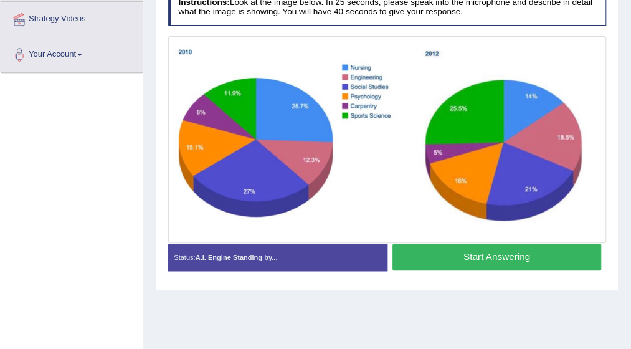
scroll to position [274, 0]
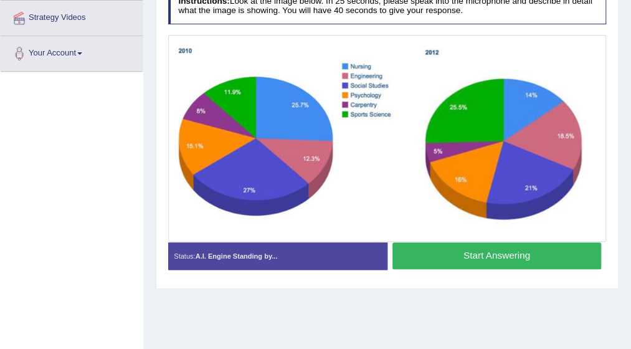
click at [464, 249] on button "Start Answering" at bounding box center [497, 255] width 209 height 27
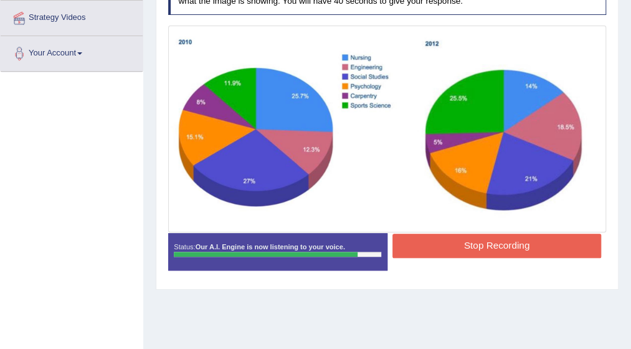
click at [464, 249] on button "Stop Recording" at bounding box center [497, 246] width 209 height 24
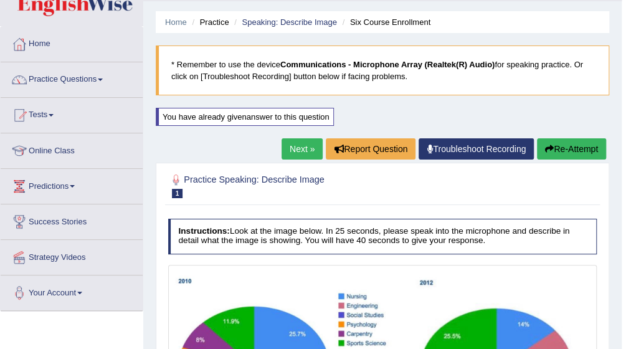
scroll to position [11, 0]
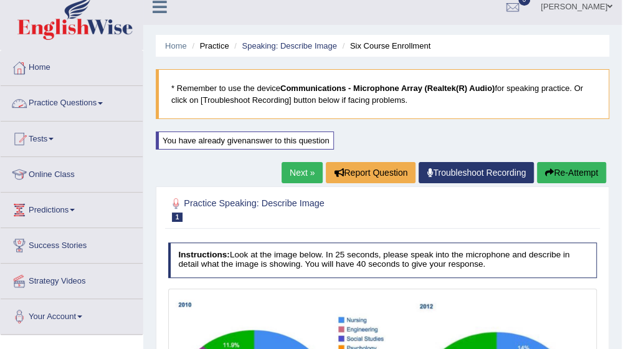
click at [103, 102] on span at bounding box center [100, 103] width 5 height 2
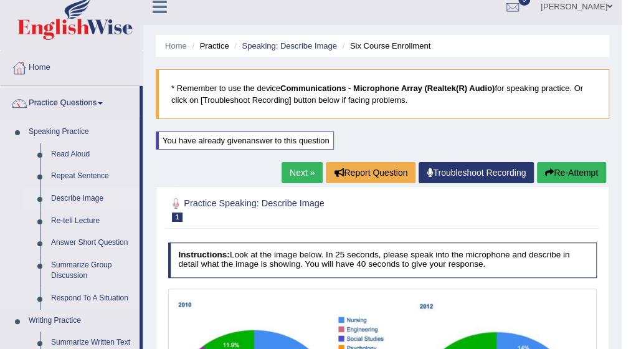
click at [83, 199] on link "Describe Image" at bounding box center [92, 199] width 94 height 22
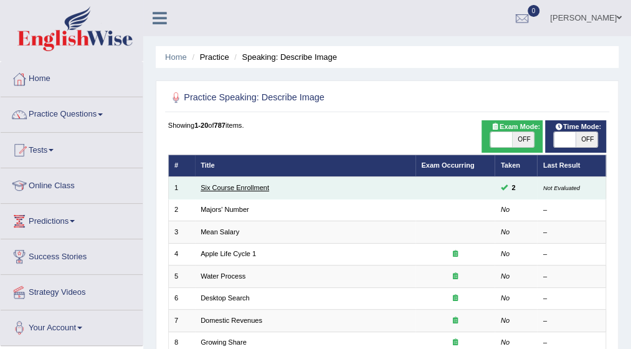
click at [254, 184] on link "Six Course Enrollment" at bounding box center [235, 187] width 69 height 7
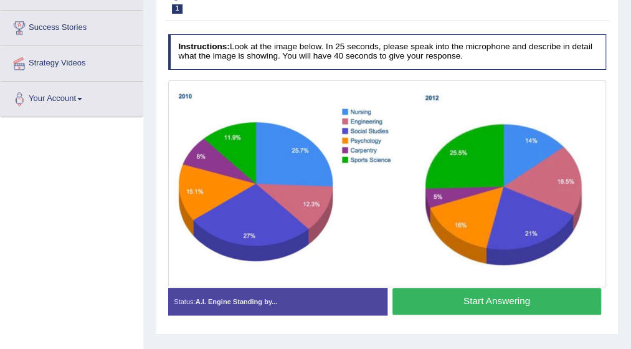
scroll to position [249, 0]
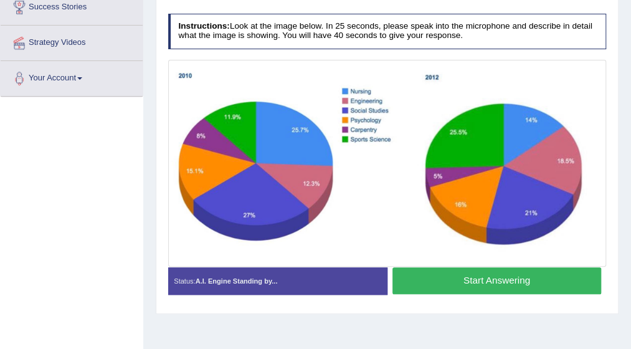
click at [451, 277] on button "Start Answering" at bounding box center [497, 280] width 209 height 27
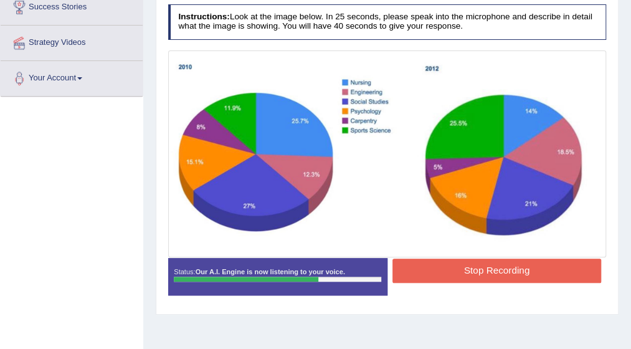
click at [451, 277] on button "Stop Recording" at bounding box center [497, 271] width 209 height 24
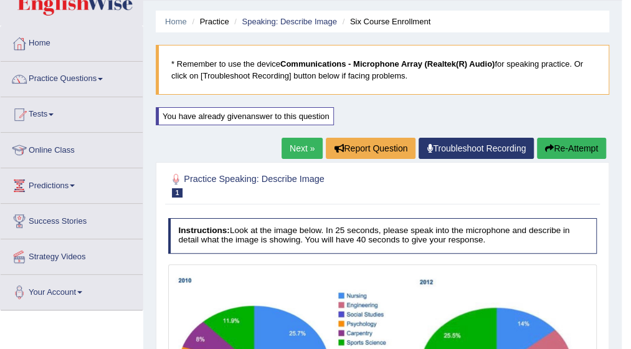
scroll to position [25, 0]
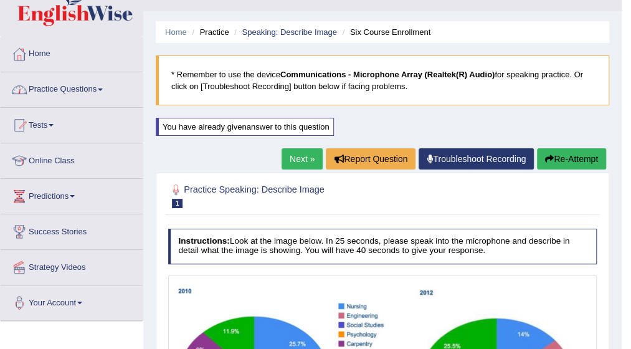
click at [103, 89] on span at bounding box center [100, 89] width 5 height 2
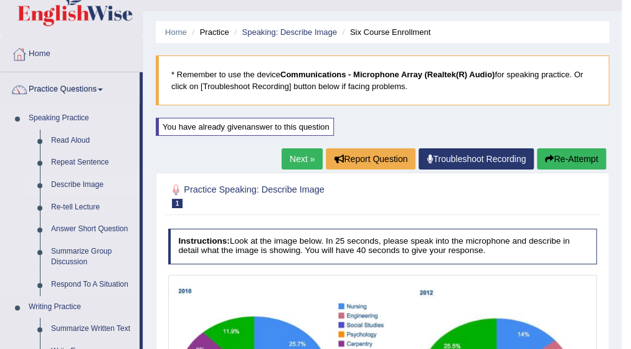
click at [91, 184] on link "Describe Image" at bounding box center [92, 185] width 94 height 22
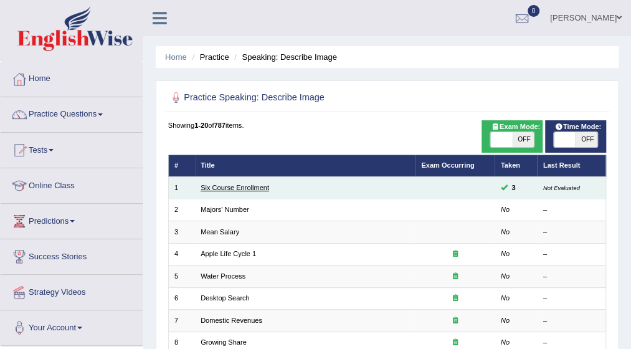
click at [237, 186] on link "Six Course Enrollment" at bounding box center [235, 187] width 69 height 7
click at [225, 189] on link "Six Course Enrollment" at bounding box center [235, 187] width 69 height 7
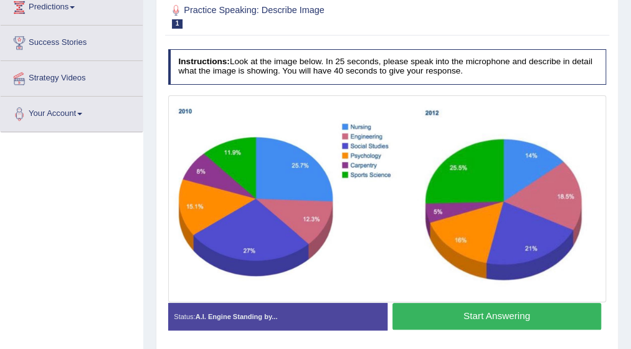
scroll to position [224, 0]
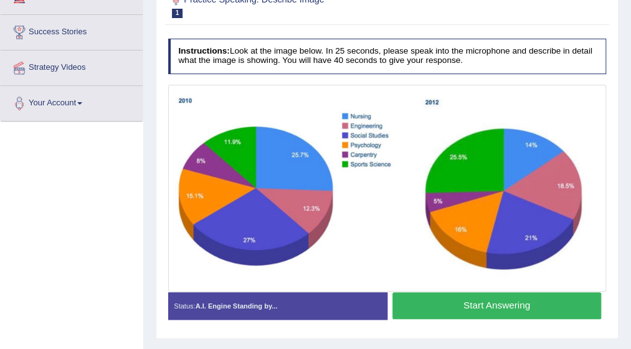
click at [502, 305] on button "Start Answering" at bounding box center [497, 305] width 209 height 27
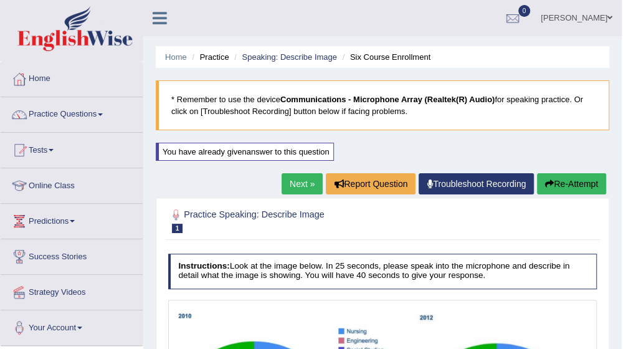
scroll to position [0, 0]
click at [103, 115] on span at bounding box center [100, 114] width 5 height 2
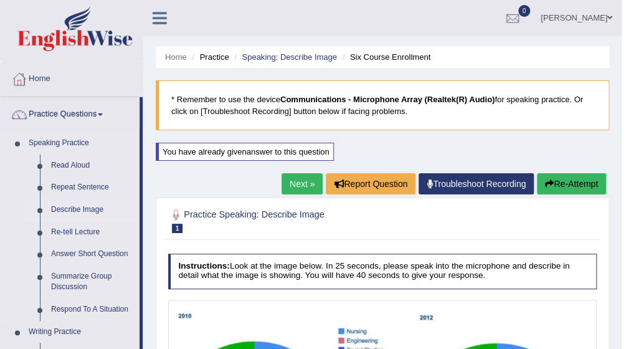
click at [93, 213] on link "Describe Image" at bounding box center [92, 210] width 94 height 22
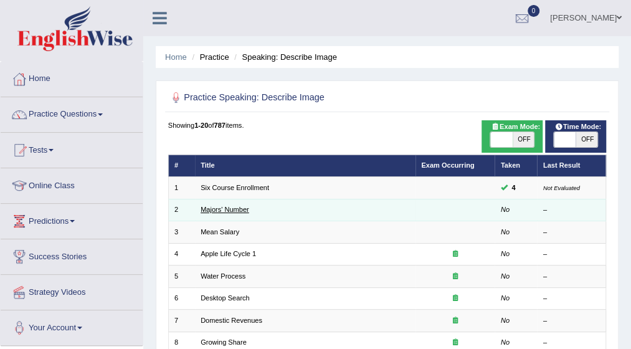
click at [216, 209] on link "Majors' Number" at bounding box center [225, 209] width 49 height 7
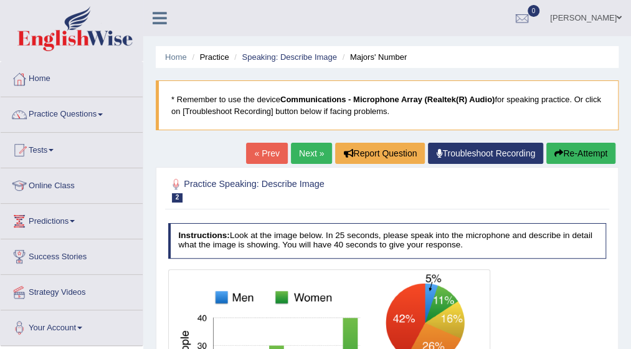
click at [628, 340] on div "Home Practice Speaking: Describe Image Majors' Number * Remember to use the dev…" at bounding box center [387, 311] width 488 height 623
drag, startPoint x: 628, startPoint y: 340, endPoint x: 636, endPoint y: 337, distance: 9.3
click at [631, 337] on html "Toggle navigation Home Practice Questions Speaking Practice Read Aloud Repeat S…" at bounding box center [315, 174] width 631 height 349
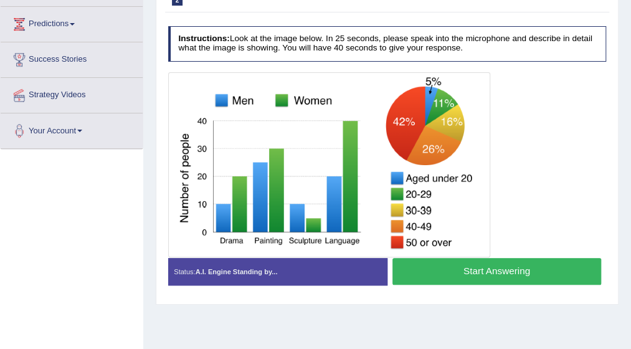
scroll to position [199, 0]
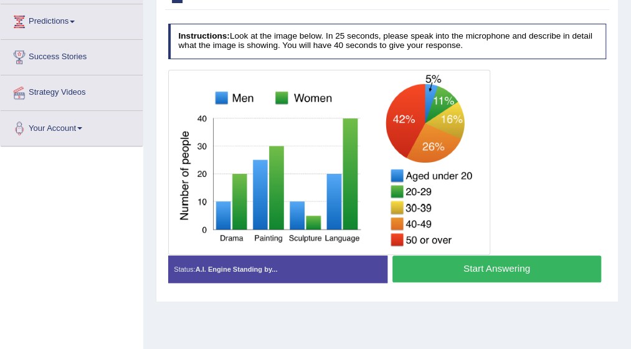
click at [439, 262] on button "Start Answering" at bounding box center [497, 268] width 209 height 27
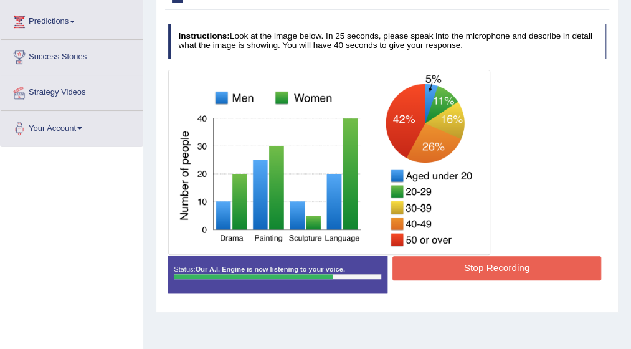
click at [439, 262] on button "Stop Recording" at bounding box center [497, 268] width 209 height 24
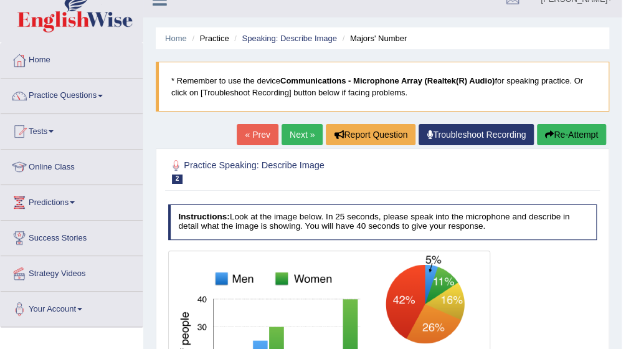
scroll to position [0, 0]
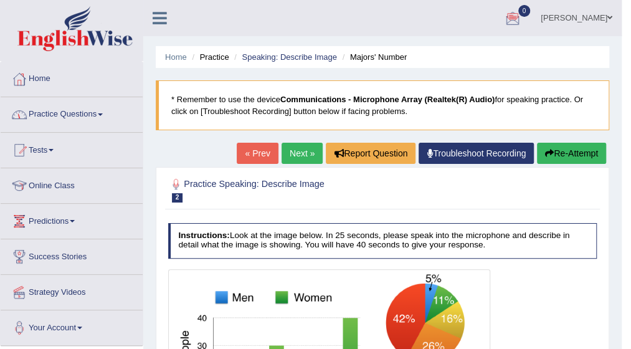
click at [103, 113] on span at bounding box center [100, 114] width 5 height 2
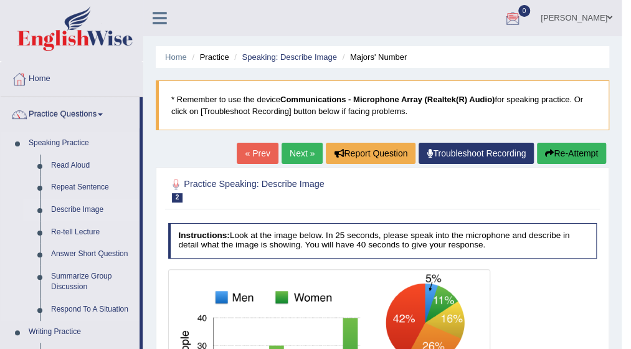
click at [86, 212] on link "Describe Image" at bounding box center [92, 210] width 94 height 22
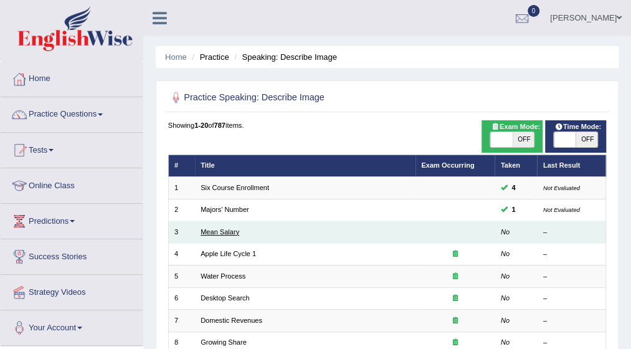
click at [224, 231] on link "Mean Salary" at bounding box center [220, 231] width 39 height 7
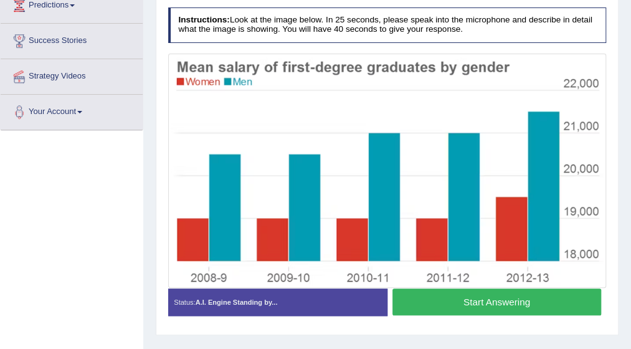
scroll to position [224, 0]
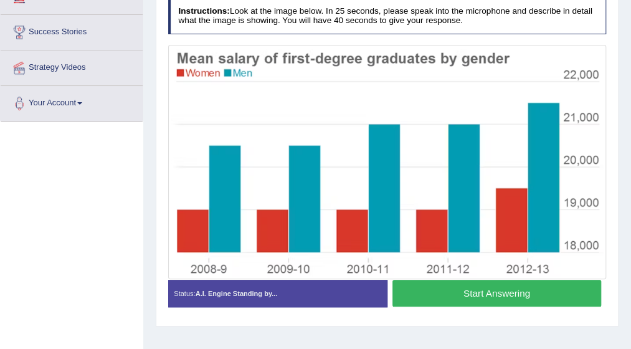
click at [493, 290] on button "Start Answering" at bounding box center [497, 293] width 209 height 27
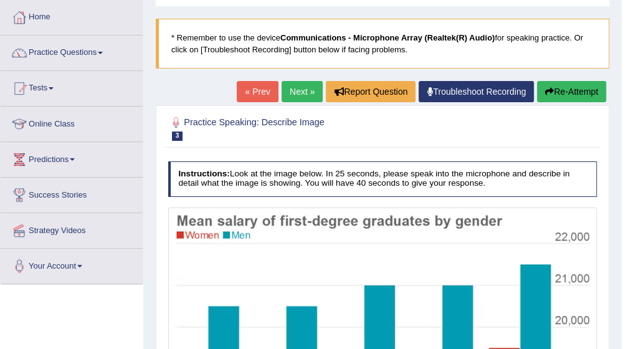
scroll to position [50, 0]
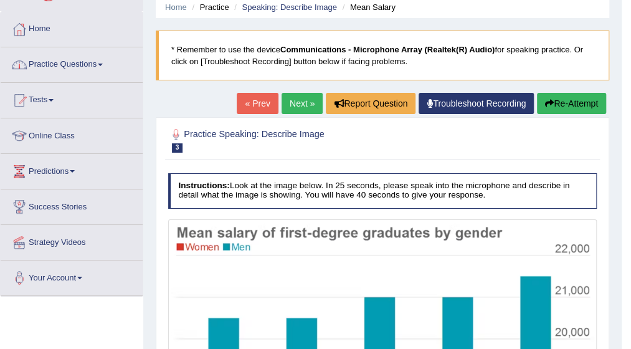
click at [107, 60] on link "Practice Questions" at bounding box center [72, 62] width 142 height 31
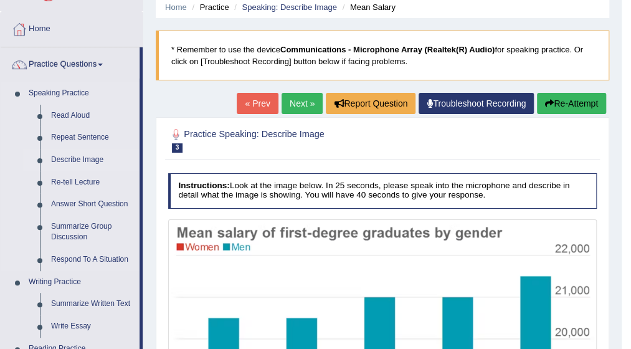
click at [90, 161] on link "Describe Image" at bounding box center [92, 160] width 94 height 22
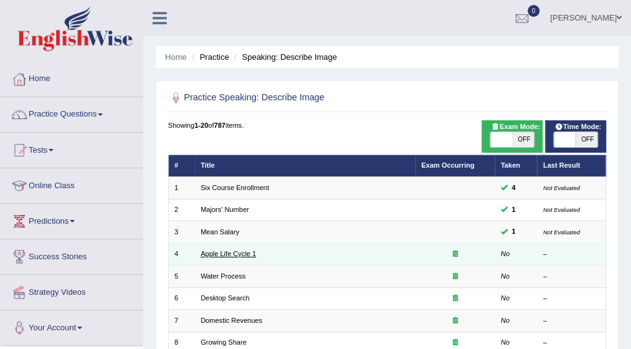
click at [219, 254] on link "Apple Life Cycle 1" at bounding box center [228, 253] width 55 height 7
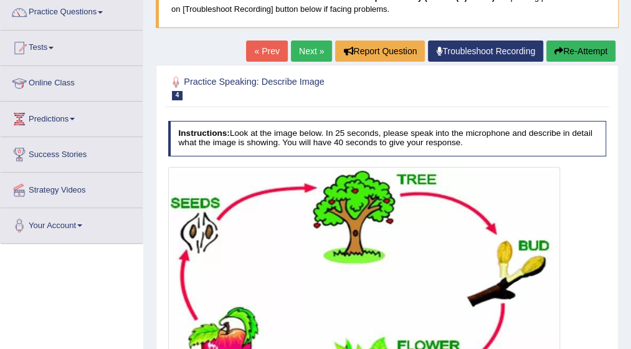
scroll to position [100, 0]
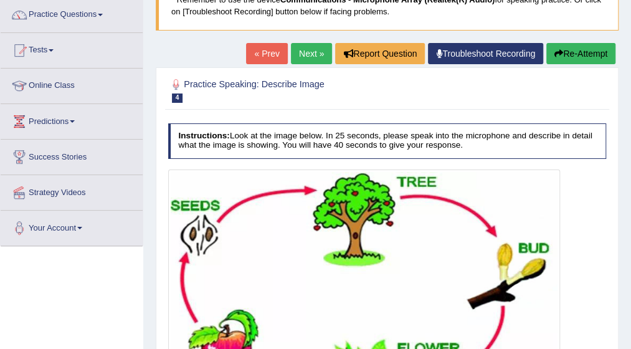
click at [103, 16] on span at bounding box center [100, 15] width 5 height 2
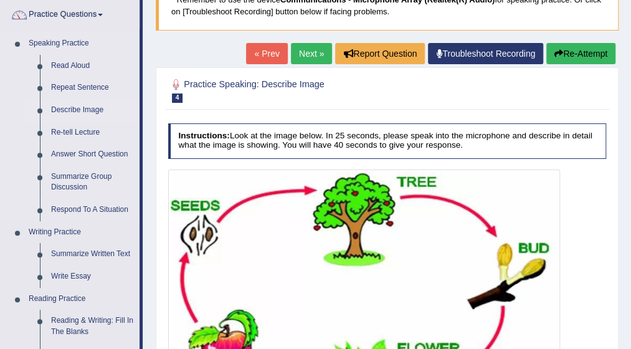
click at [85, 108] on link "Describe Image" at bounding box center [92, 110] width 94 height 22
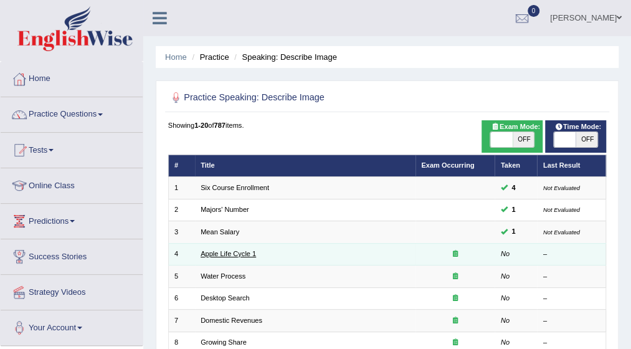
click at [222, 252] on link "Apple Life Cycle 1" at bounding box center [228, 253] width 55 height 7
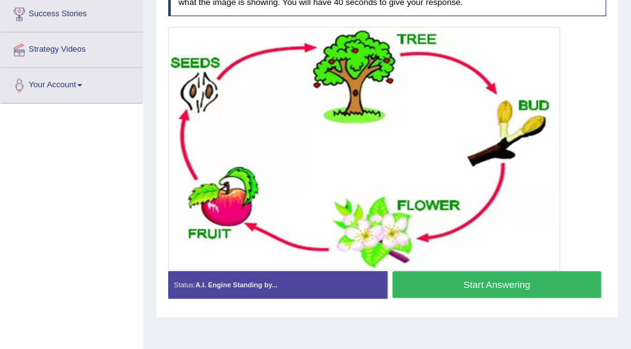
scroll to position [249, 0]
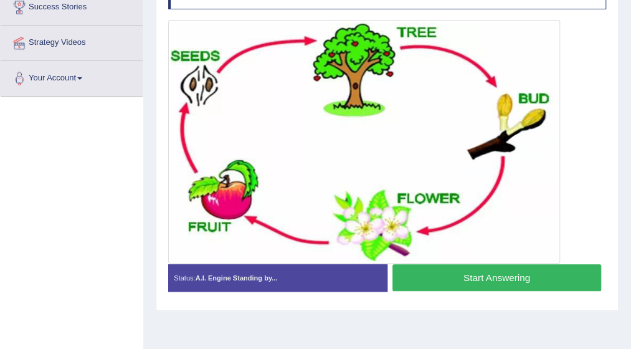
click at [504, 274] on button "Start Answering" at bounding box center [497, 277] width 209 height 27
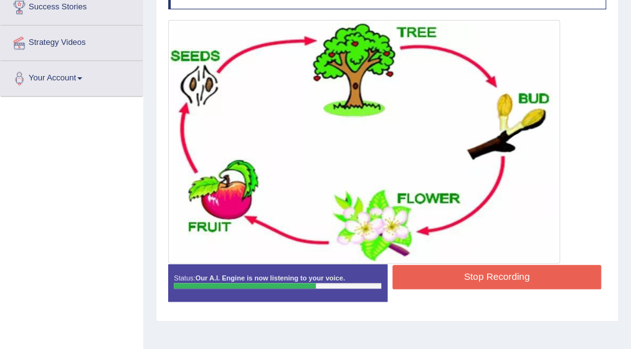
click at [504, 274] on button "Stop Recording" at bounding box center [497, 277] width 209 height 24
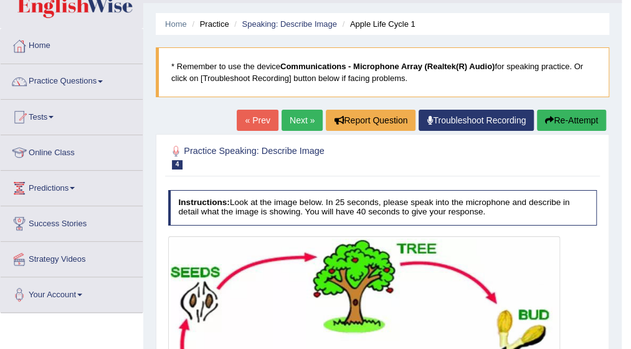
scroll to position [0, 0]
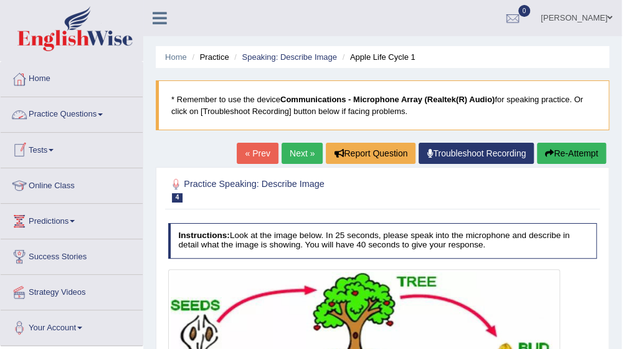
click at [105, 117] on link "Practice Questions" at bounding box center [72, 112] width 142 height 31
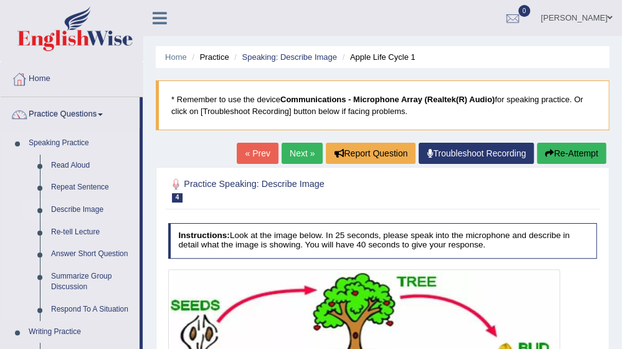
click at [90, 208] on link "Describe Image" at bounding box center [92, 210] width 94 height 22
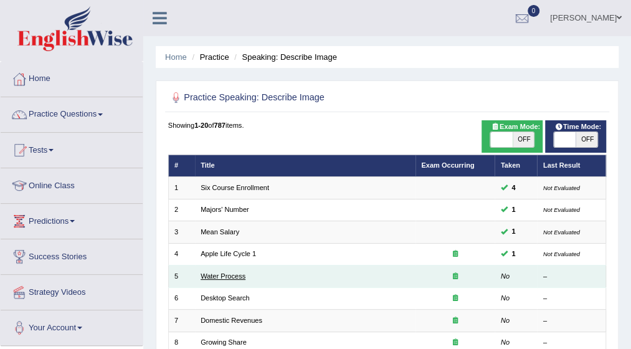
click at [237, 273] on link "Water Process" at bounding box center [223, 275] width 45 height 7
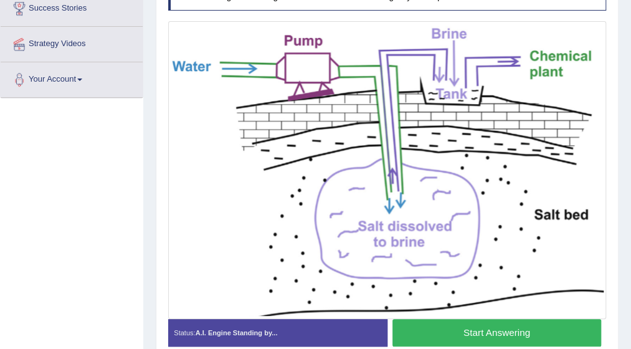
scroll to position [249, 0]
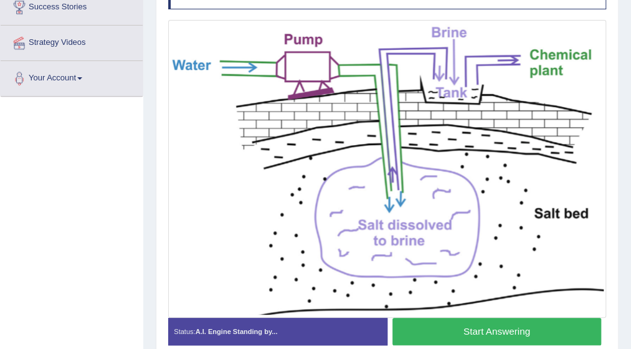
click at [490, 333] on button "Start Answering" at bounding box center [497, 331] width 209 height 27
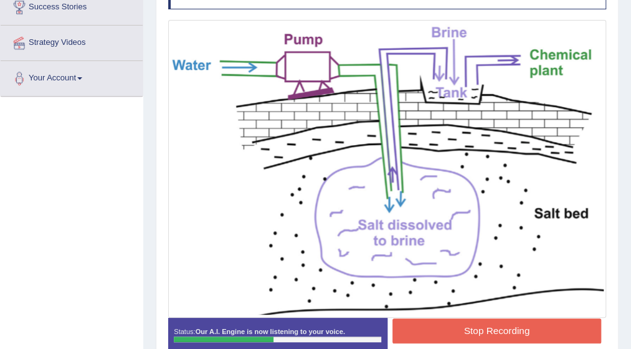
click at [494, 330] on button "Stop Recording" at bounding box center [497, 330] width 209 height 24
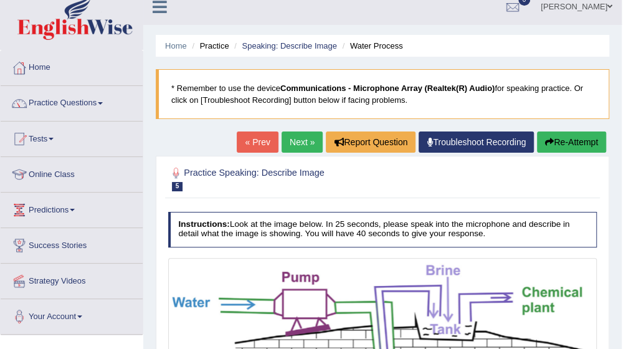
scroll to position [0, 0]
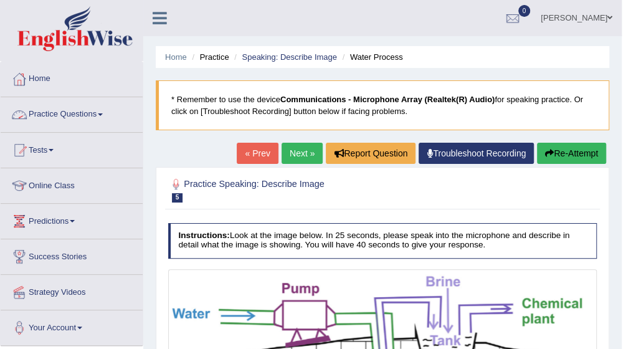
click at [105, 112] on link "Practice Questions" at bounding box center [72, 112] width 142 height 31
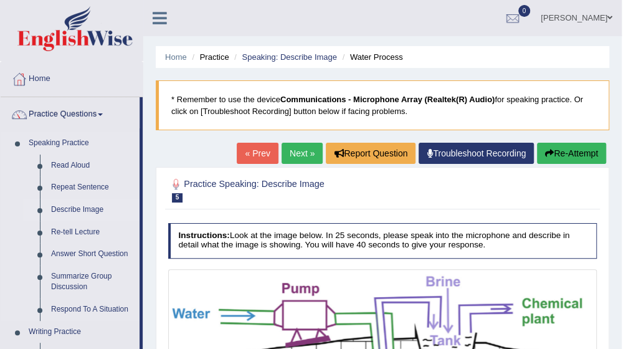
click at [78, 208] on link "Describe Image" at bounding box center [92, 210] width 94 height 22
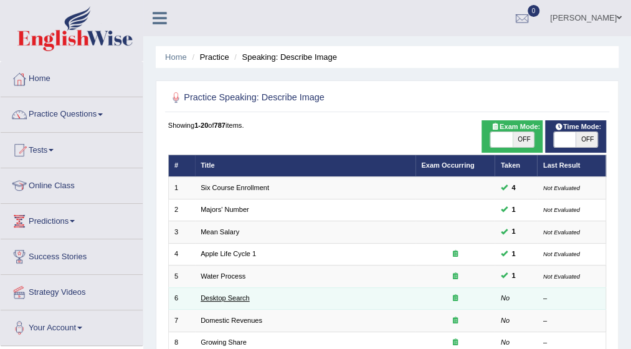
click at [243, 297] on link "Desktop Search" at bounding box center [225, 297] width 49 height 7
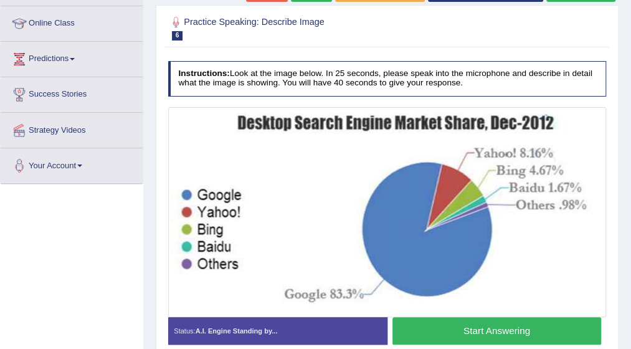
scroll to position [174, 0]
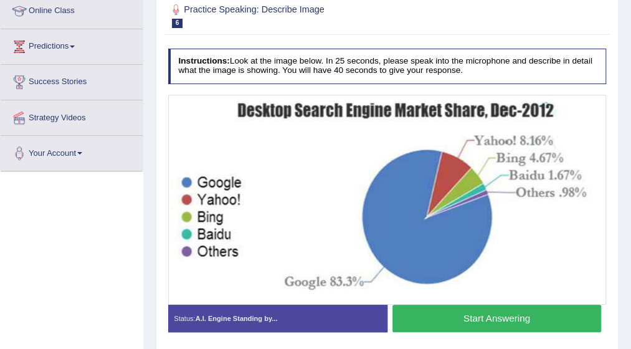
click at [507, 311] on button "Start Answering" at bounding box center [497, 318] width 209 height 27
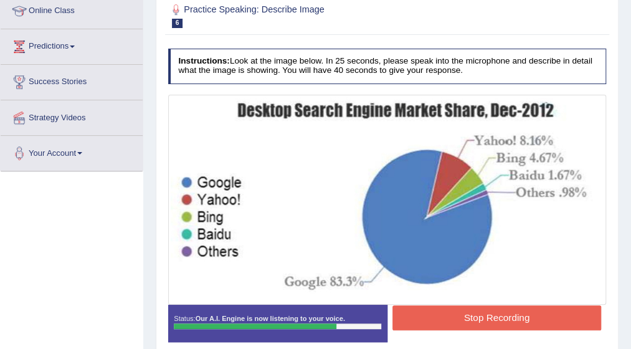
click at [507, 311] on button "Stop Recording" at bounding box center [497, 317] width 209 height 24
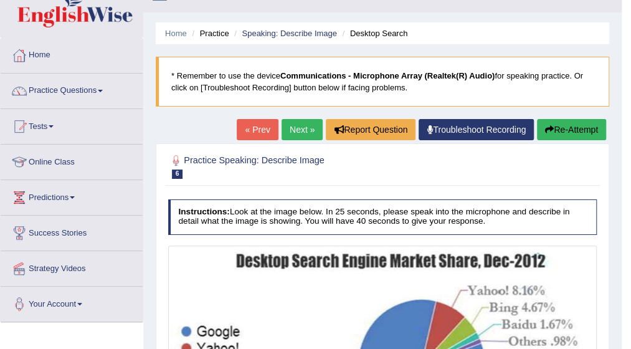
scroll to position [0, 0]
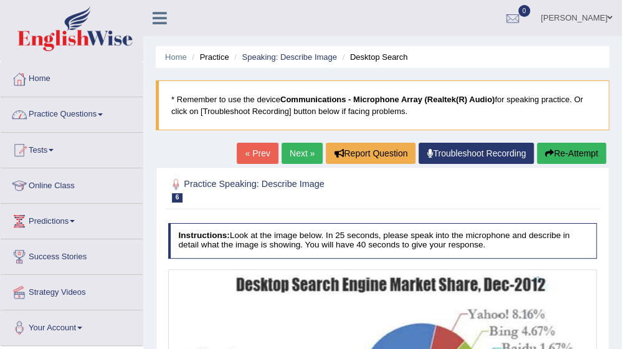
click at [108, 112] on link "Practice Questions" at bounding box center [72, 112] width 142 height 31
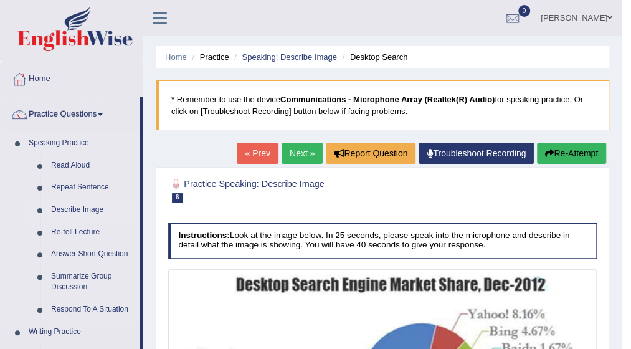
click at [78, 211] on link "Describe Image" at bounding box center [92, 210] width 94 height 22
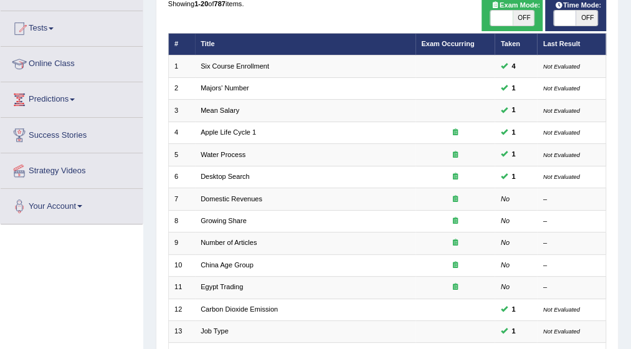
scroll to position [125, 0]
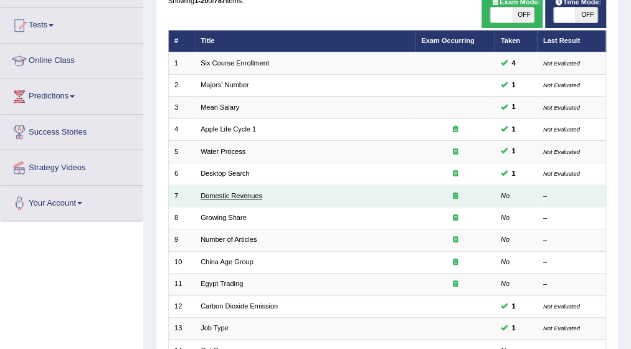
click at [237, 194] on link "Domestic Revenues" at bounding box center [232, 195] width 62 height 7
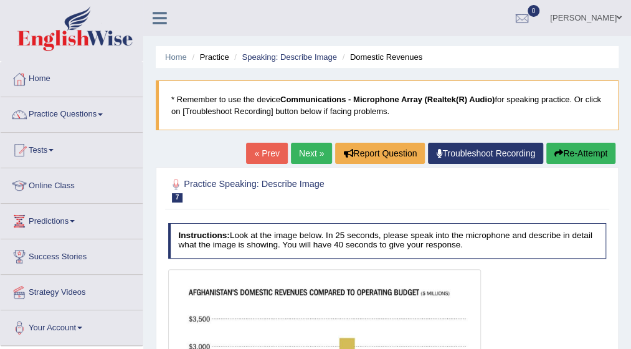
click at [628, 338] on div "Home Practice Speaking: Describe Image Domestic Revenues * Remember to use the …" at bounding box center [387, 311] width 488 height 623
drag, startPoint x: 628, startPoint y: 338, endPoint x: 636, endPoint y: 339, distance: 7.5
click at [631, 339] on html "Toggle navigation Home Practice Questions Speaking Practice Read Aloud Repeat S…" at bounding box center [315, 174] width 631 height 349
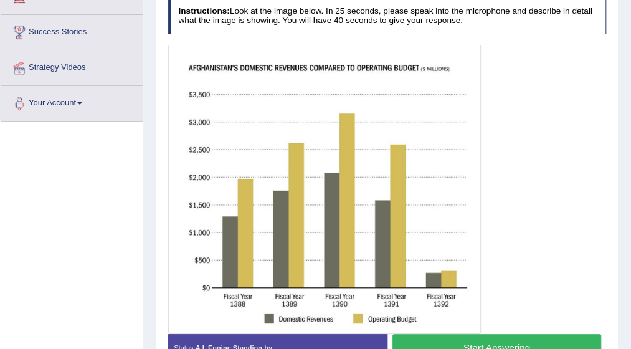
scroll to position [249, 0]
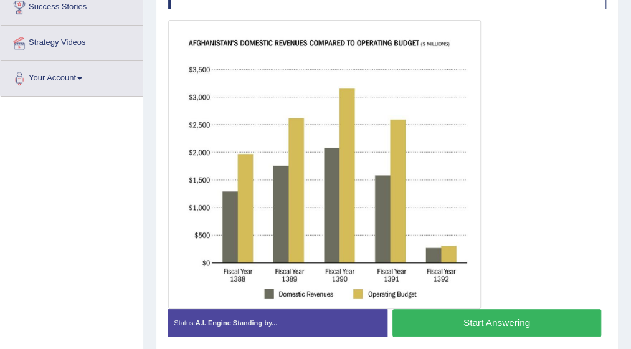
click at [466, 321] on button "Start Answering" at bounding box center [497, 322] width 209 height 27
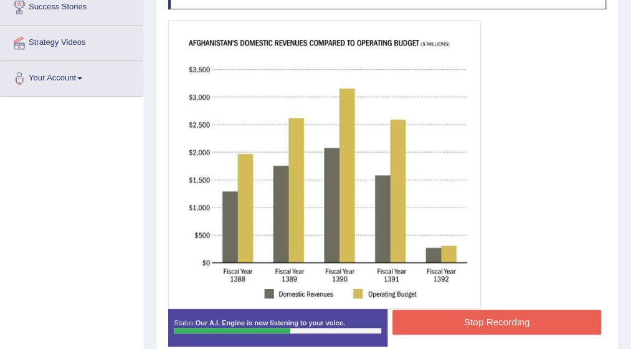
click at [466, 321] on button "Stop Recording" at bounding box center [497, 322] width 209 height 24
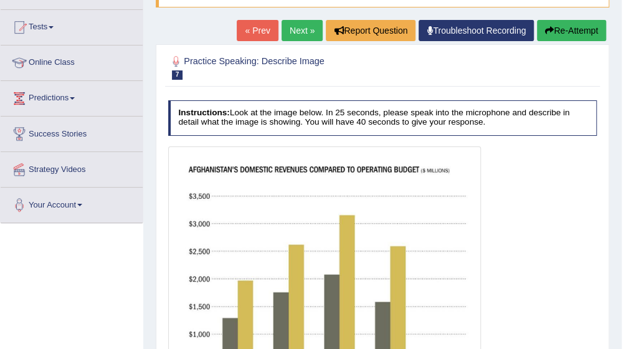
scroll to position [100, 0]
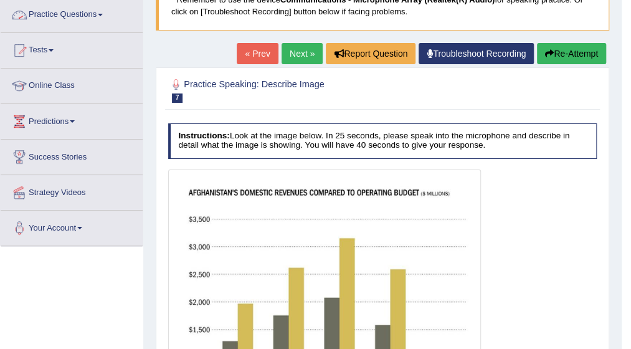
click at [103, 15] on span at bounding box center [100, 15] width 5 height 2
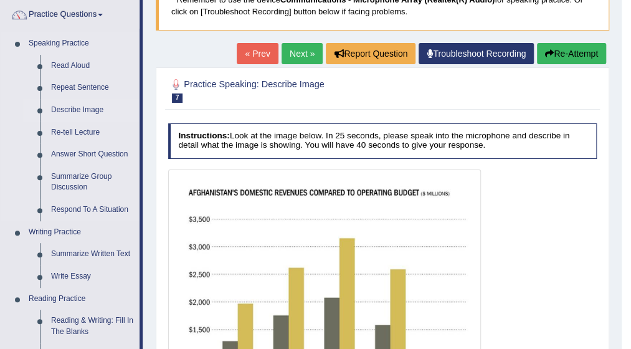
click at [92, 106] on link "Describe Image" at bounding box center [92, 110] width 94 height 22
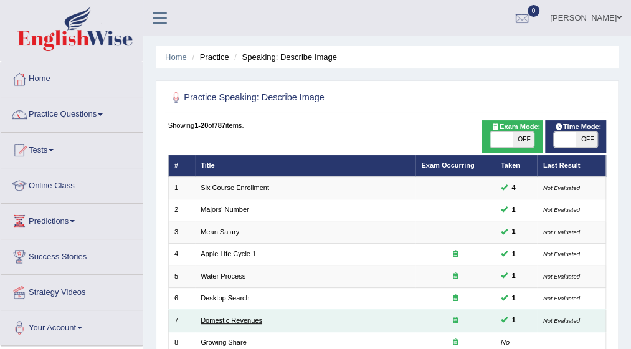
click at [247, 320] on link "Domestic Revenues" at bounding box center [232, 320] width 62 height 7
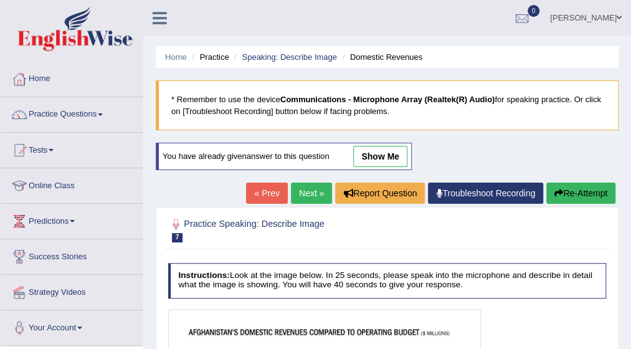
click at [629, 342] on div "Home Practice Speaking: Describe Image Domestic Revenues * Remember to use the …" at bounding box center [387, 327] width 488 height 654
click at [631, 343] on html "Toggle navigation Home Practice Questions Speaking Practice Read Aloud Repeat S…" at bounding box center [315, 174] width 631 height 349
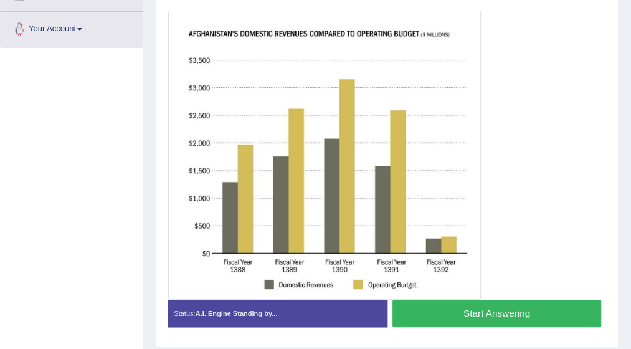
scroll to position [299, 0]
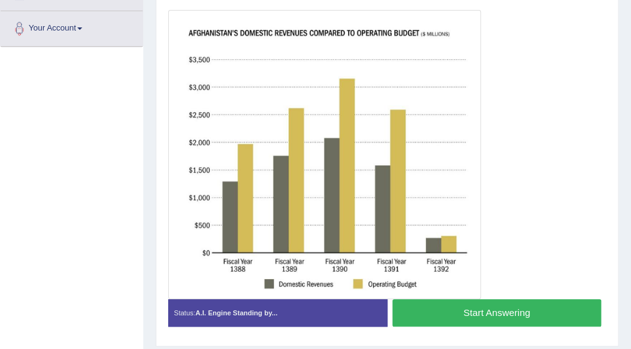
click at [500, 315] on button "Start Answering" at bounding box center [497, 312] width 209 height 27
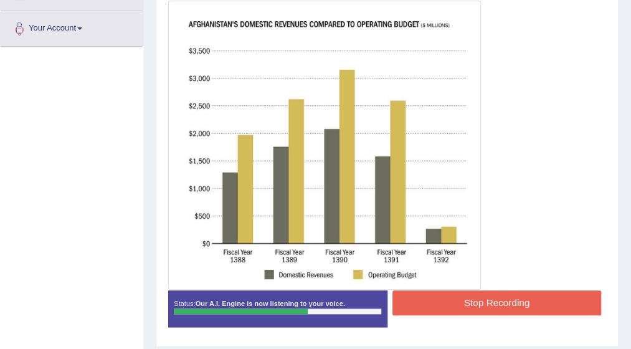
click at [489, 292] on button "Stop Recording" at bounding box center [497, 302] width 209 height 24
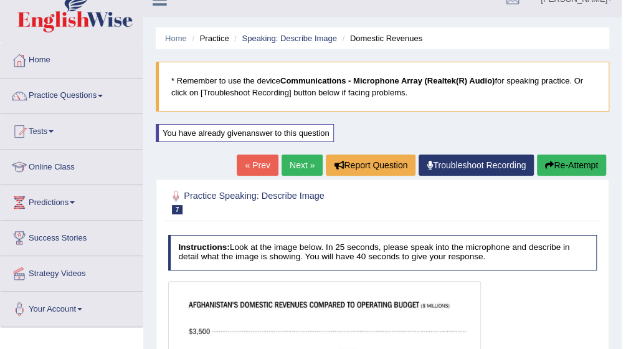
scroll to position [0, 0]
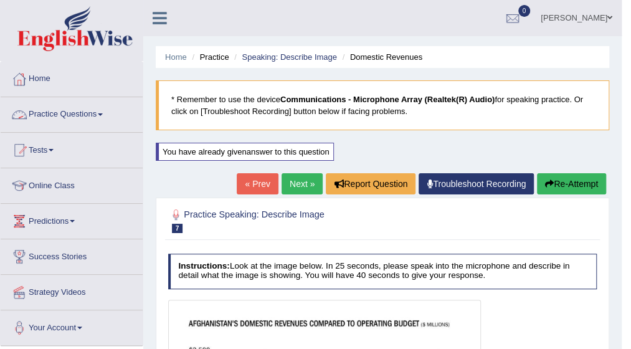
click at [105, 109] on link "Practice Questions" at bounding box center [72, 112] width 142 height 31
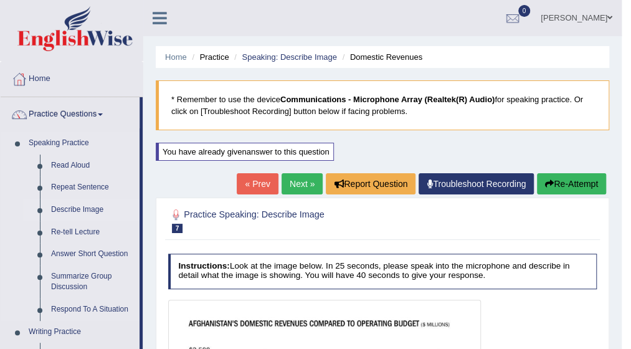
click at [98, 208] on link "Describe Image" at bounding box center [92, 210] width 94 height 22
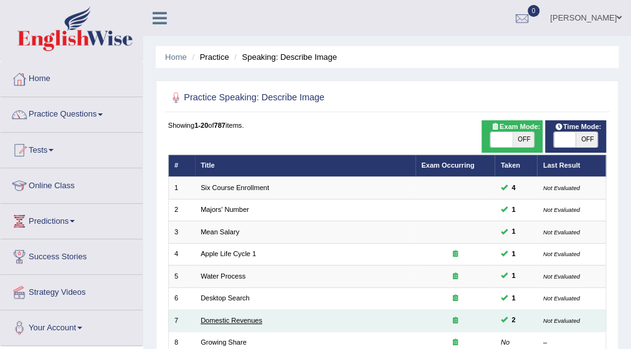
click at [235, 320] on link "Domestic Revenues" at bounding box center [232, 320] width 62 height 7
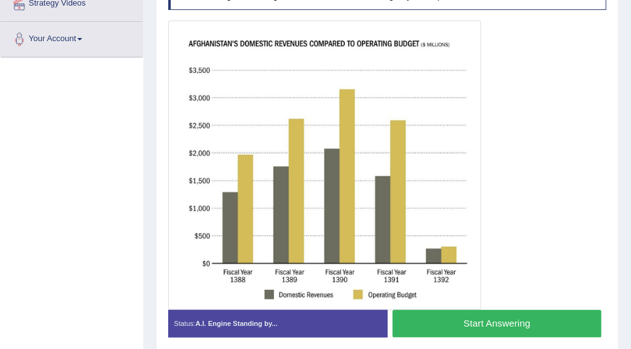
scroll to position [299, 0]
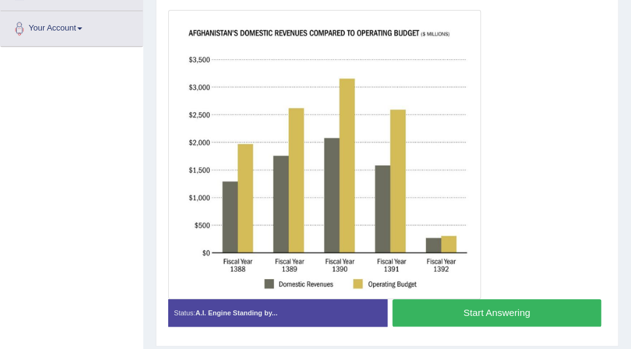
click at [531, 312] on button "Start Answering" at bounding box center [497, 312] width 209 height 27
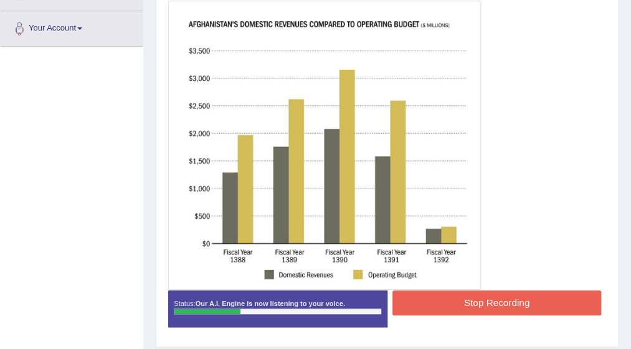
click at [531, 312] on button "Stop Recording" at bounding box center [497, 302] width 209 height 24
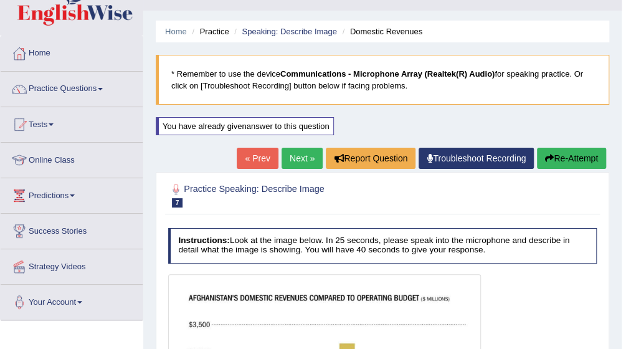
scroll to position [25, 0]
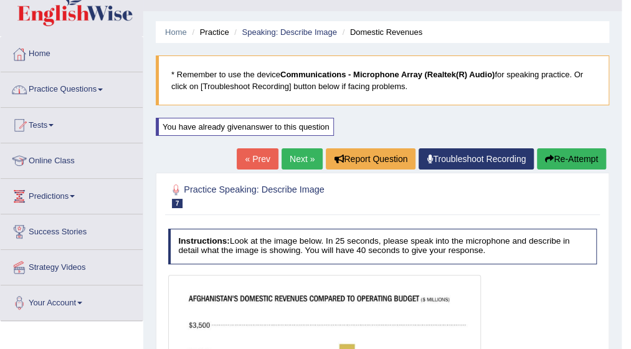
click at [105, 91] on link "Practice Questions" at bounding box center [72, 87] width 142 height 31
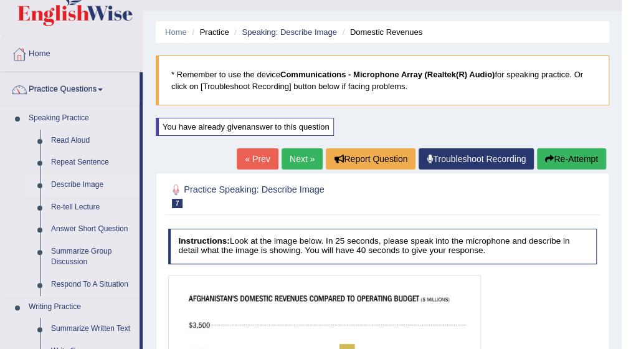
click at [90, 185] on link "Describe Image" at bounding box center [92, 185] width 94 height 22
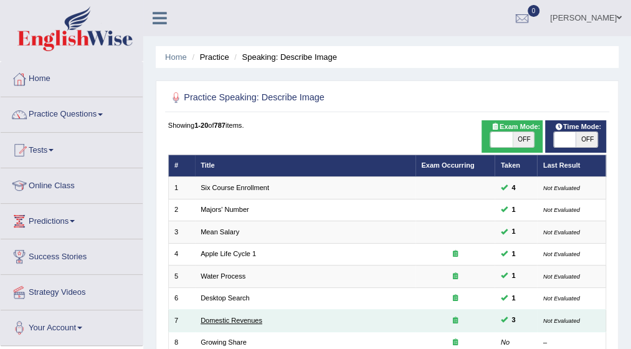
click at [231, 321] on link "Domestic Revenues" at bounding box center [232, 320] width 62 height 7
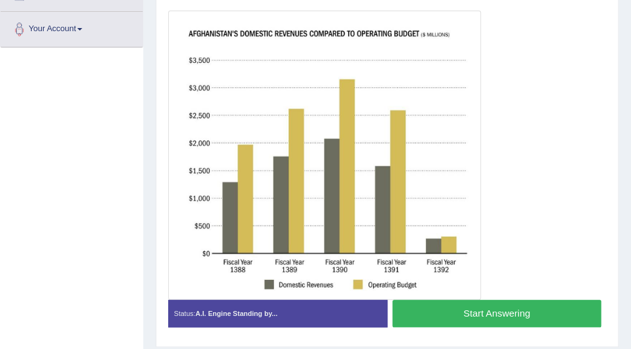
scroll to position [299, 0]
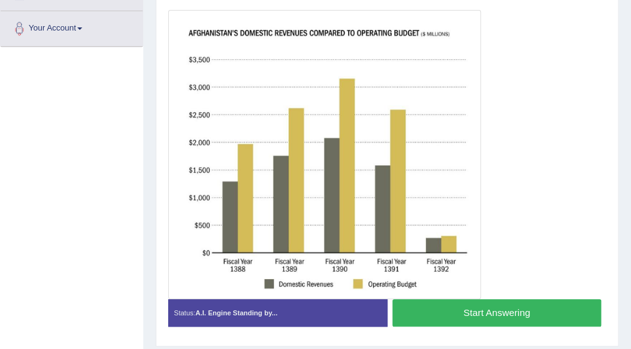
click at [461, 305] on button "Start Answering" at bounding box center [497, 312] width 209 height 27
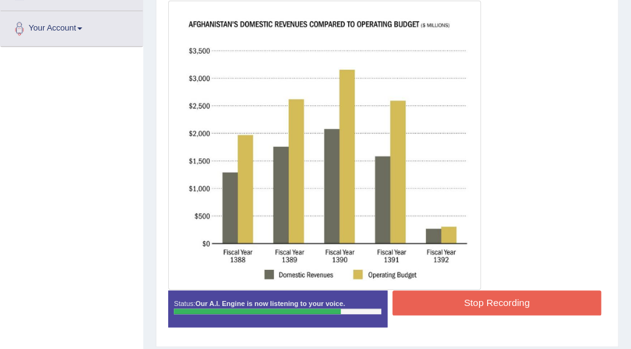
click at [461, 305] on button "Stop Recording" at bounding box center [497, 302] width 209 height 24
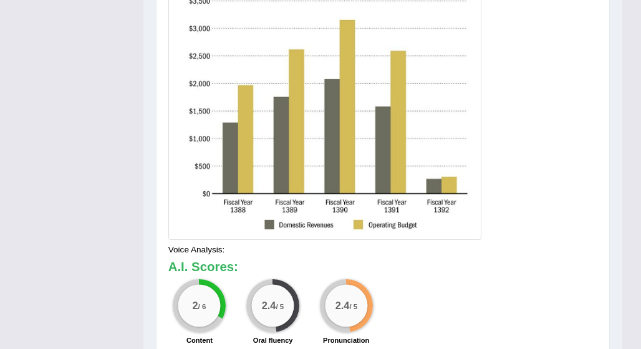
click at [631, 342] on div "Our A.I. Engine is working on your speech analysis! Please be patient. It may t…" at bounding box center [320, 174] width 641 height 349
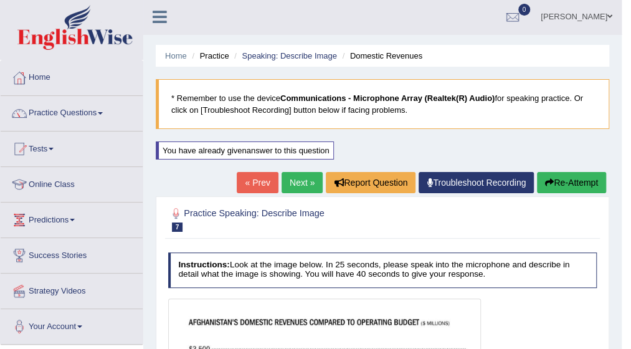
scroll to position [0, 0]
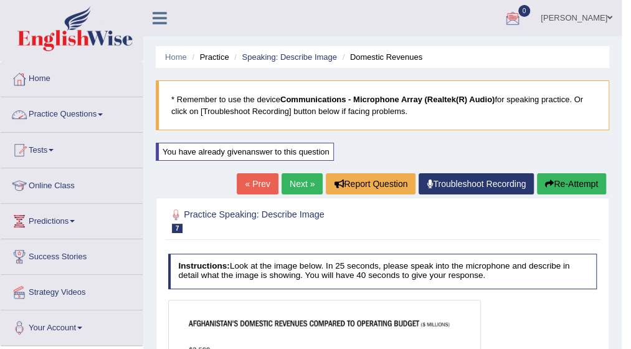
click at [105, 110] on link "Practice Questions" at bounding box center [72, 112] width 142 height 31
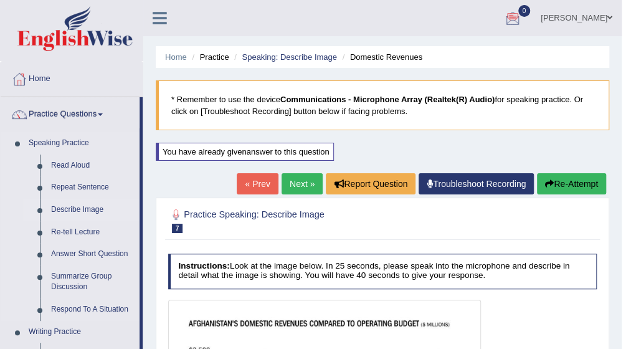
click at [79, 202] on link "Describe Image" at bounding box center [92, 210] width 94 height 22
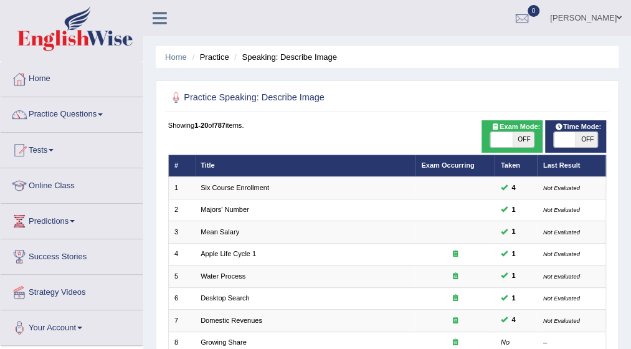
click at [626, 342] on div "Home Practice Speaking: Describe Image Practice Speaking: Describe Image Time M…" at bounding box center [387, 344] width 488 height 689
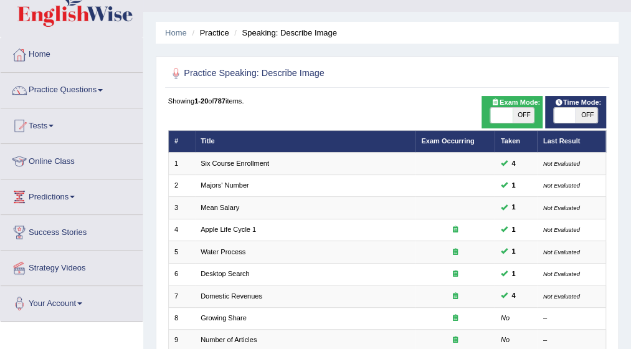
scroll to position [25, 0]
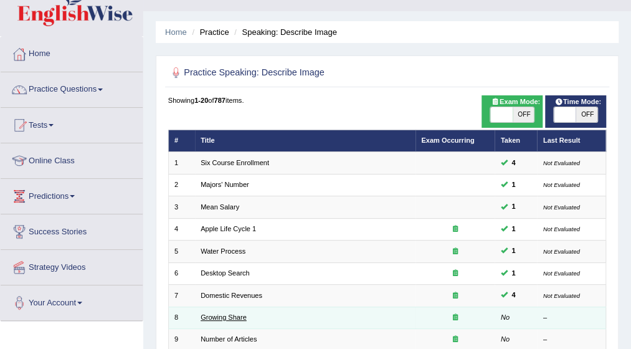
click at [221, 318] on link "Growing Share" at bounding box center [224, 316] width 46 height 7
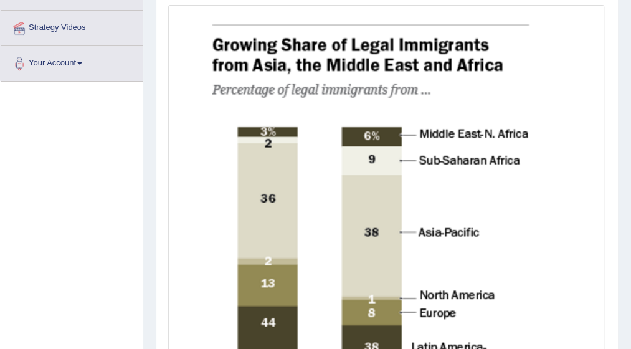
scroll to position [570, 0]
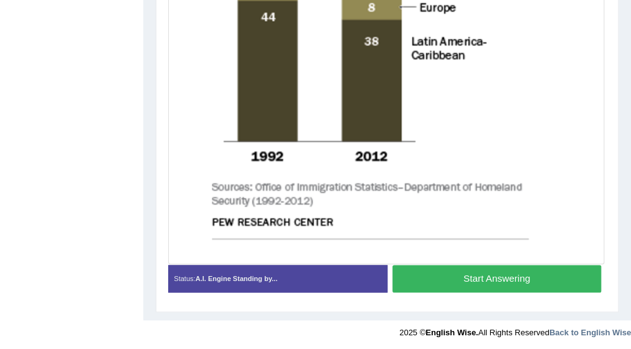
click at [530, 273] on button "Start Answering" at bounding box center [497, 278] width 209 height 27
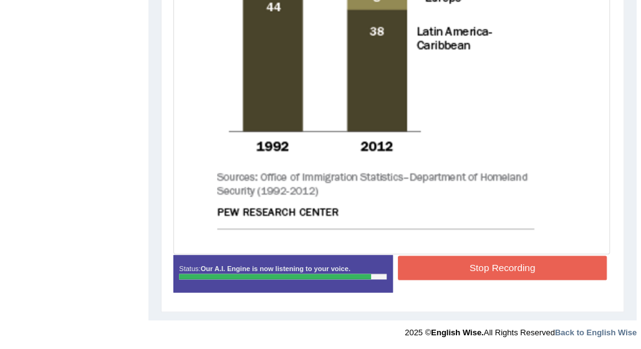
scroll to position [274, 0]
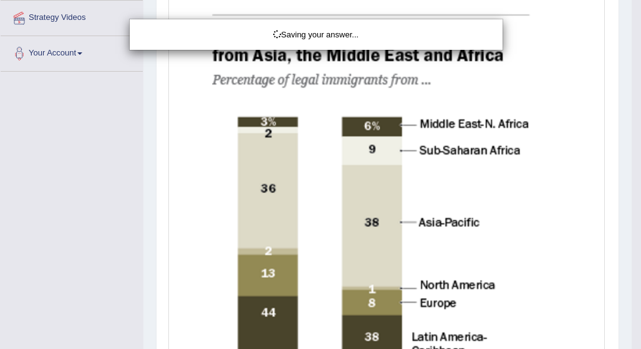
click at [631, 274] on div "Saving your answer..." at bounding box center [320, 174] width 641 height 349
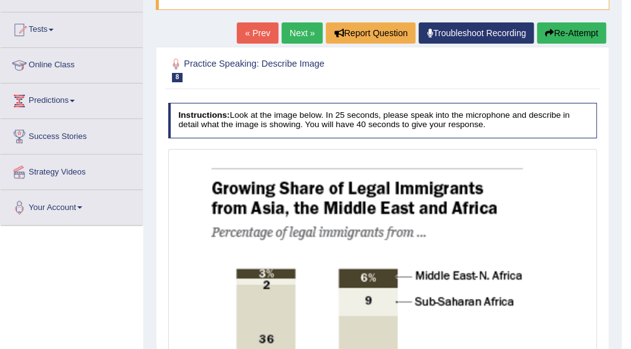
scroll to position [87, 0]
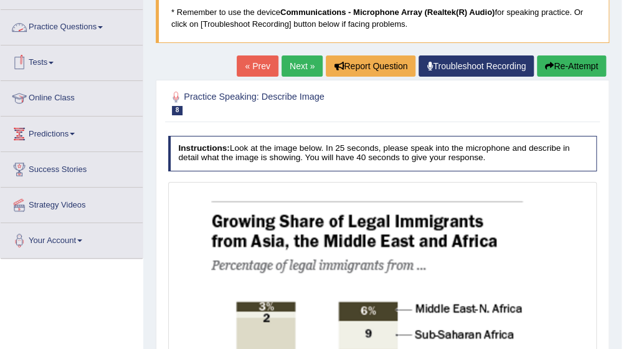
click at [104, 29] on link "Practice Questions" at bounding box center [72, 25] width 142 height 31
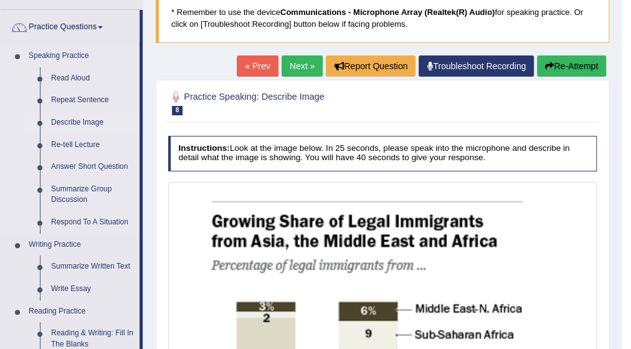
click at [86, 122] on link "Describe Image" at bounding box center [92, 123] width 94 height 22
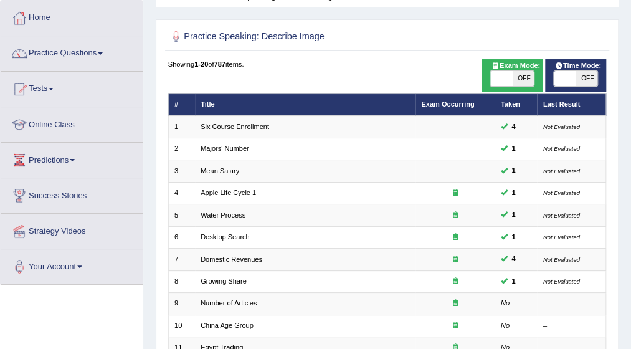
scroll to position [75, 0]
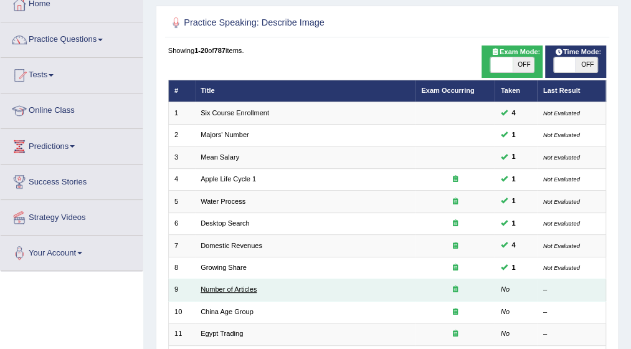
click at [242, 290] on link "Number of Articles" at bounding box center [229, 288] width 56 height 7
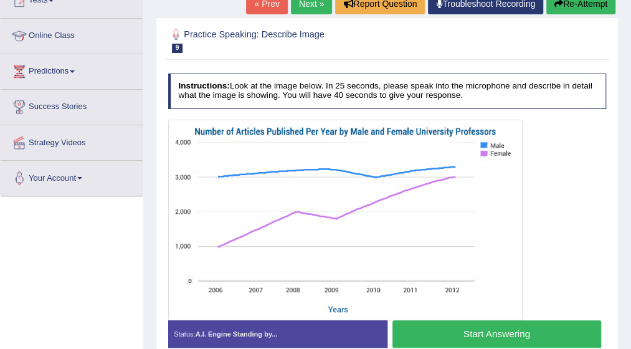
scroll to position [174, 0]
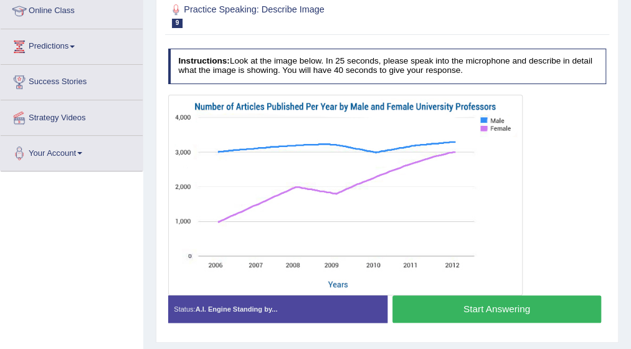
click at [495, 305] on button "Start Answering" at bounding box center [497, 308] width 209 height 27
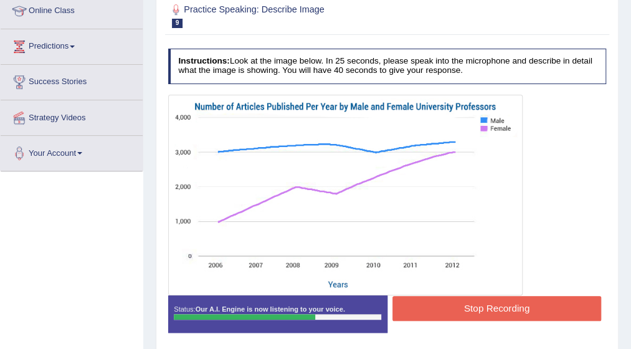
click at [495, 305] on button "Stop Recording" at bounding box center [497, 308] width 209 height 24
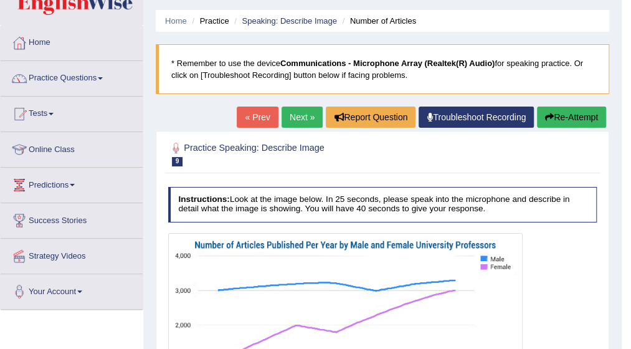
scroll to position [25, 0]
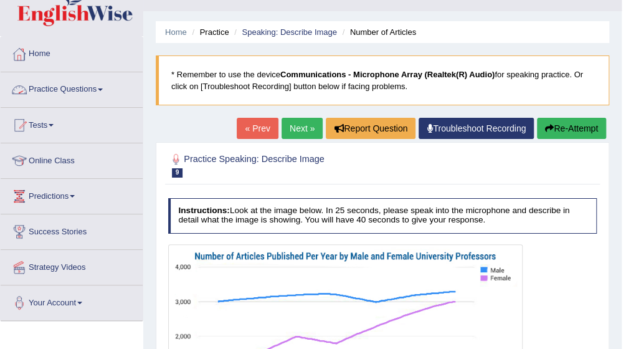
click at [102, 87] on link "Practice Questions" at bounding box center [72, 87] width 142 height 31
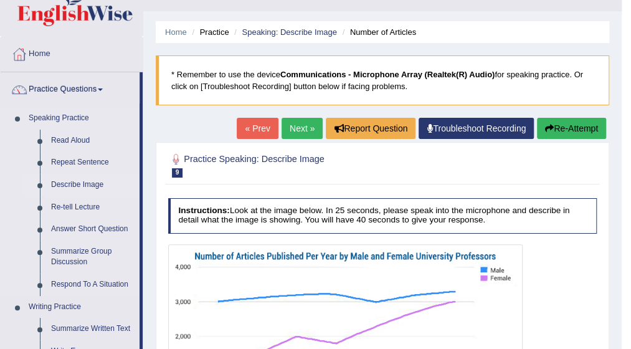
click at [82, 185] on link "Describe Image" at bounding box center [92, 185] width 94 height 22
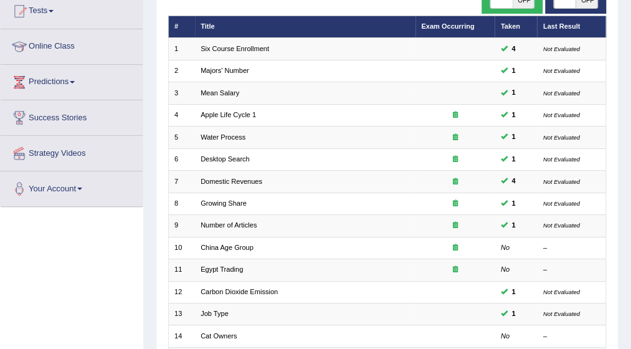
scroll to position [150, 0]
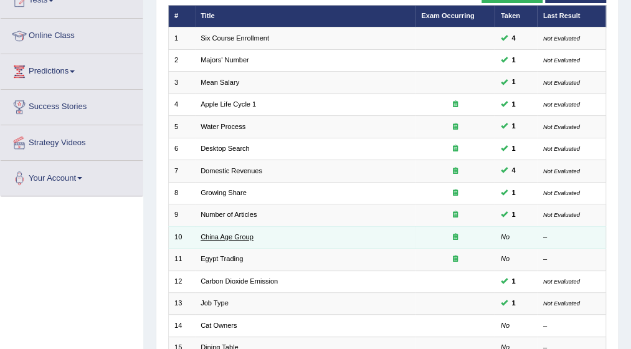
click at [226, 236] on link "China Age Group" at bounding box center [227, 236] width 53 height 7
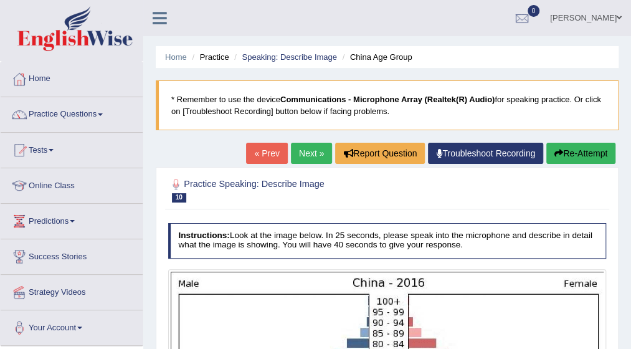
click at [631, 340] on div "Home Practice Speaking: Describe Image China Age Group * Remember to use the de…" at bounding box center [387, 317] width 488 height 634
drag, startPoint x: 631, startPoint y: 340, endPoint x: 639, endPoint y: 341, distance: 8.7
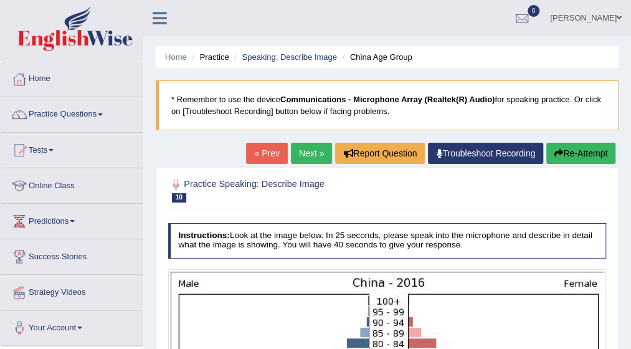
click at [631, 341] on html "Toggle navigation Home Practice Questions Speaking Practice Read Aloud Repeat S…" at bounding box center [315, 174] width 631 height 349
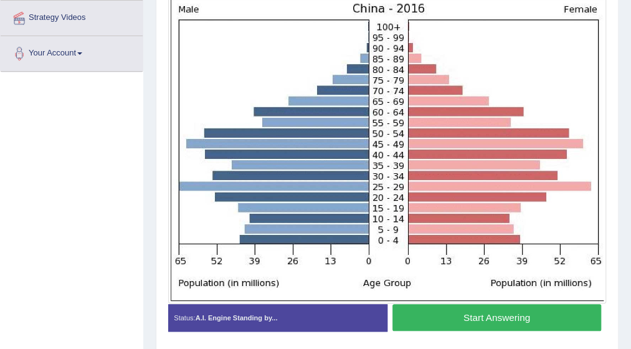
scroll to position [299, 0]
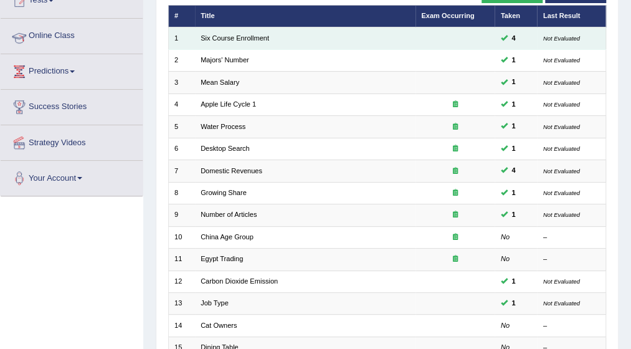
scroll to position [150, 0]
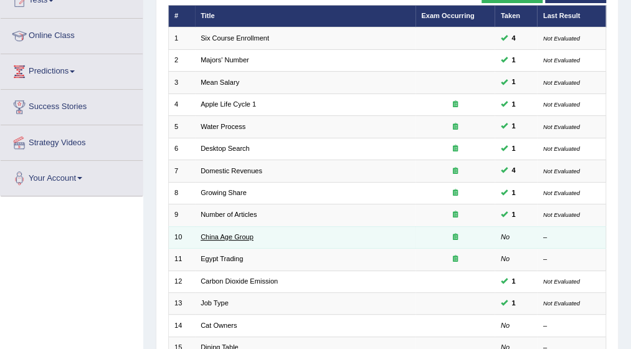
click at [239, 234] on link "China Age Group" at bounding box center [227, 236] width 53 height 7
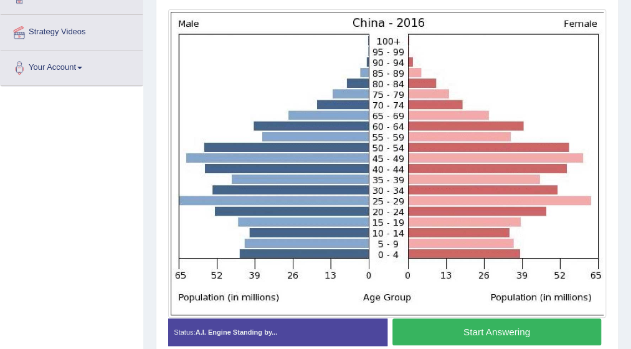
scroll to position [249, 0]
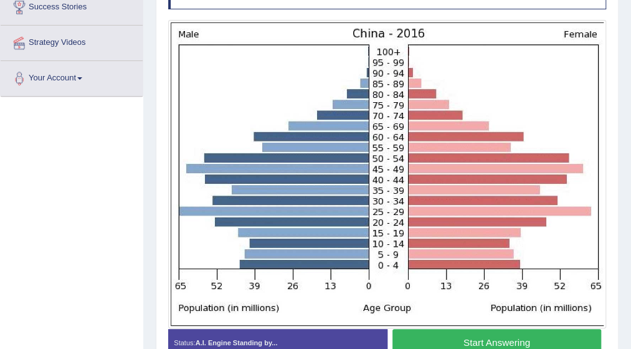
click at [482, 333] on button "Start Answering" at bounding box center [497, 342] width 209 height 27
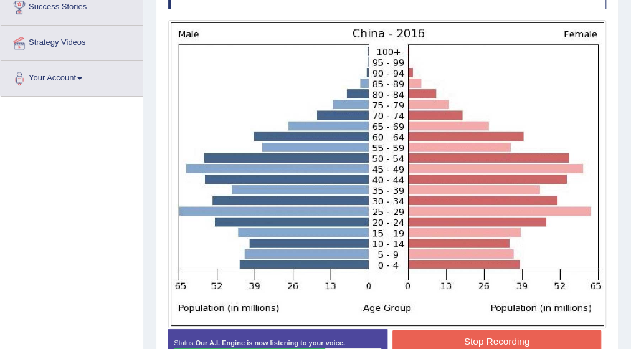
click at [484, 345] on button "Stop Recording" at bounding box center [497, 342] width 209 height 24
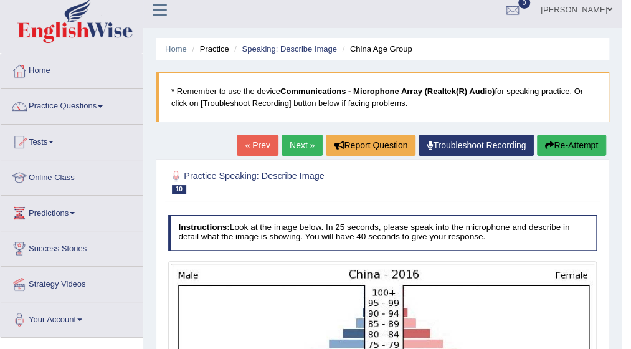
scroll to position [0, 0]
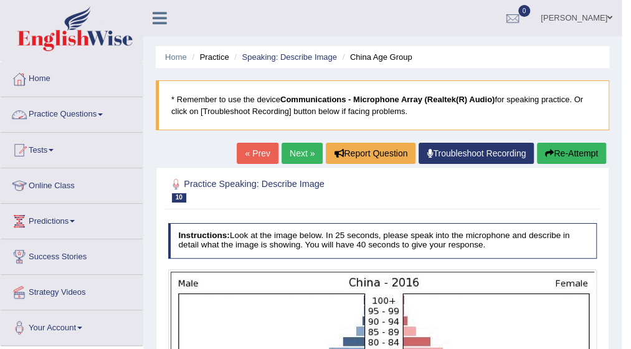
click at [103, 115] on span at bounding box center [100, 114] width 5 height 2
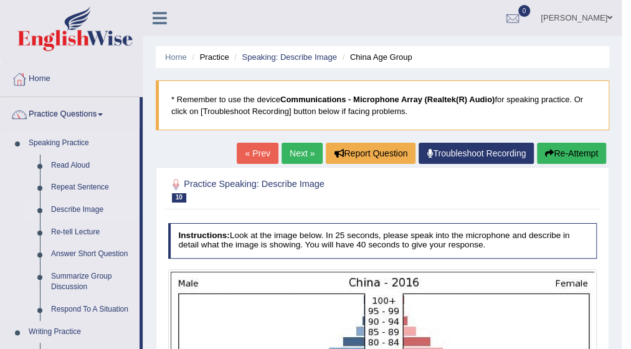
click at [90, 214] on link "Describe Image" at bounding box center [92, 210] width 94 height 22
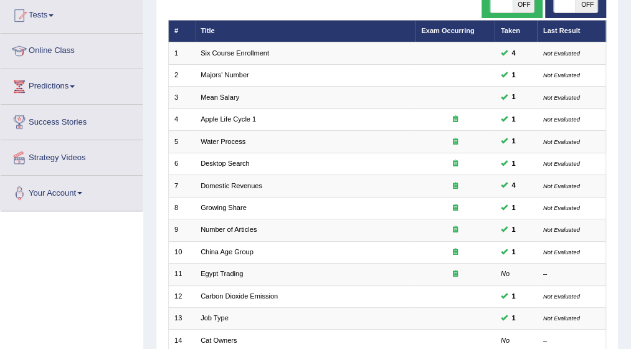
scroll to position [150, 0]
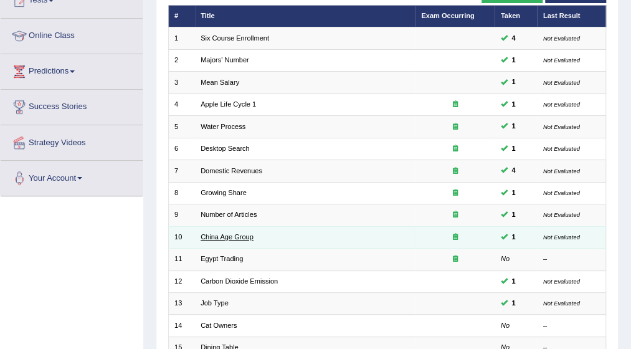
click at [218, 233] on link "China Age Group" at bounding box center [227, 236] width 53 height 7
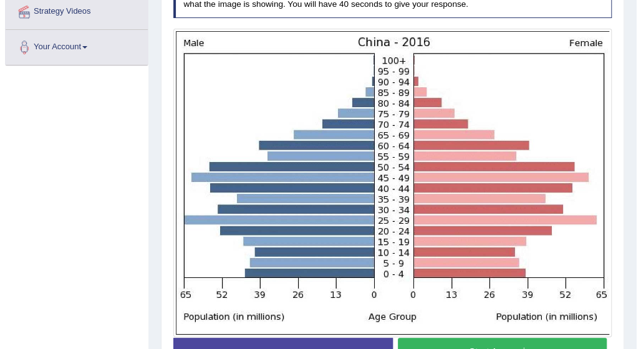
scroll to position [299, 0]
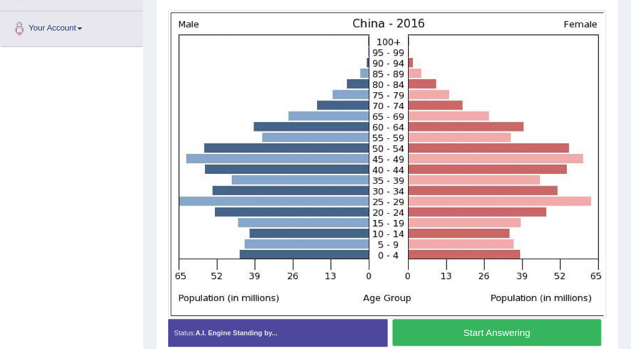
click at [518, 329] on button "Start Answering" at bounding box center [497, 332] width 209 height 27
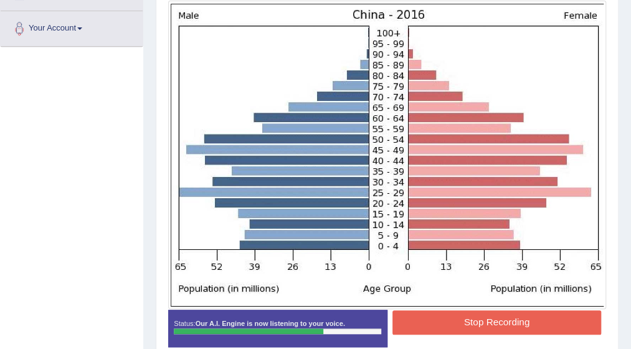
click at [518, 329] on button "Stop Recording" at bounding box center [497, 322] width 209 height 24
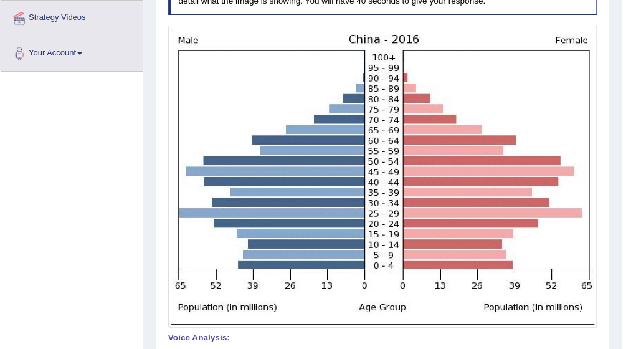
scroll to position [249, 0]
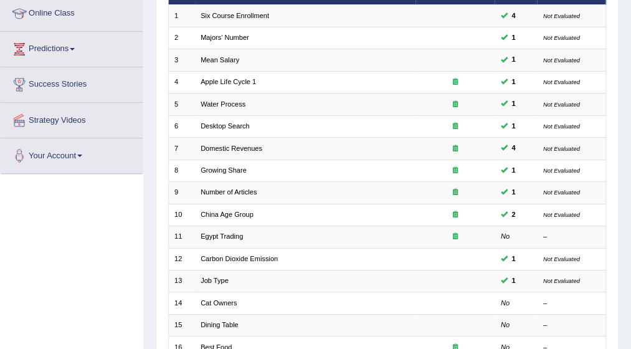
scroll to position [150, 0]
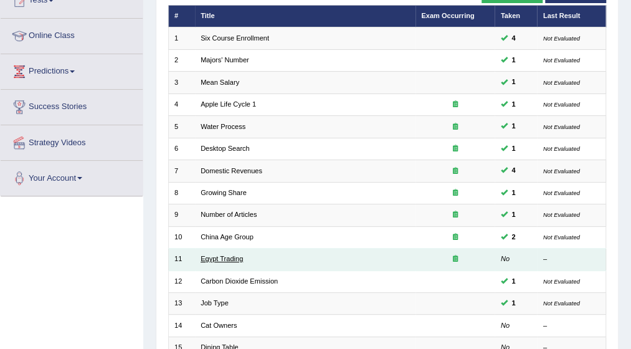
click at [224, 255] on link "Egypt Trading" at bounding box center [222, 258] width 42 height 7
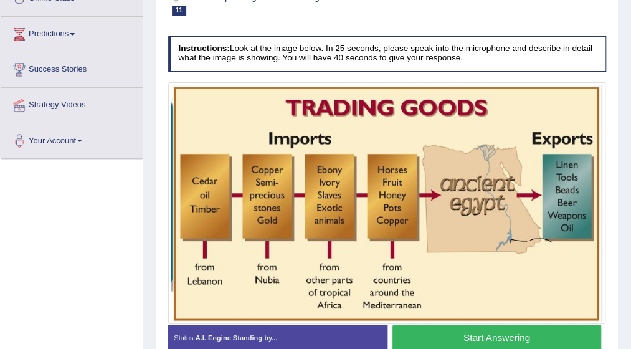
scroll to position [199, 0]
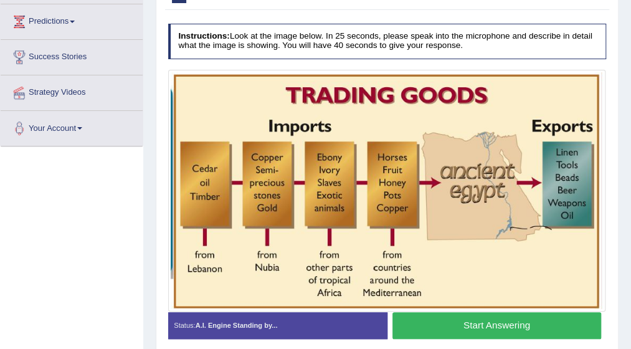
click at [482, 323] on button "Start Answering" at bounding box center [497, 325] width 209 height 27
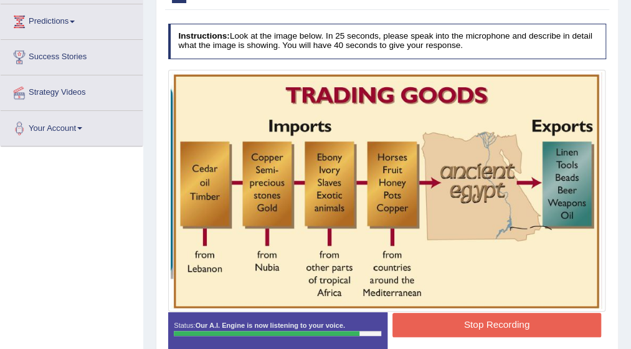
click at [482, 323] on button "Stop Recording" at bounding box center [497, 325] width 209 height 24
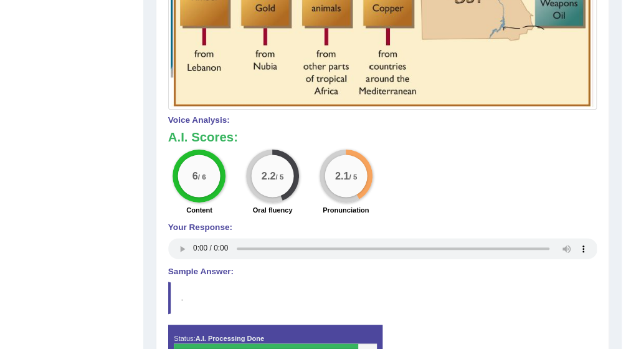
scroll to position [399, 0]
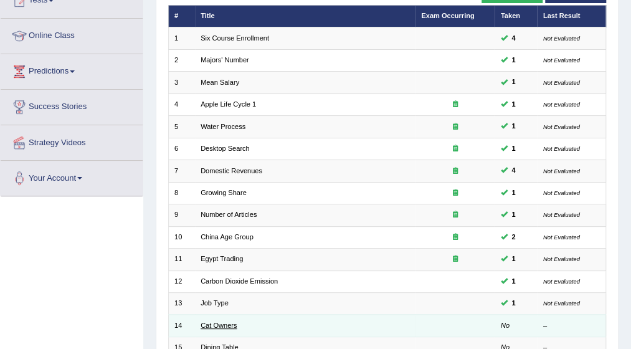
click at [217, 322] on link "Cat Owners" at bounding box center [219, 325] width 36 height 7
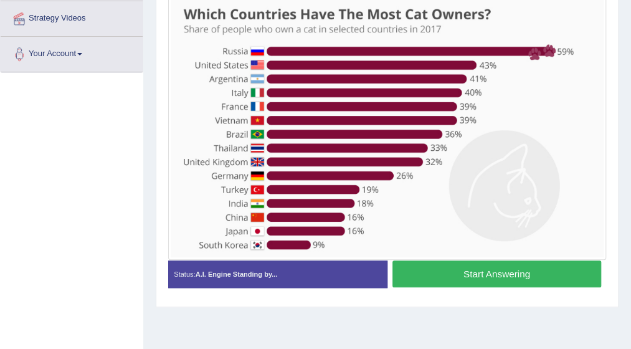
scroll to position [274, 0]
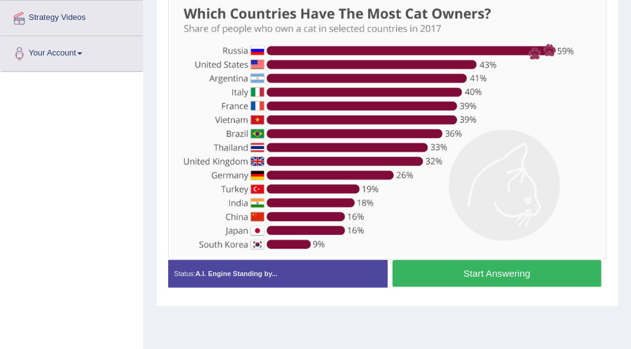
click at [491, 271] on button "Start Answering" at bounding box center [497, 273] width 209 height 27
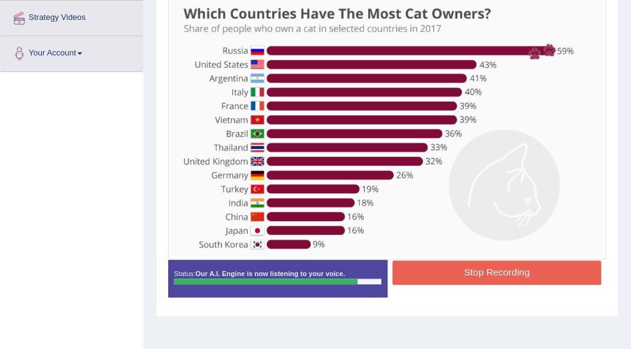
click at [491, 271] on button "Stop Recording" at bounding box center [497, 272] width 209 height 24
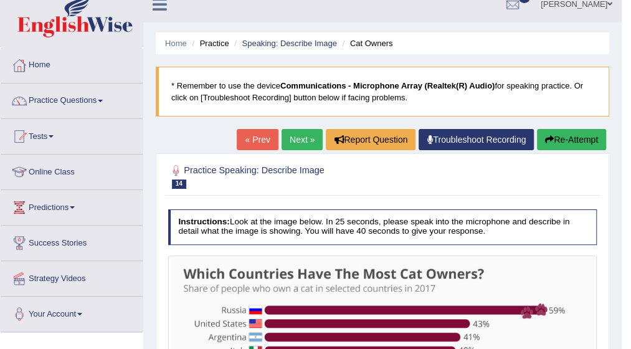
scroll to position [0, 0]
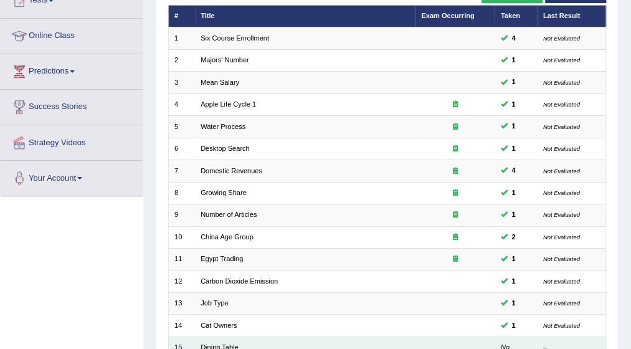
click at [217, 348] on td "Dining Table" at bounding box center [305, 348] width 221 height 22
click at [217, 345] on link "Dining Table" at bounding box center [220, 346] width 38 height 7
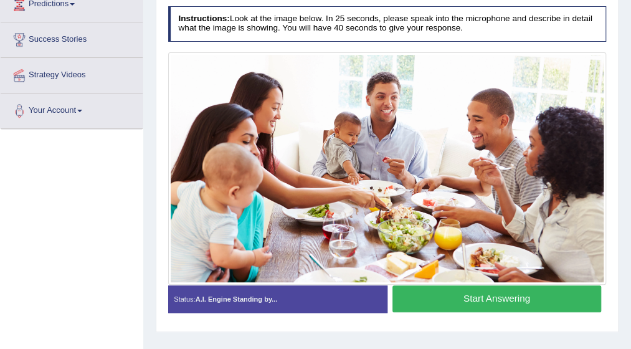
scroll to position [224, 0]
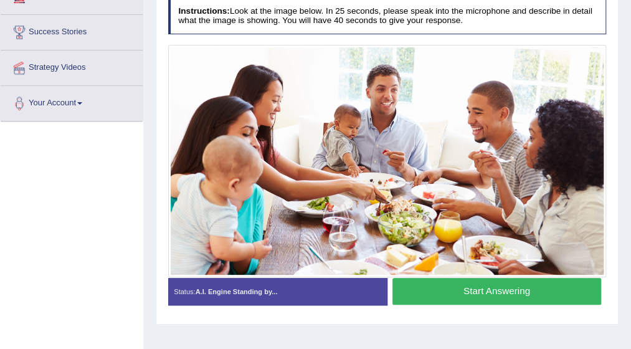
click at [449, 289] on button "Start Answering" at bounding box center [497, 291] width 209 height 27
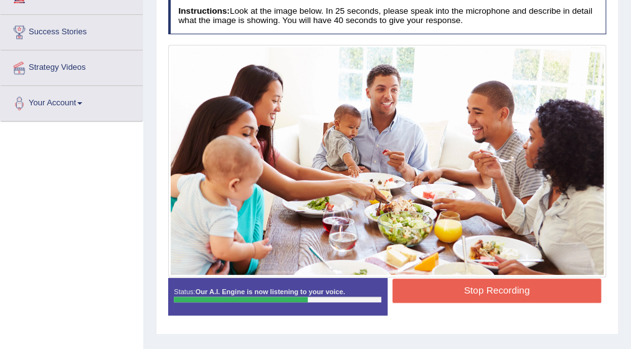
click at [449, 289] on button "Stop Recording" at bounding box center [497, 291] width 209 height 24
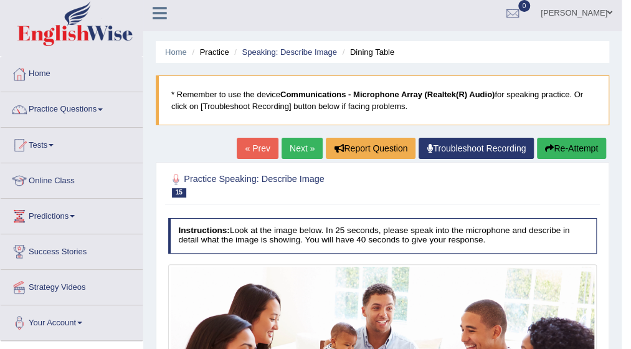
scroll to position [0, 0]
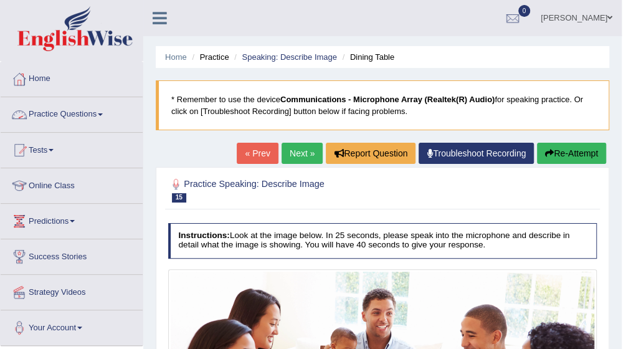
click at [103, 114] on span at bounding box center [100, 114] width 5 height 2
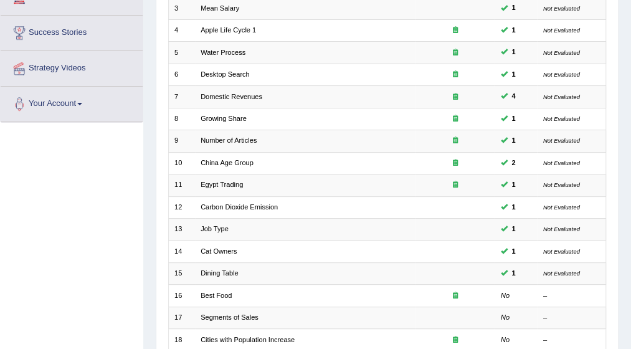
scroll to position [224, 0]
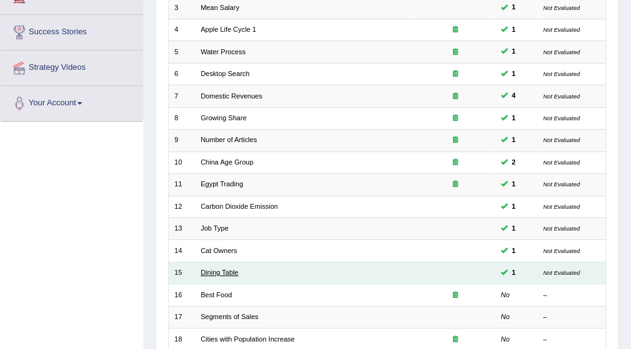
click at [232, 269] on link "Dining Table" at bounding box center [220, 272] width 38 height 7
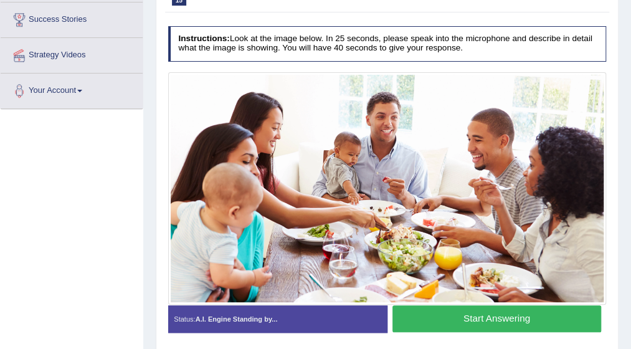
scroll to position [249, 0]
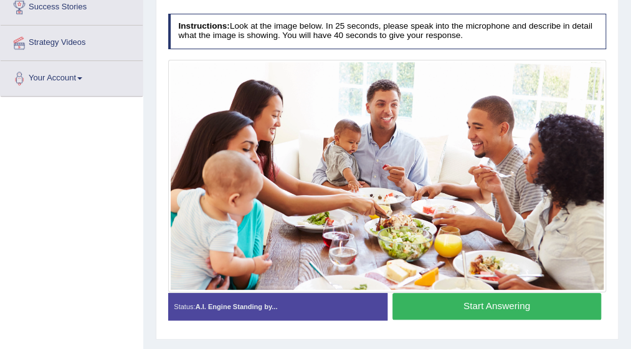
click at [489, 300] on button "Start Answering" at bounding box center [497, 306] width 209 height 27
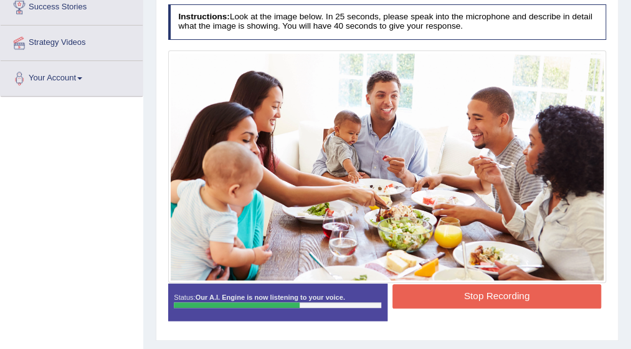
click at [489, 300] on button "Stop Recording" at bounding box center [497, 296] width 209 height 24
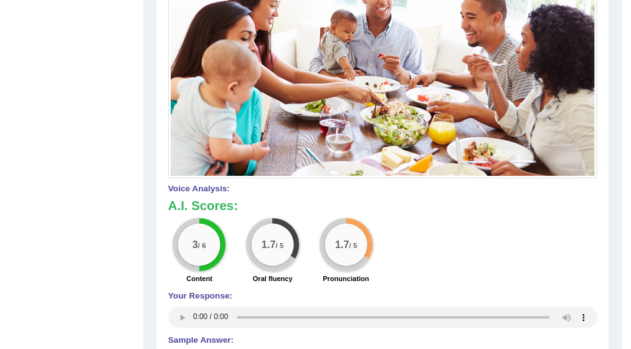
scroll to position [374, 0]
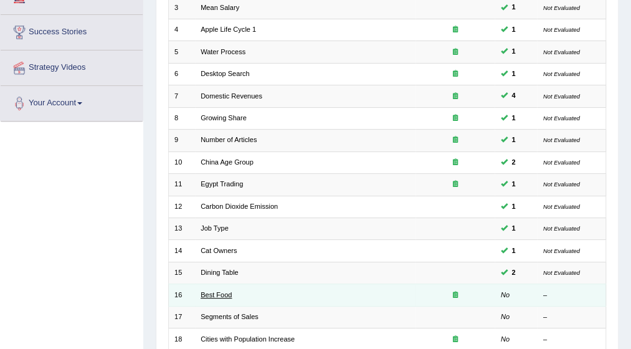
click at [212, 292] on link "Best Food" at bounding box center [216, 294] width 31 height 7
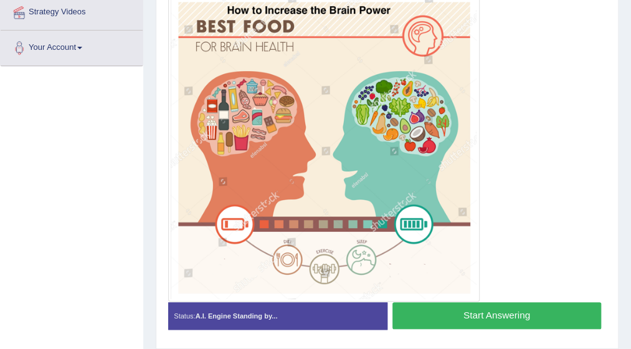
scroll to position [267, 0]
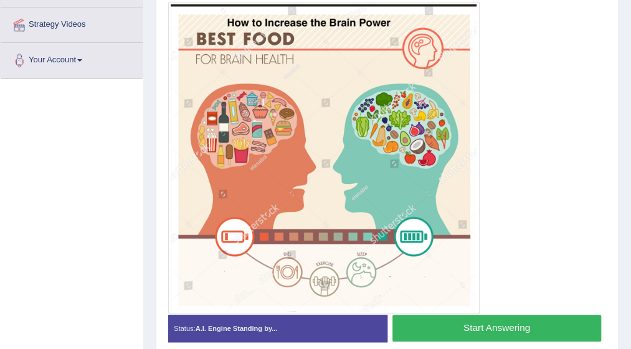
click at [483, 318] on button "Start Answering" at bounding box center [497, 328] width 209 height 27
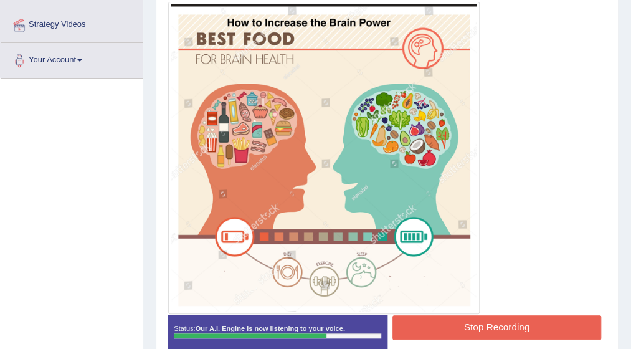
click at [482, 327] on button "Stop Recording" at bounding box center [497, 327] width 209 height 24
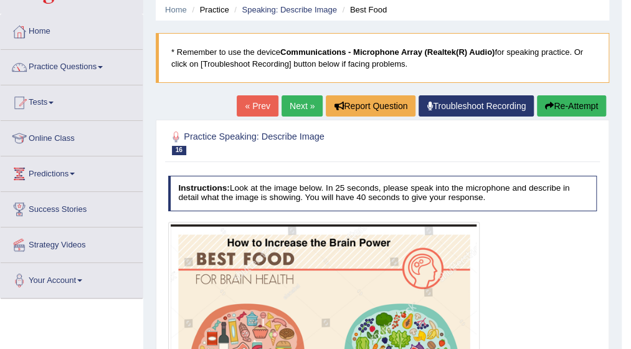
scroll to position [43, 0]
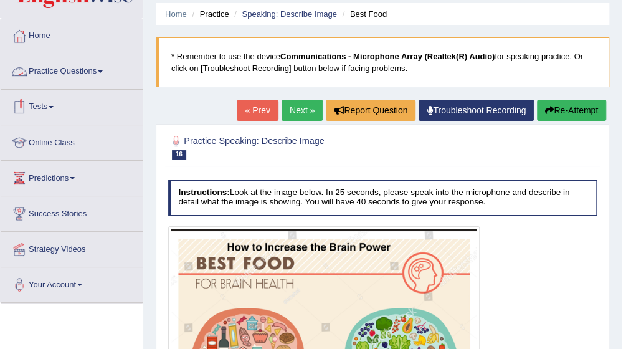
click at [103, 70] on span at bounding box center [100, 71] width 5 height 2
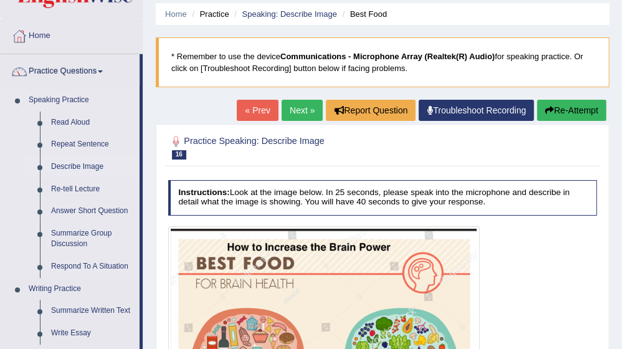
click at [90, 167] on link "Describe Image" at bounding box center [92, 167] width 94 height 22
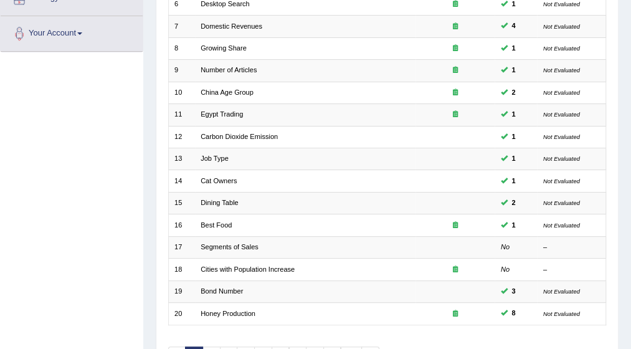
scroll to position [299, 0]
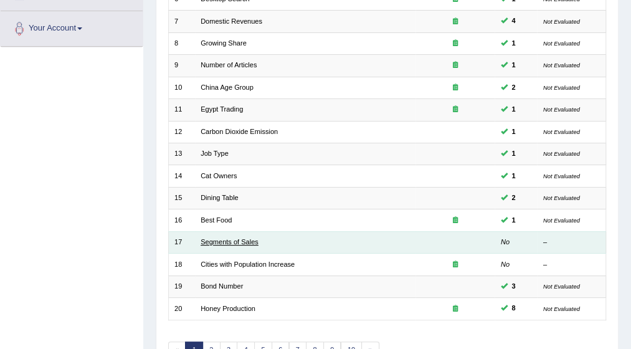
click at [239, 240] on link "Segments of Sales" at bounding box center [230, 241] width 58 height 7
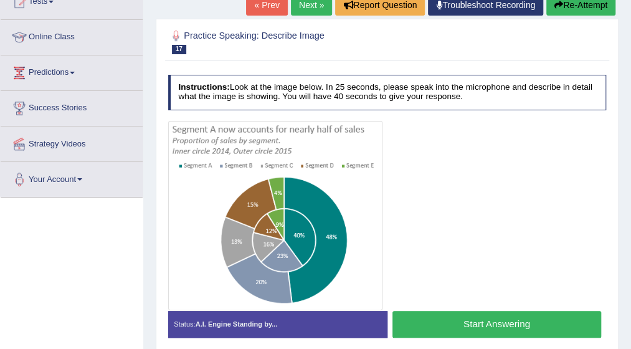
scroll to position [150, 0]
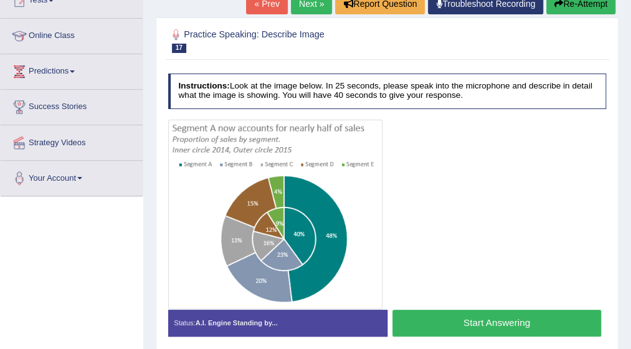
click at [464, 315] on button "Start Answering" at bounding box center [497, 323] width 209 height 27
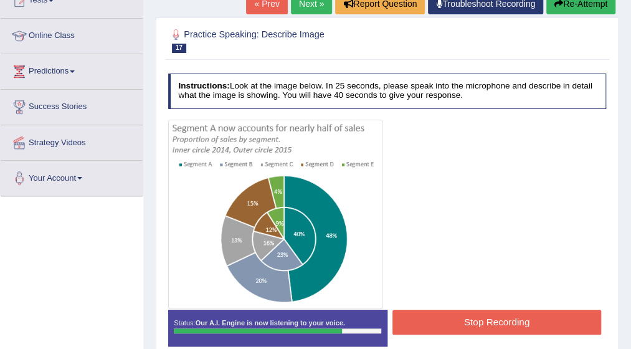
click at [464, 315] on button "Stop Recording" at bounding box center [497, 322] width 209 height 24
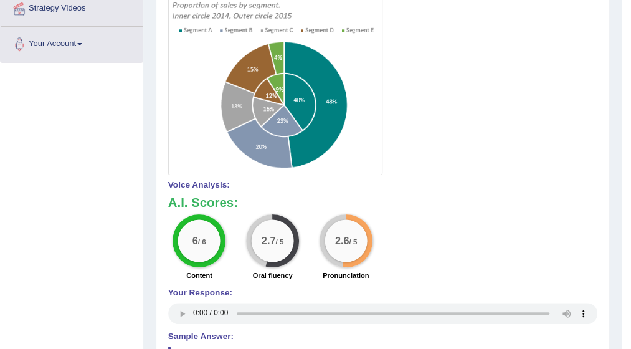
scroll to position [299, 0]
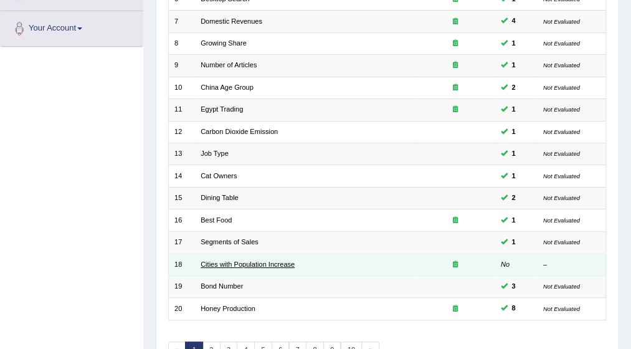
click at [246, 260] on link "Cities with Population Increase" at bounding box center [248, 263] width 94 height 7
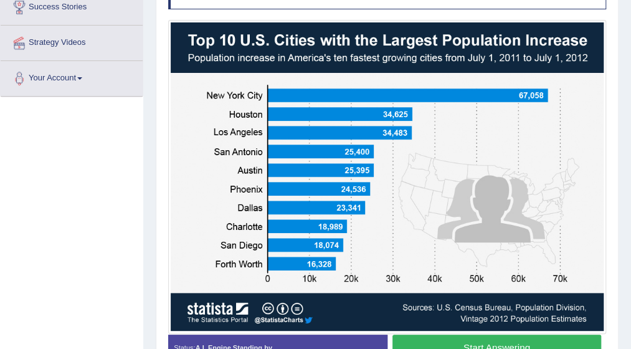
scroll to position [274, 0]
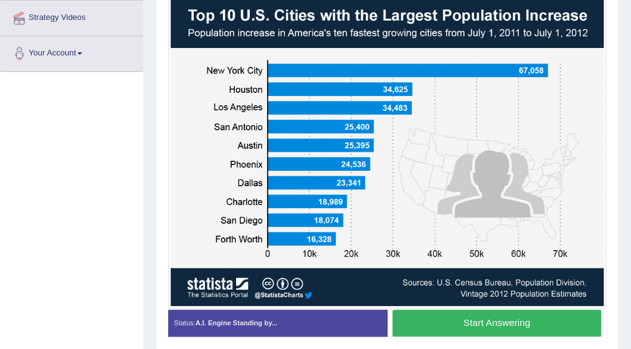
click at [518, 318] on button "Start Answering" at bounding box center [497, 323] width 209 height 27
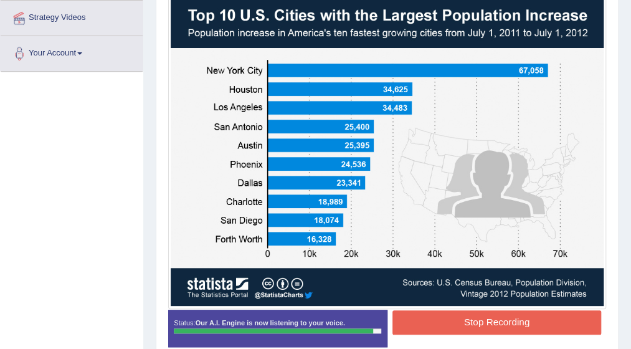
click at [518, 318] on button "Stop Recording" at bounding box center [497, 322] width 209 height 24
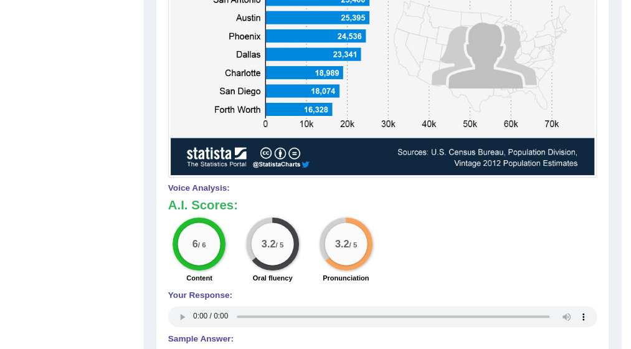
scroll to position [424, 0]
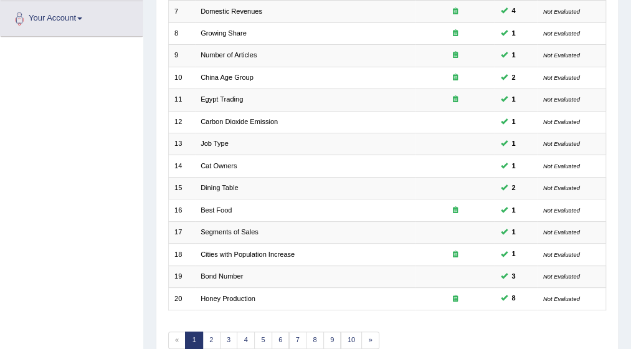
scroll to position [299, 0]
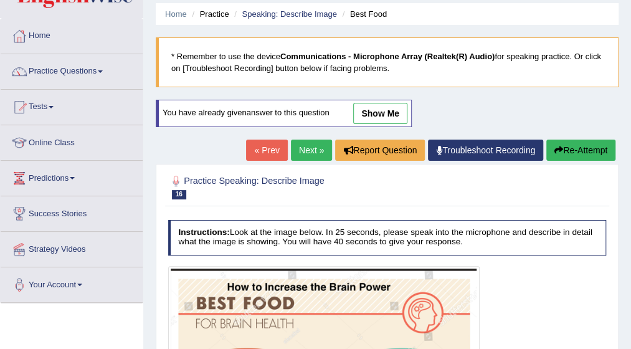
scroll to position [43, 0]
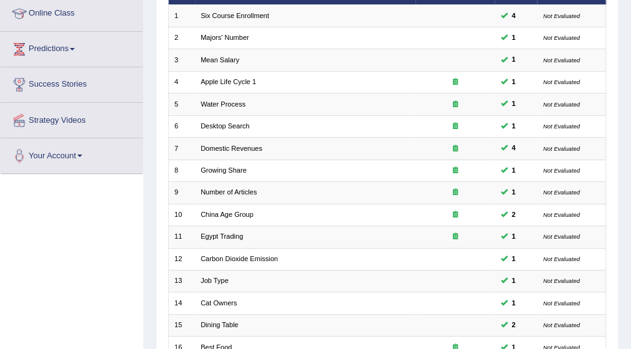
scroll to position [150, 0]
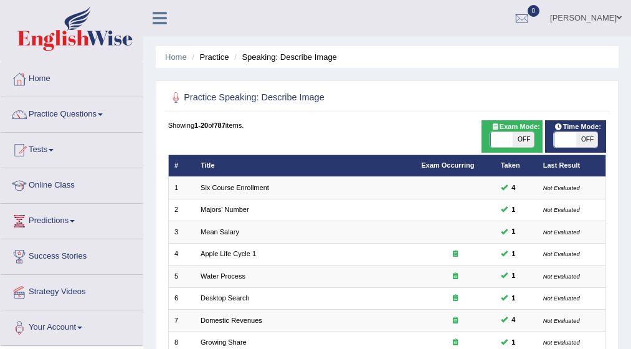
scroll to position [125, 0]
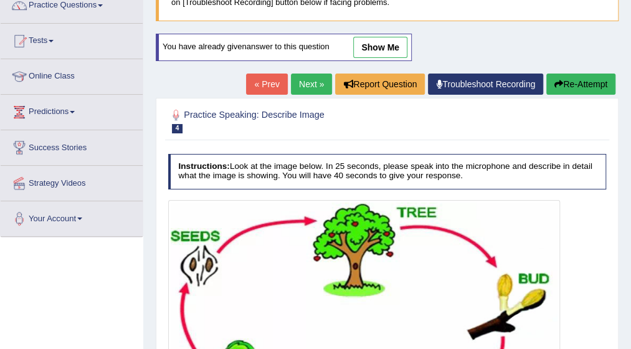
scroll to position [100, 0]
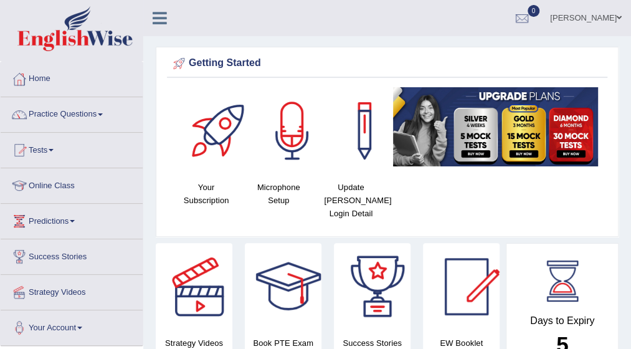
click at [109, 113] on link "Practice Questions" at bounding box center [72, 112] width 142 height 31
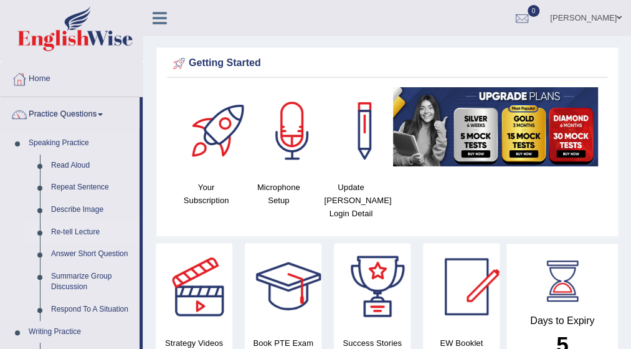
click at [79, 224] on link "Re-tell Lecture" at bounding box center [92, 232] width 94 height 22
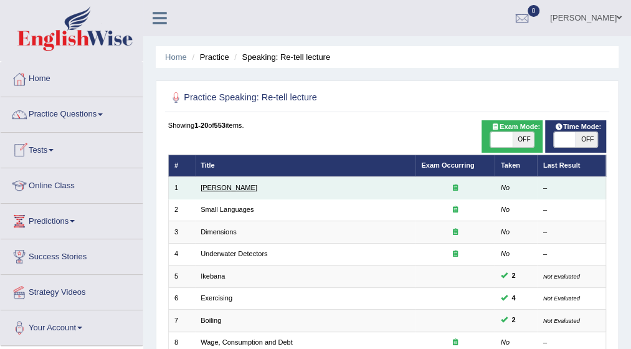
click at [216, 186] on link "[PERSON_NAME]" at bounding box center [229, 187] width 57 height 7
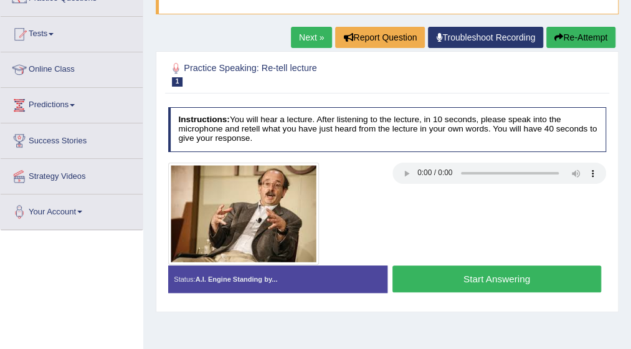
scroll to position [125, 0]
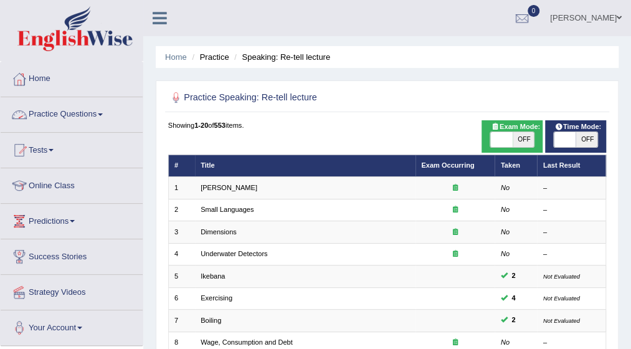
click at [107, 117] on link "Practice Questions" at bounding box center [72, 112] width 142 height 31
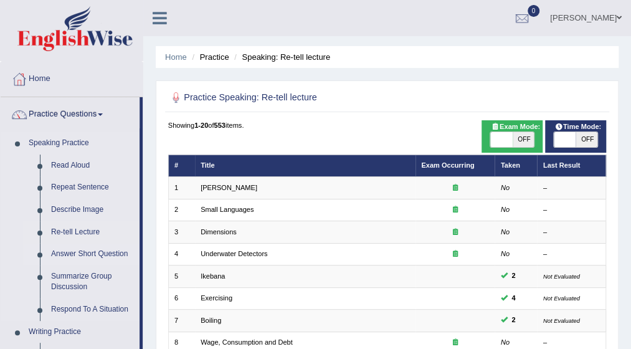
click at [81, 252] on link "Answer Short Question" at bounding box center [92, 254] width 94 height 22
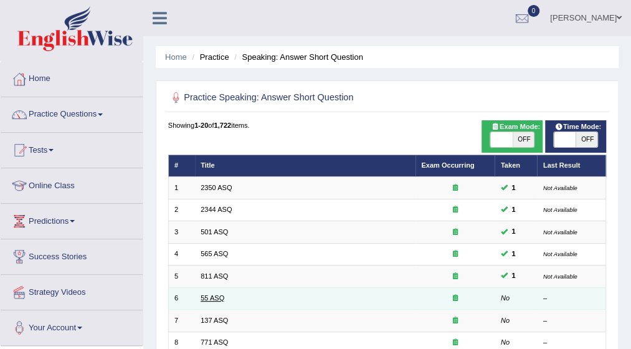
click at [212, 298] on link "55 ASQ" at bounding box center [213, 297] width 24 height 7
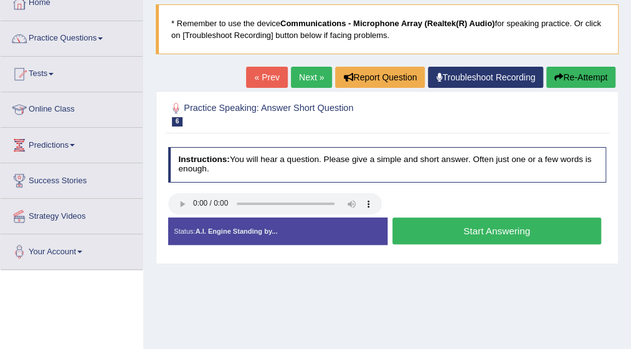
scroll to position [100, 0]
